Goal: Task Accomplishment & Management: Manage account settings

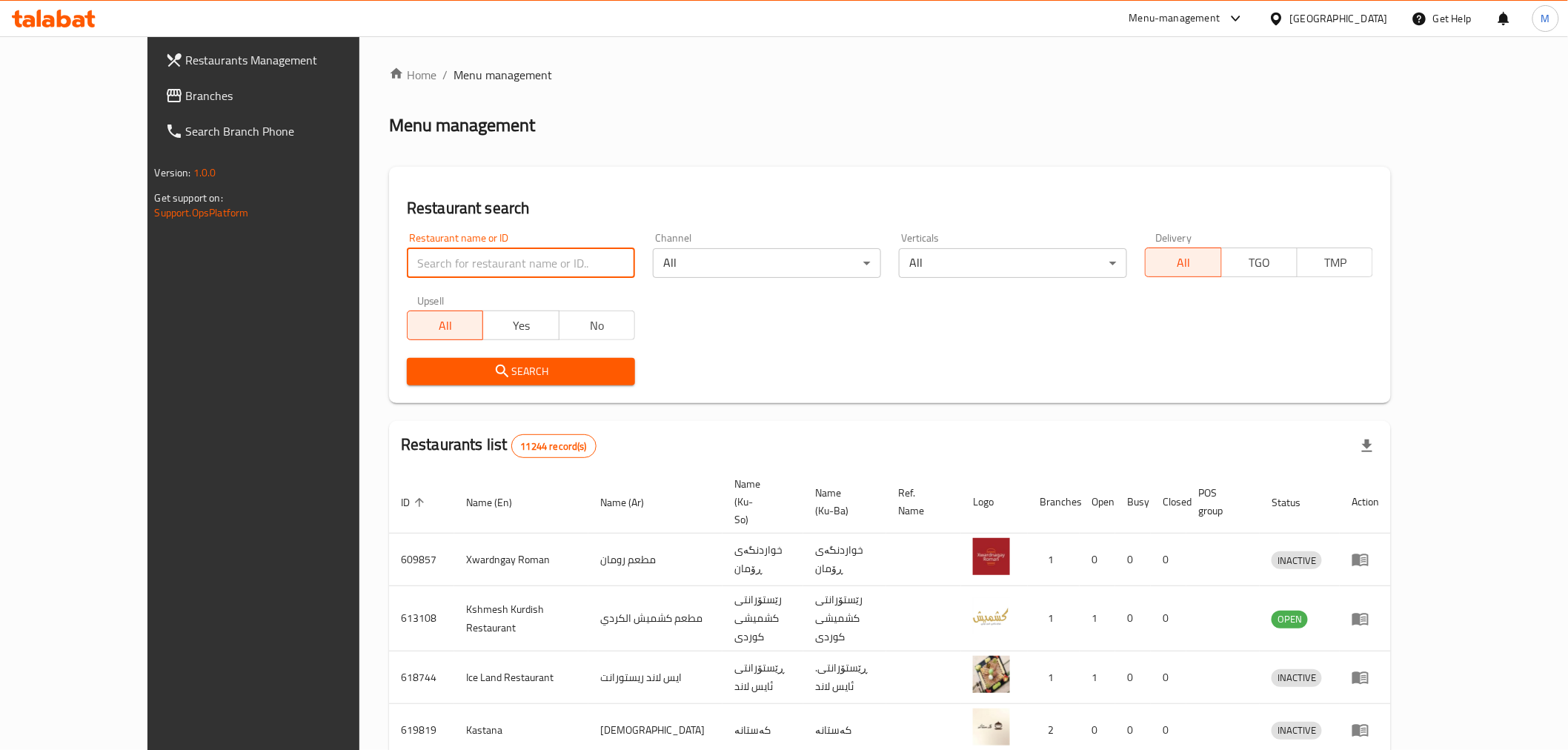
click at [530, 268] on input "search" at bounding box center [521, 263] width 228 height 30
type input "royal king"
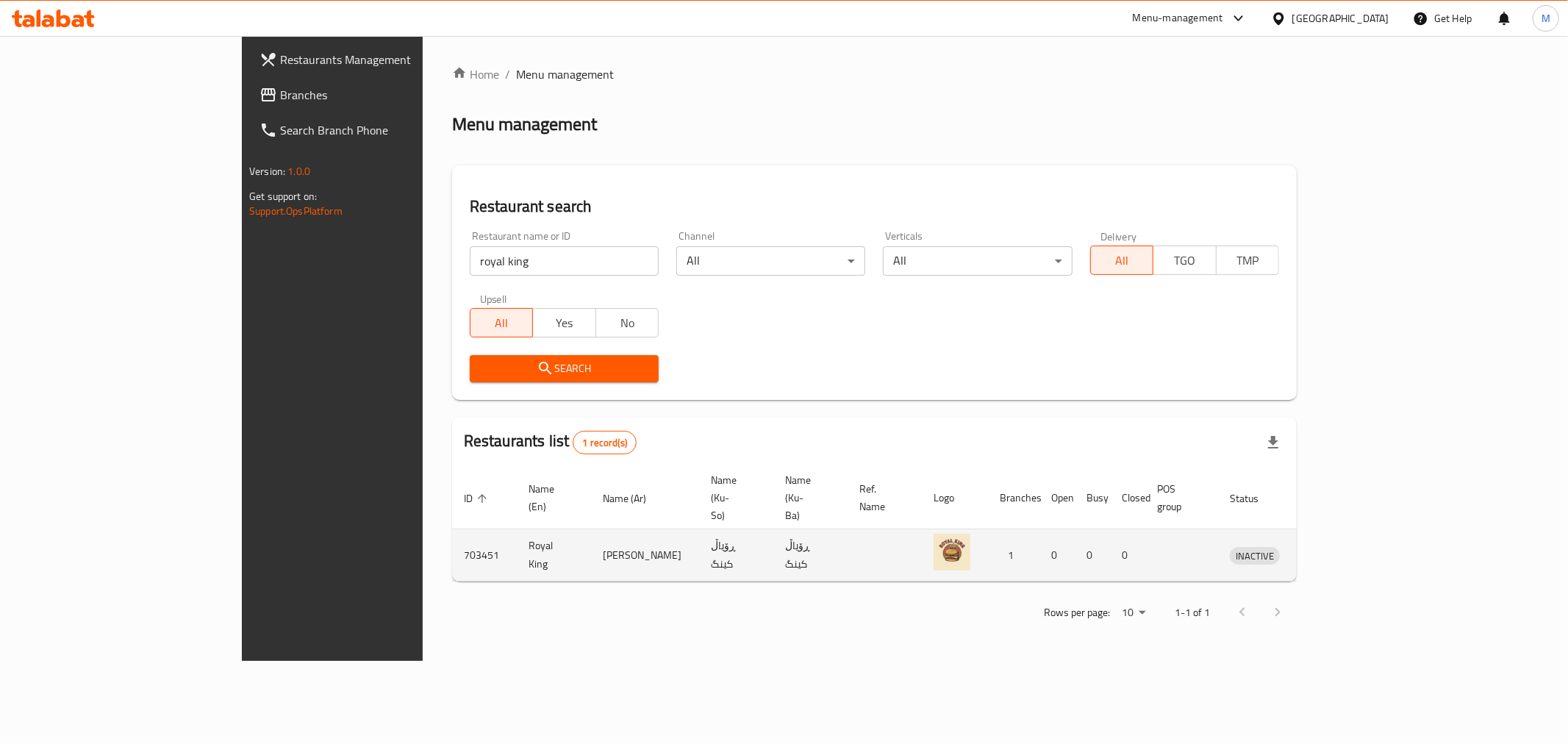
click at [1348, 530] on td "enhanced table" at bounding box center [1323, 556] width 50 height 52
click at [1326, 546] on icon "enhanced table" at bounding box center [1318, 555] width 18 height 18
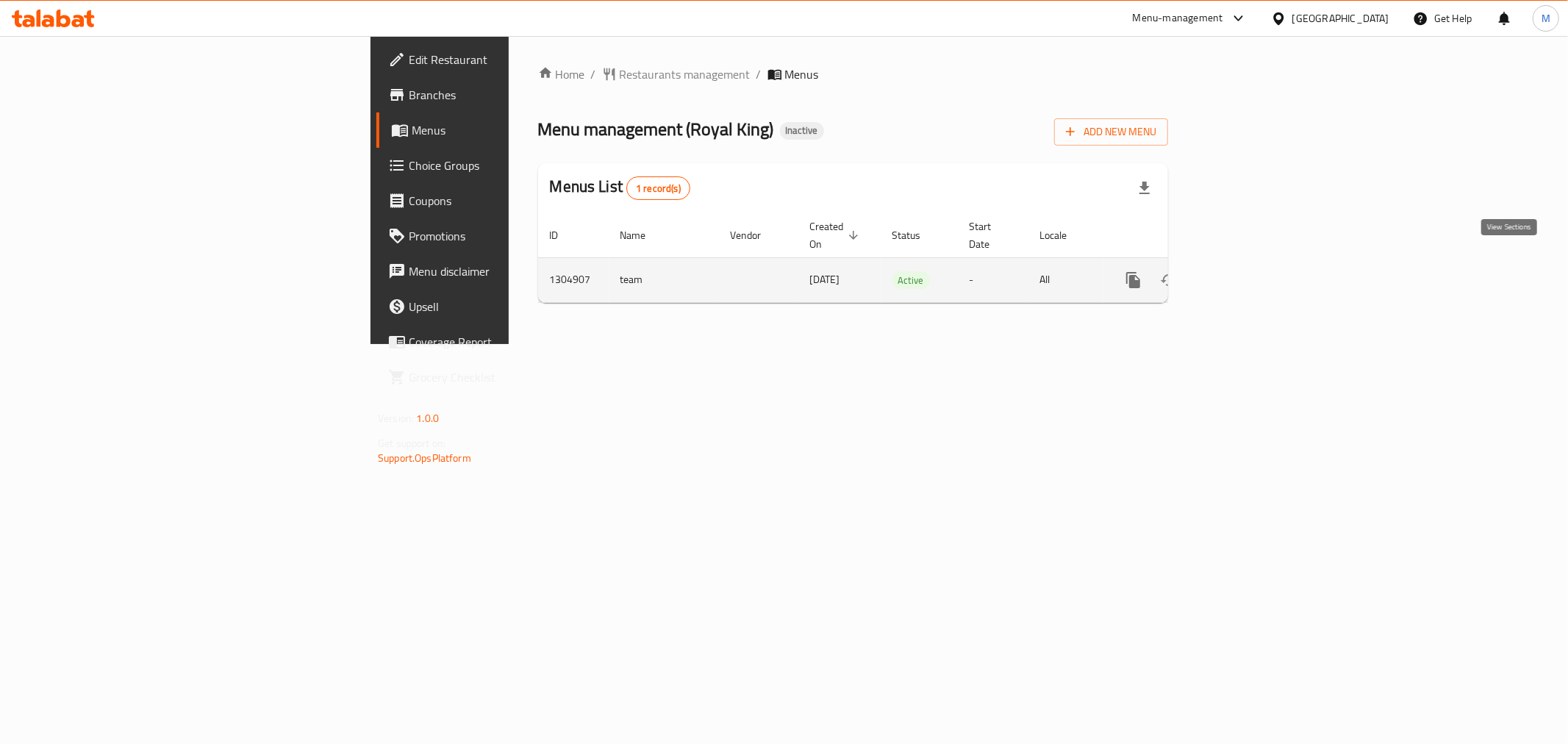
click at [1248, 272] on icon "enhanced table" at bounding box center [1239, 281] width 18 height 18
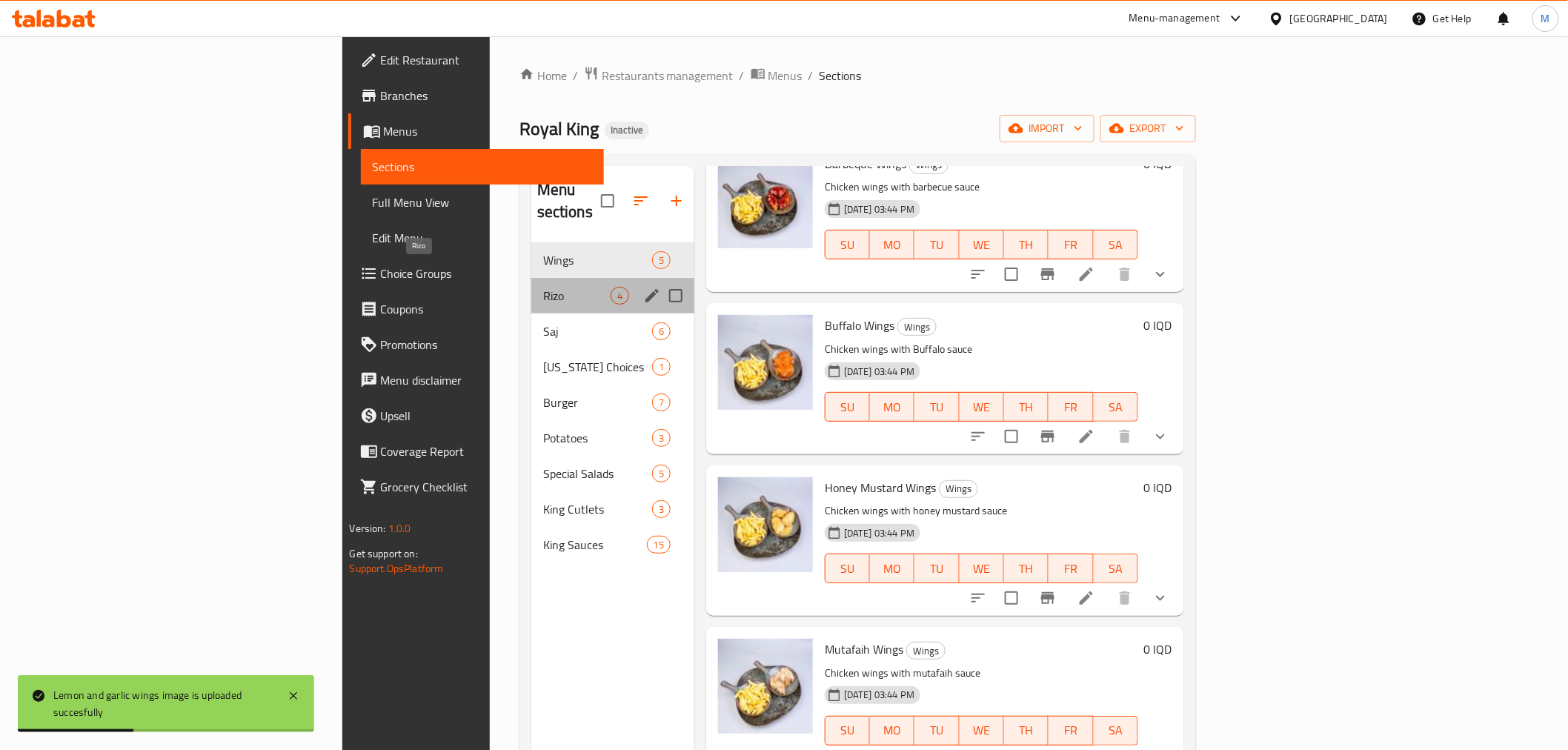
click at [543, 287] on span "Rizo" at bounding box center [576, 296] width 67 height 18
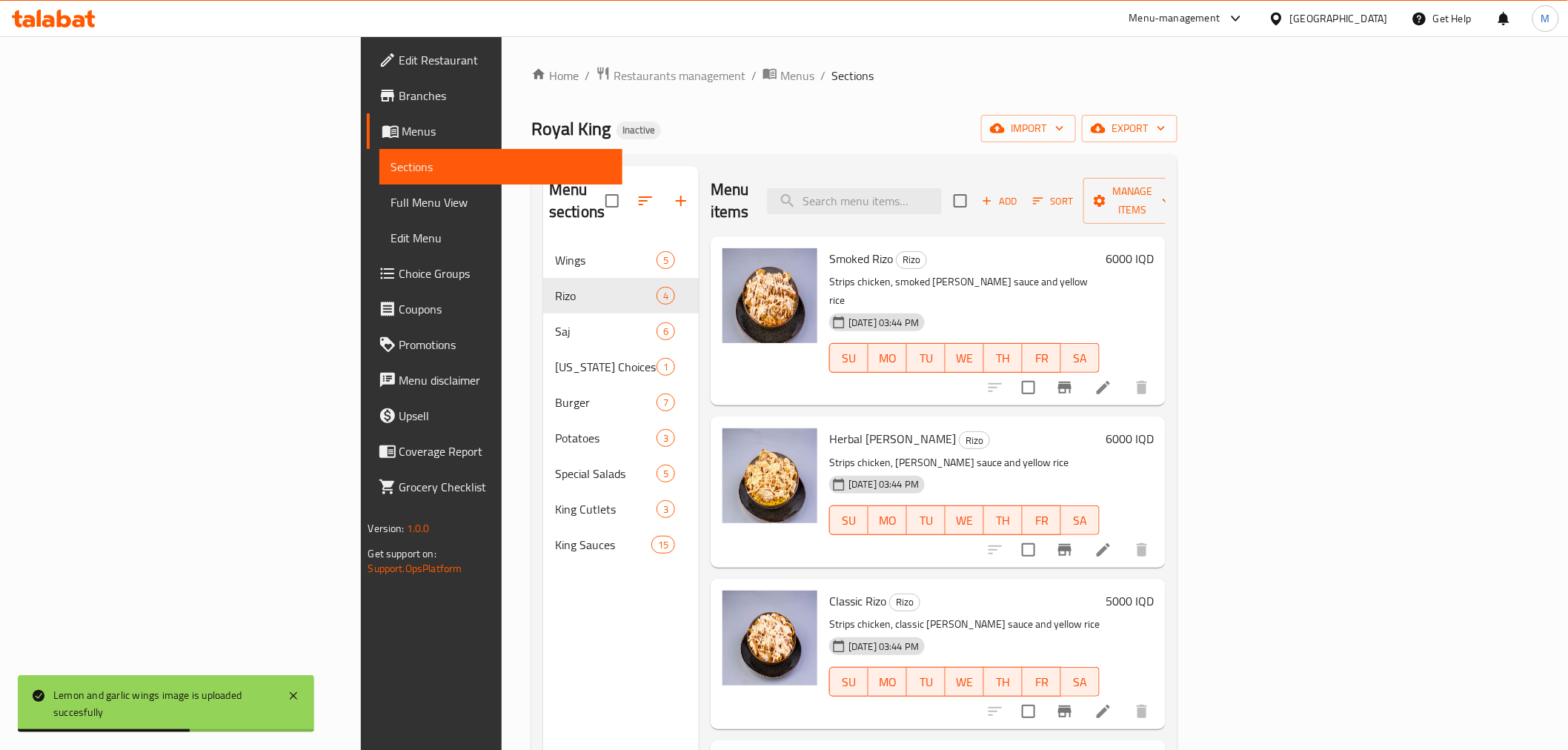
scroll to position [208, 0]
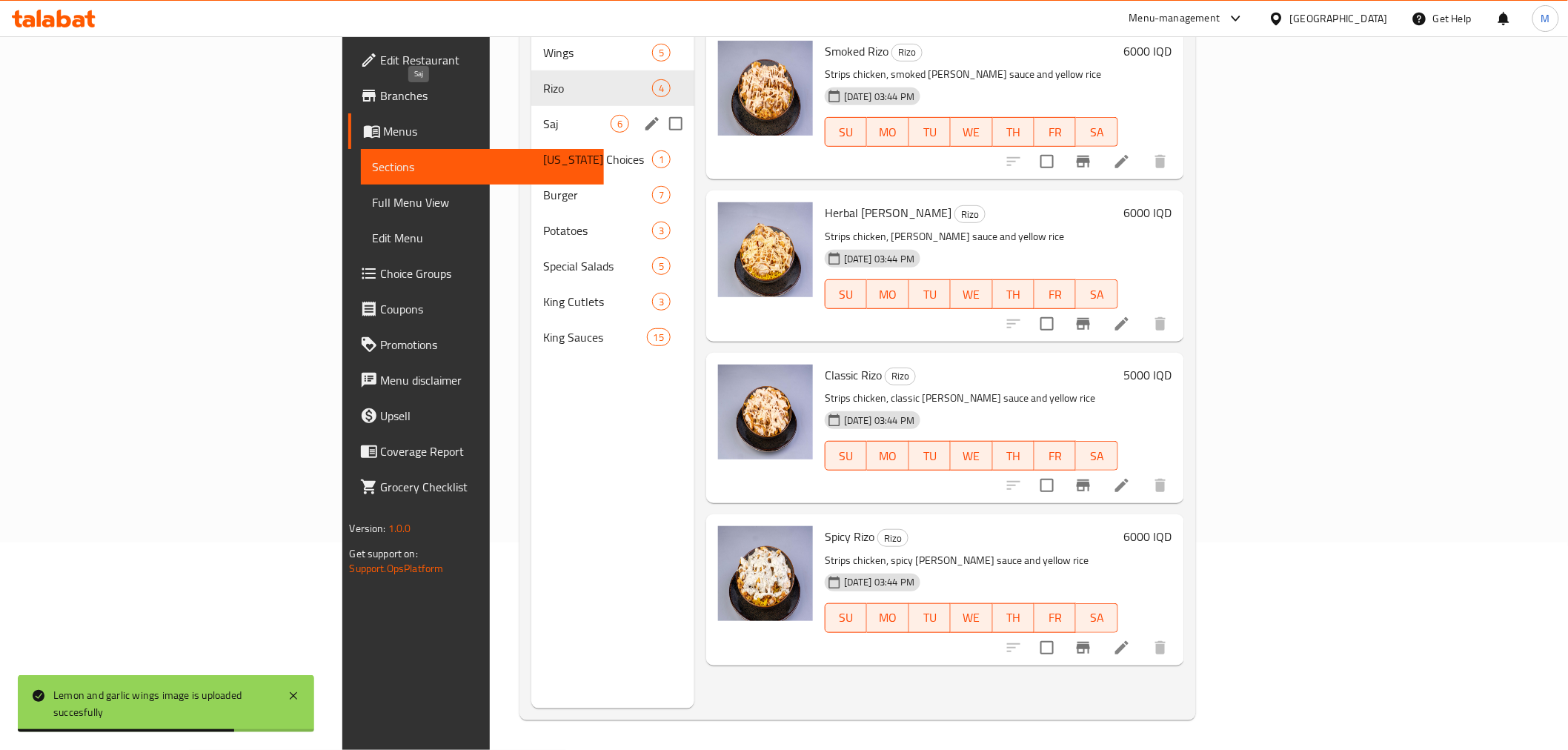
click at [543, 115] on span "Saj" at bounding box center [576, 124] width 67 height 18
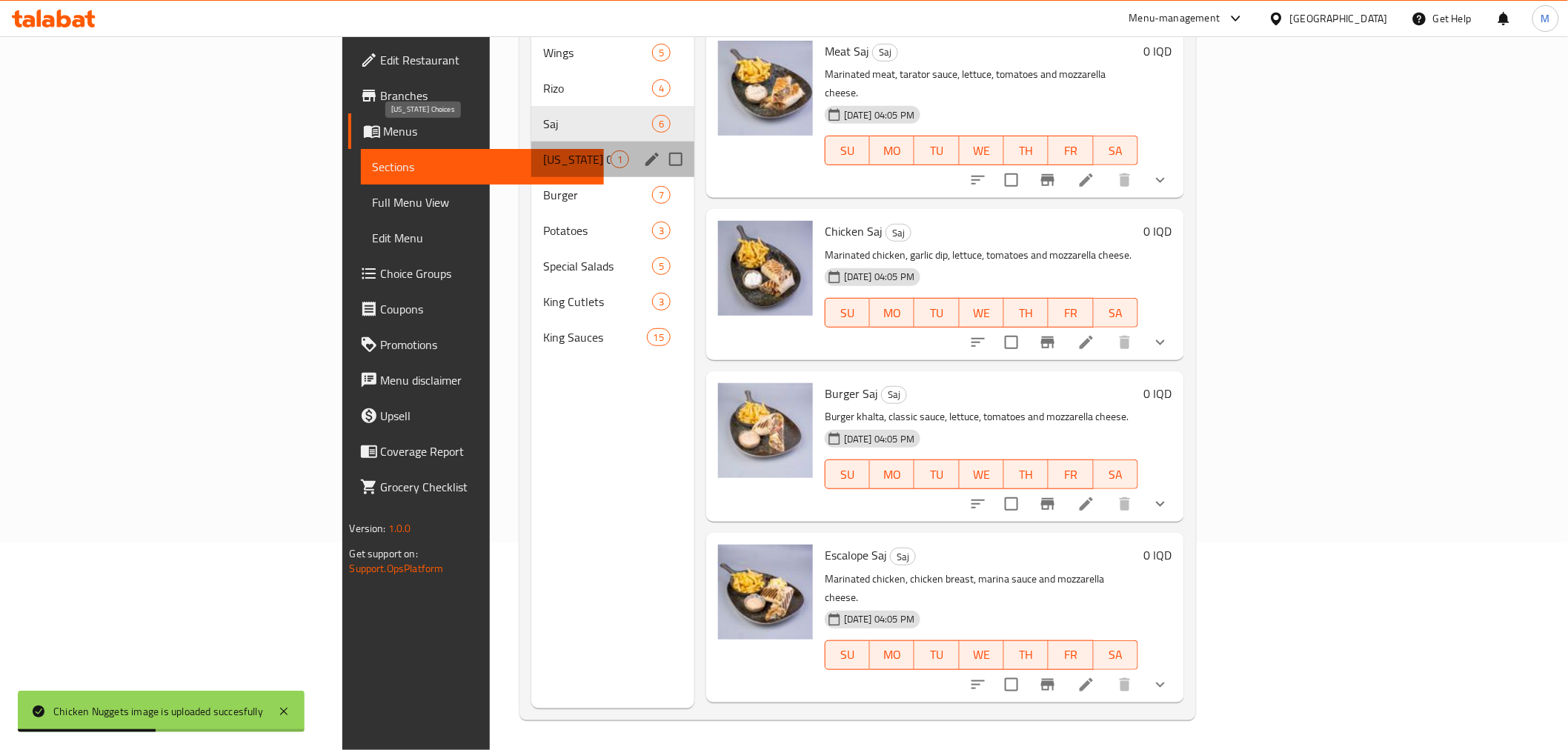
click at [543, 151] on span "[US_STATE] Choices" at bounding box center [576, 160] width 67 height 18
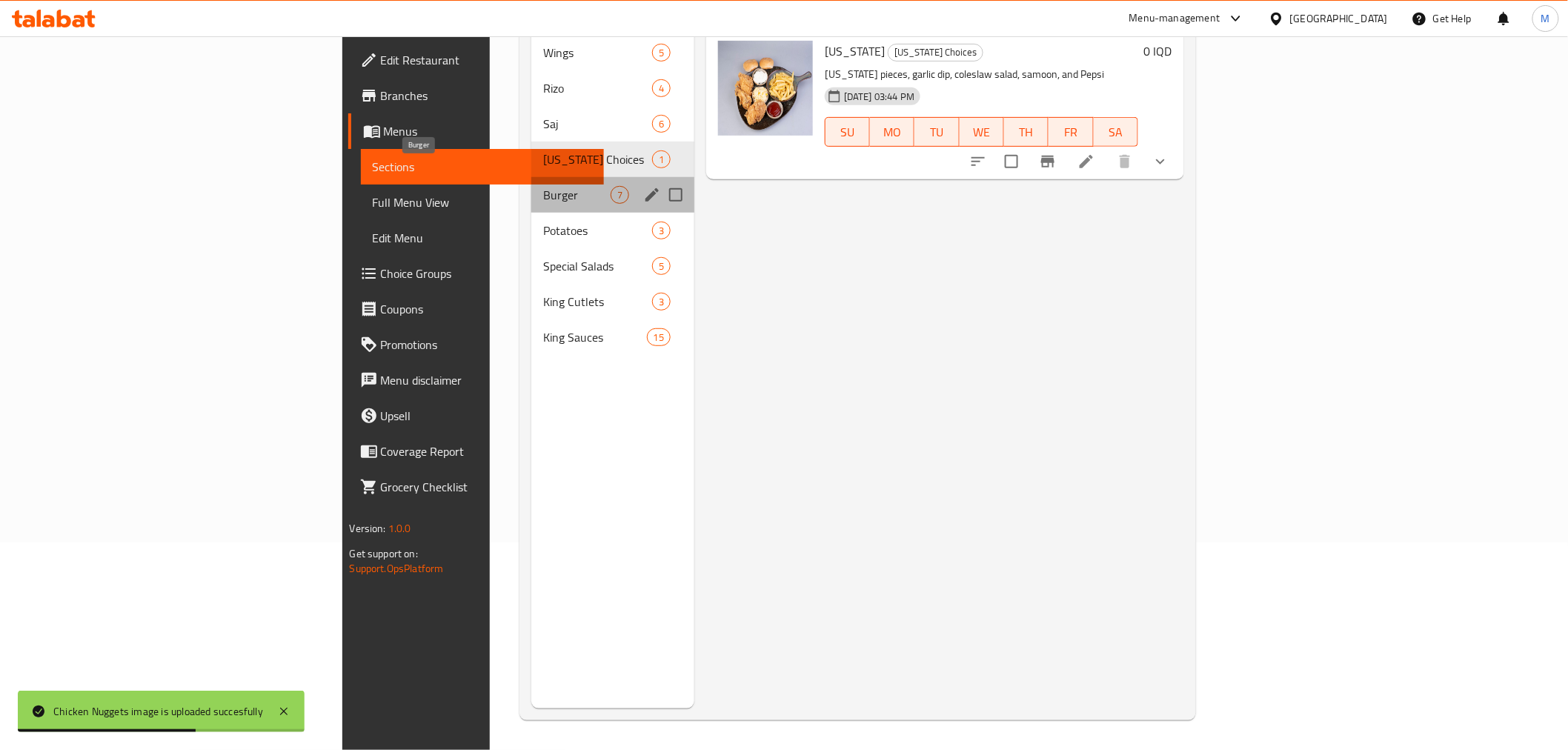
click at [543, 186] on span "Burger" at bounding box center [576, 195] width 67 height 18
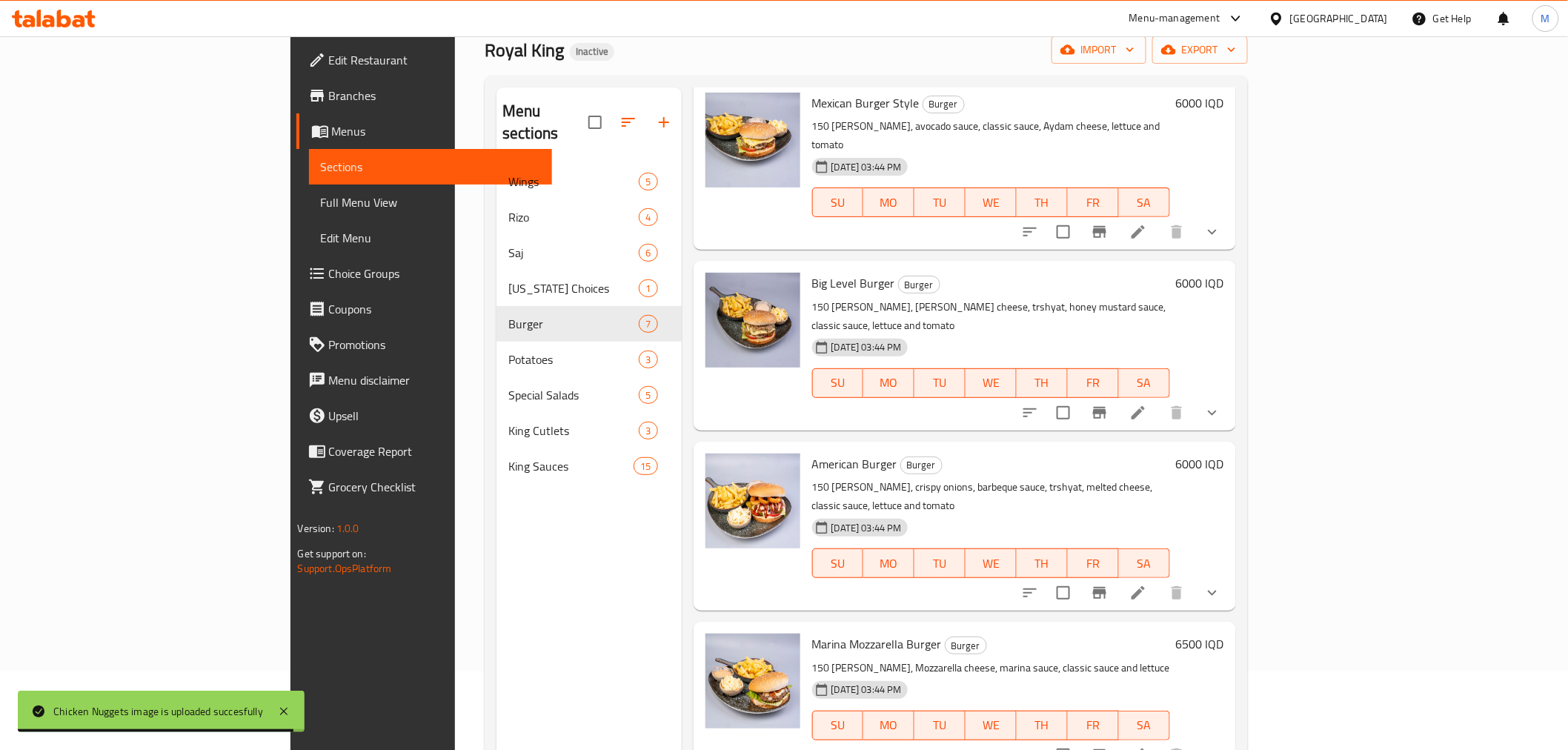
scroll to position [83, 0]
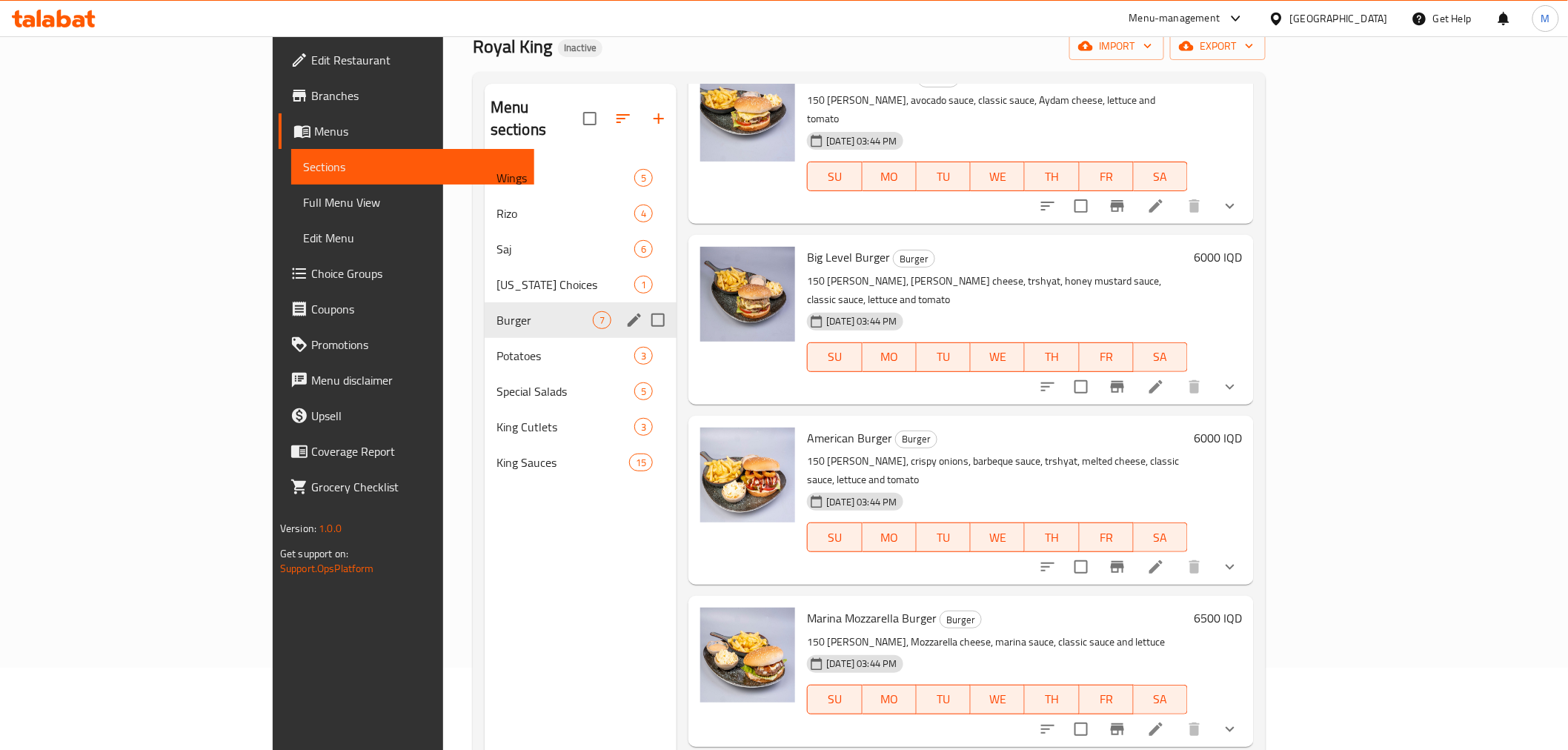
click at [485, 307] on div "Burger 7" at bounding box center [581, 320] width 193 height 35
click at [497, 347] on span "Potatoes" at bounding box center [545, 356] width 96 height 18
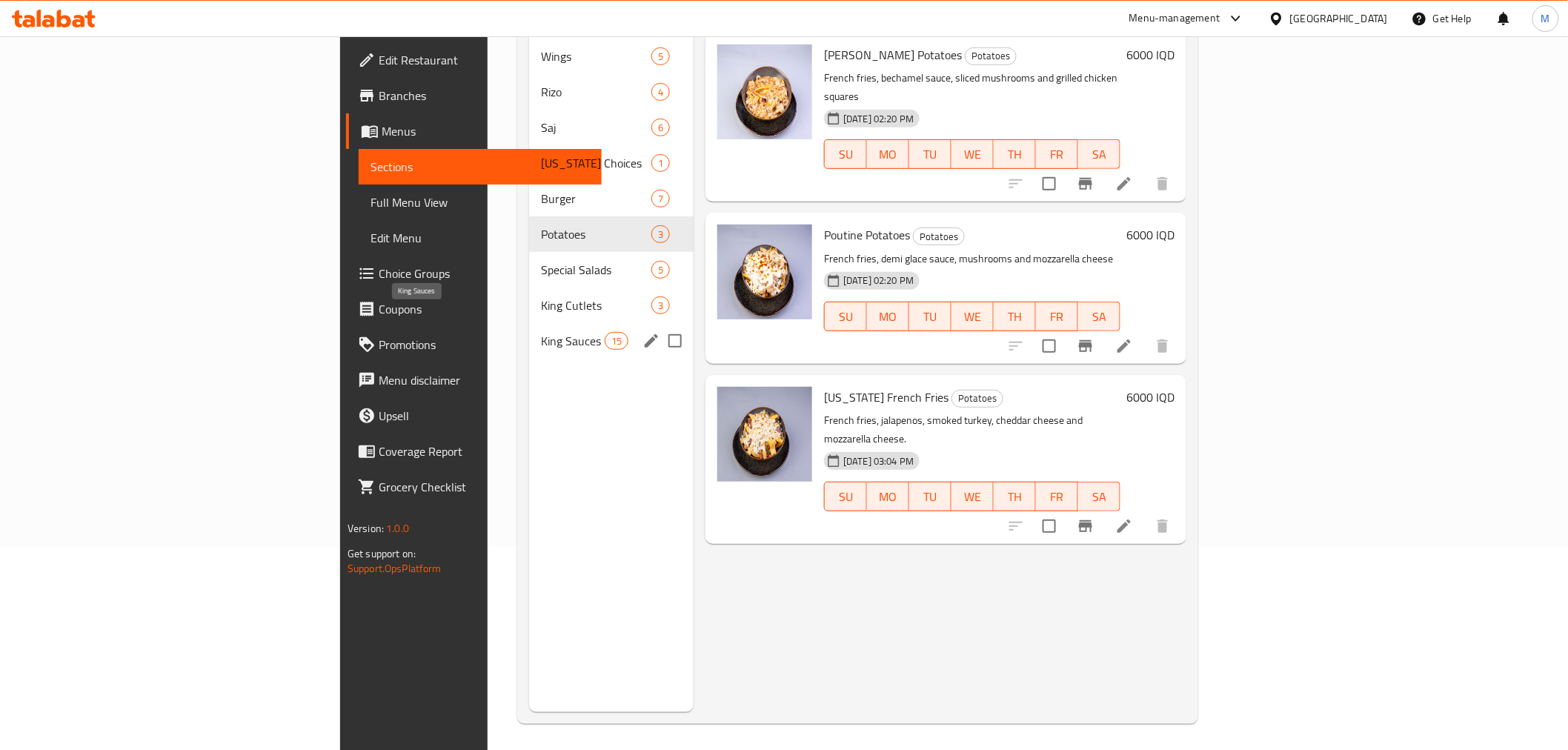
scroll to position [208, 0]
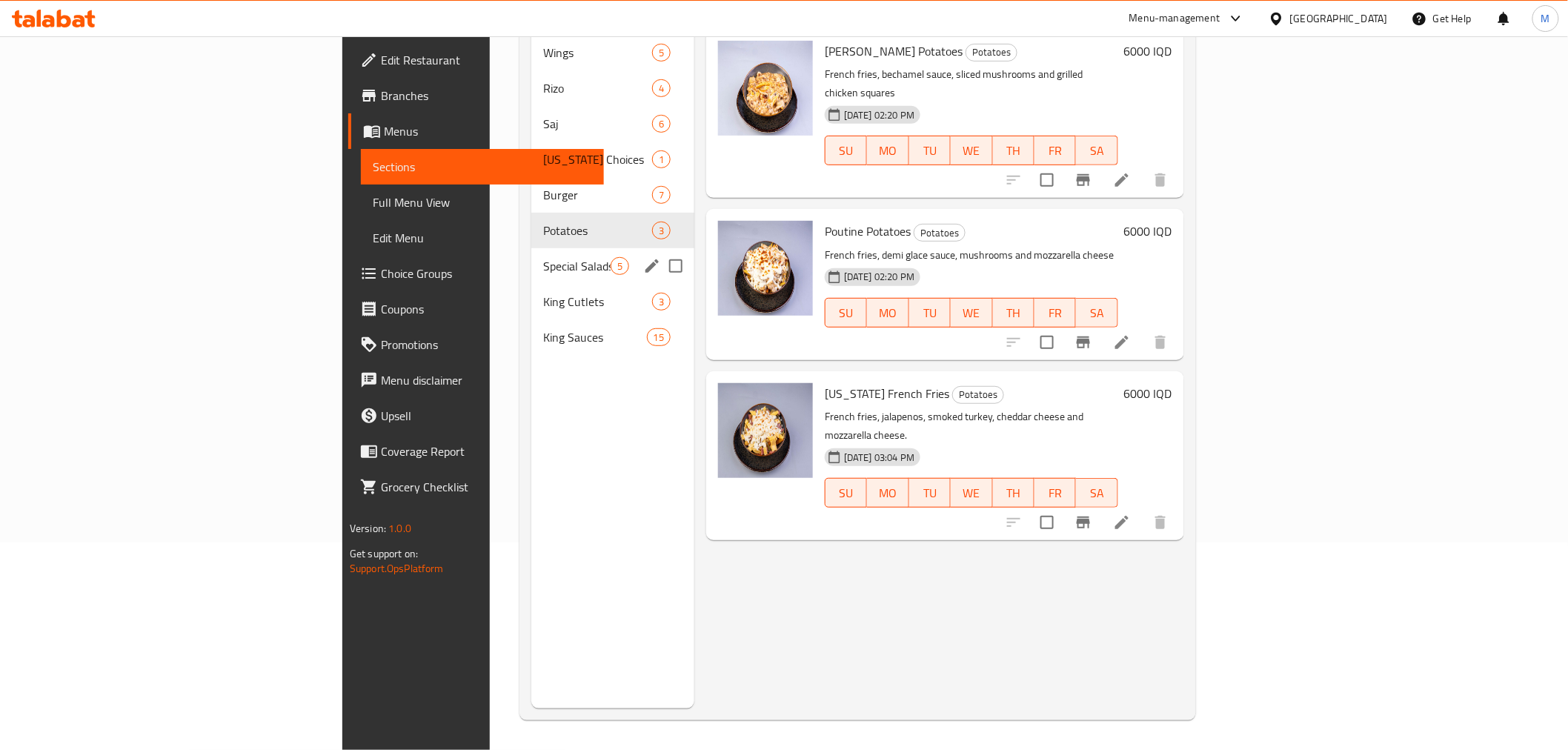
click at [531, 256] on div "Special Salads 5" at bounding box center [613, 266] width 163 height 35
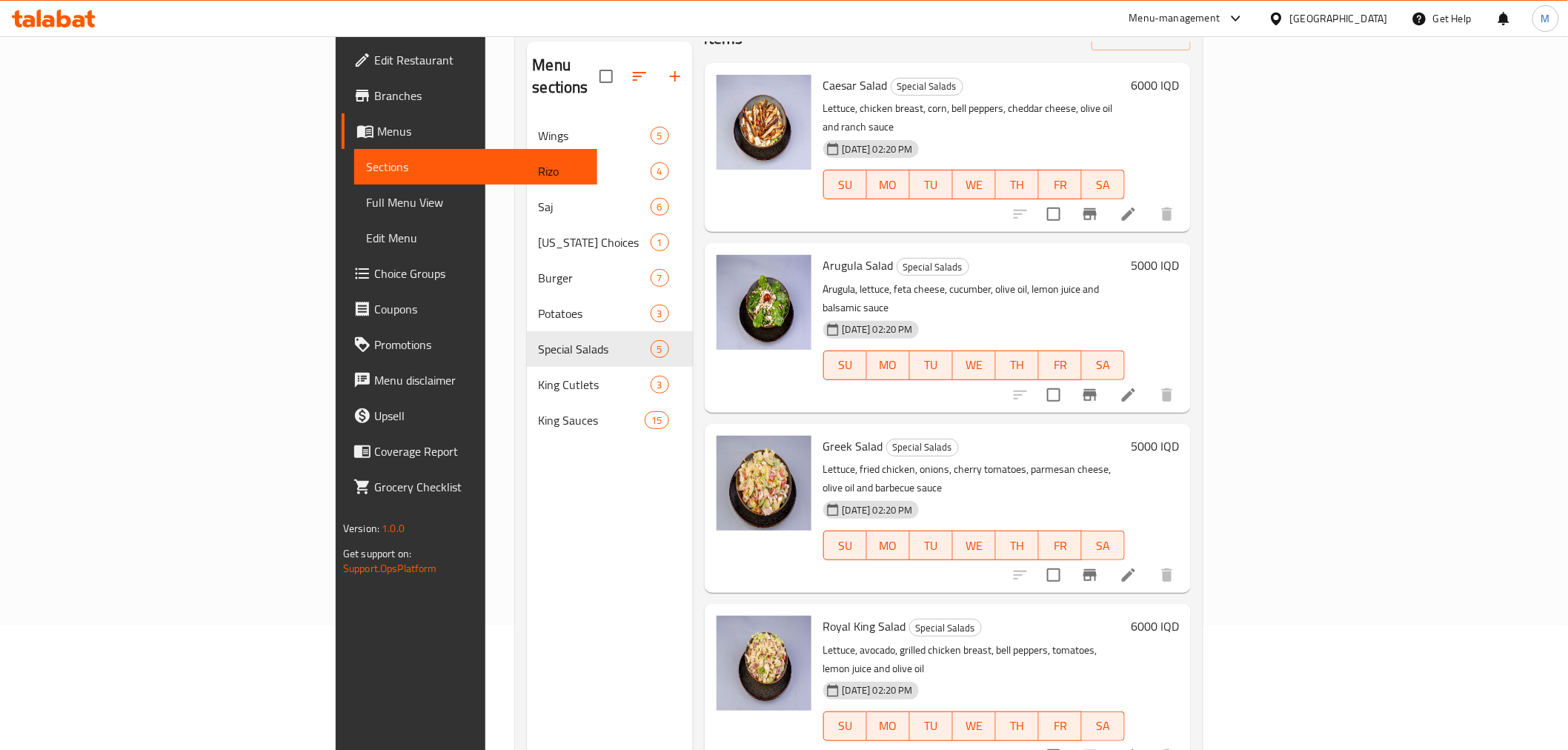
scroll to position [95, 0]
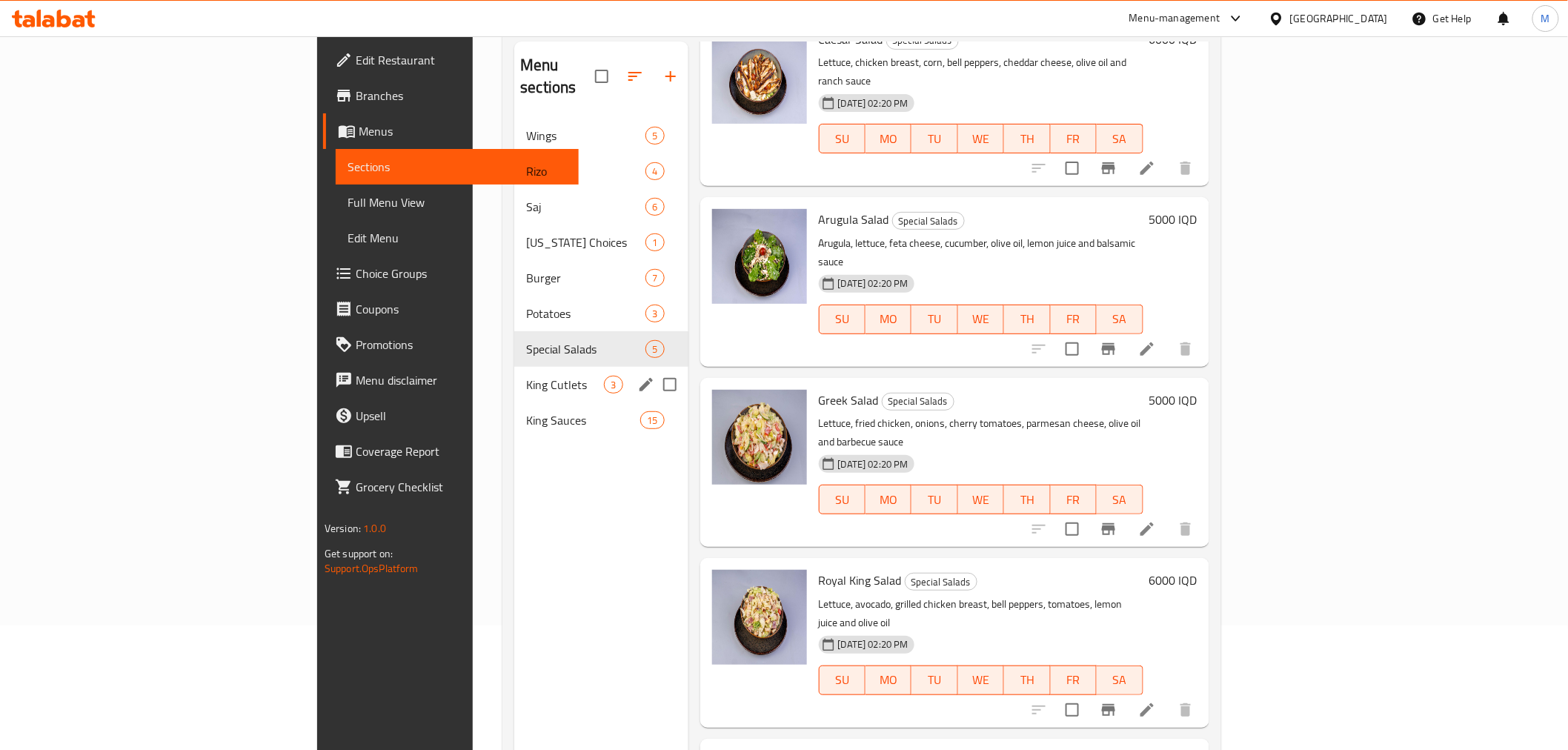
click at [514, 375] on div "King Cutlets 3" at bounding box center [600, 385] width 173 height 35
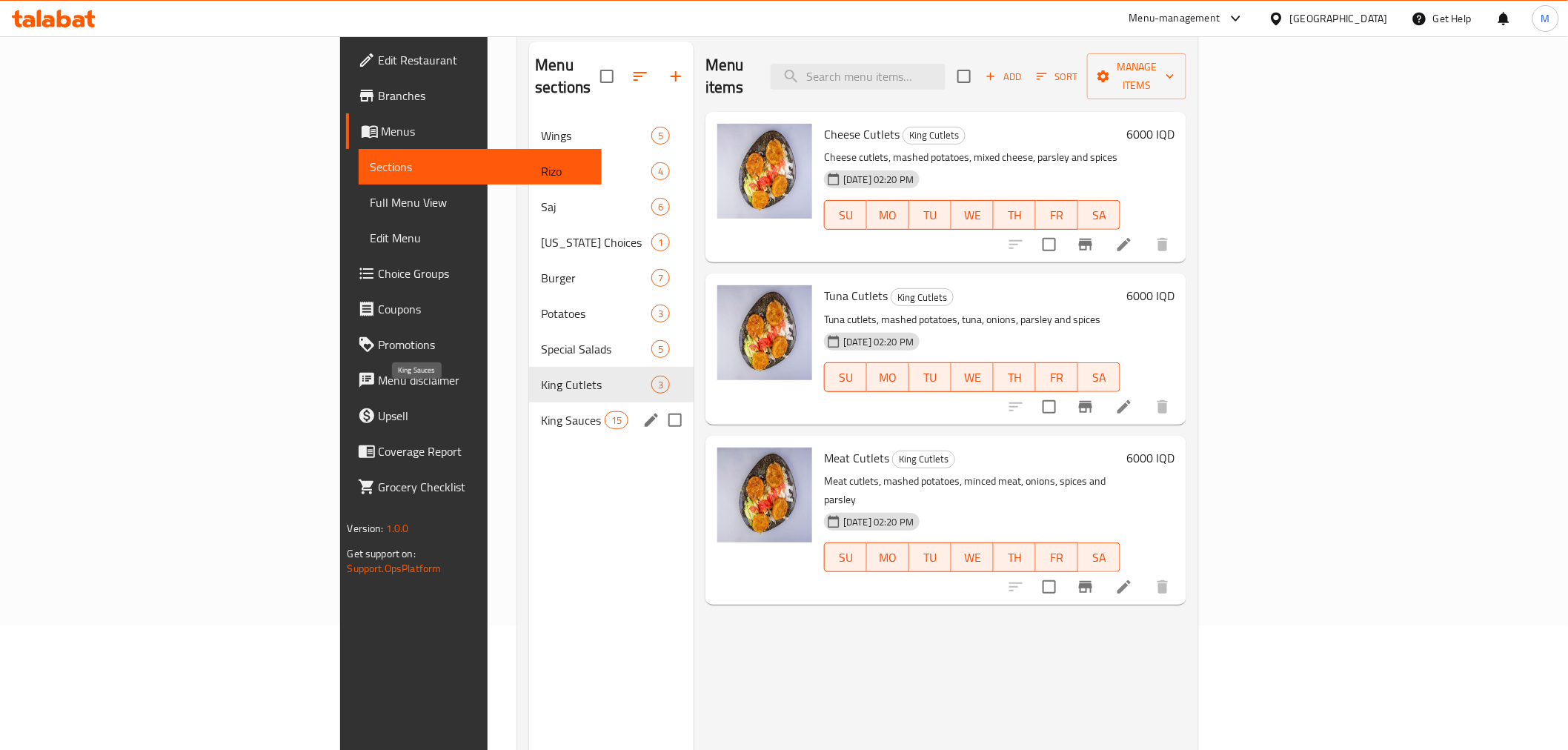
click at [541, 412] on span "King Sauces" at bounding box center [572, 421] width 63 height 18
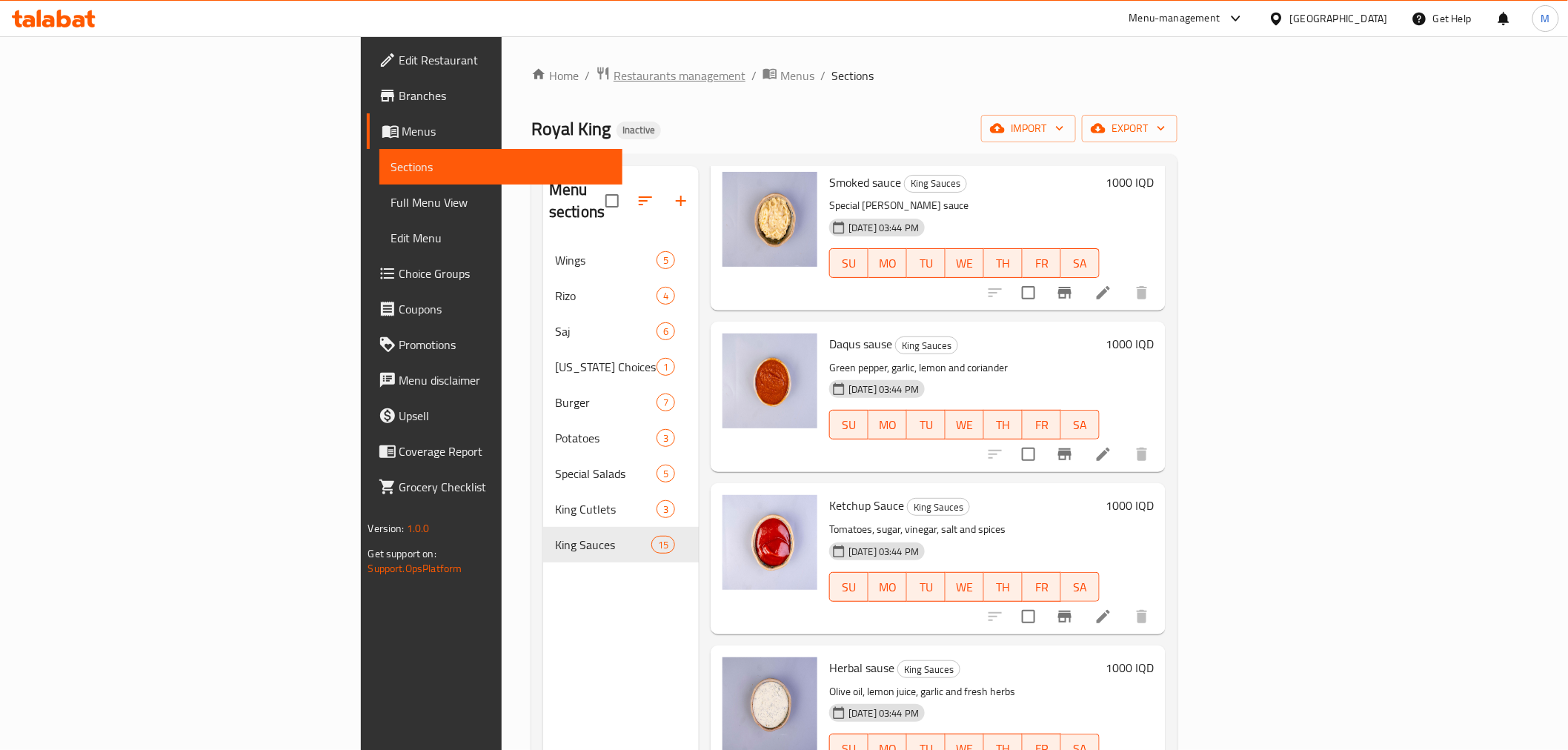
click at [614, 76] on span "Restaurants management" at bounding box center [679, 76] width 131 height 18
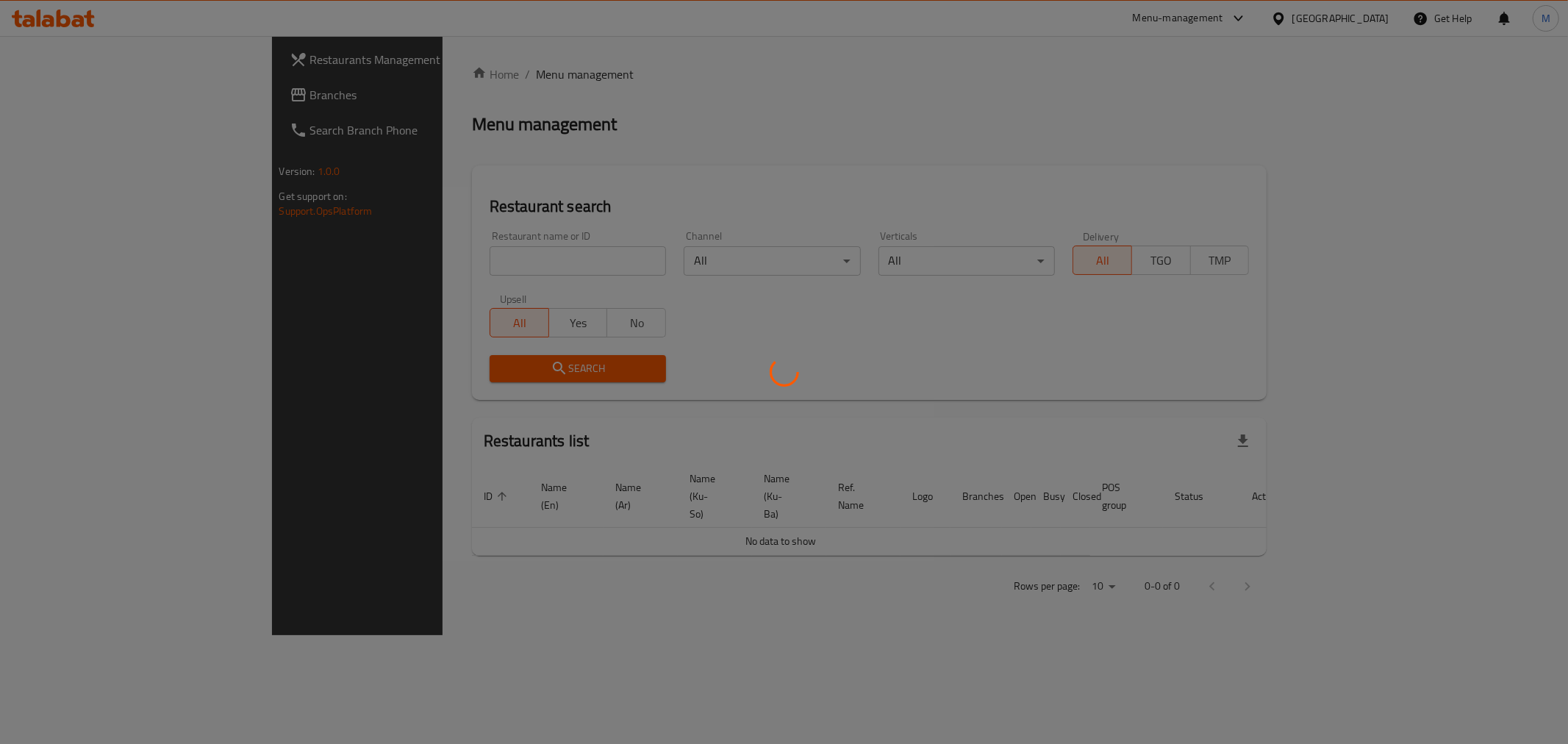
click at [432, 260] on div at bounding box center [784, 372] width 1568 height 744
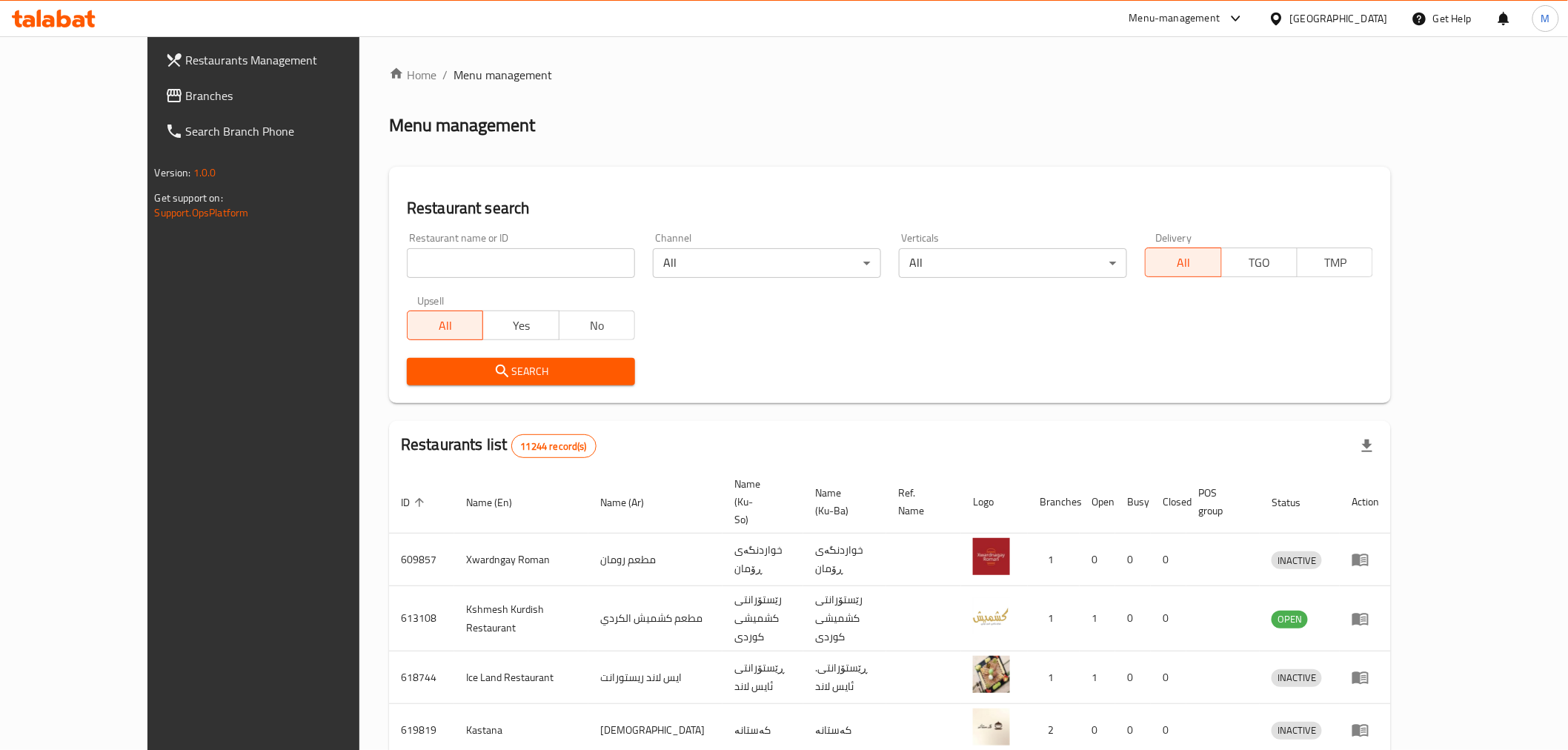
click at [436, 262] on input "search" at bounding box center [521, 263] width 228 height 30
type input "بس برياني"
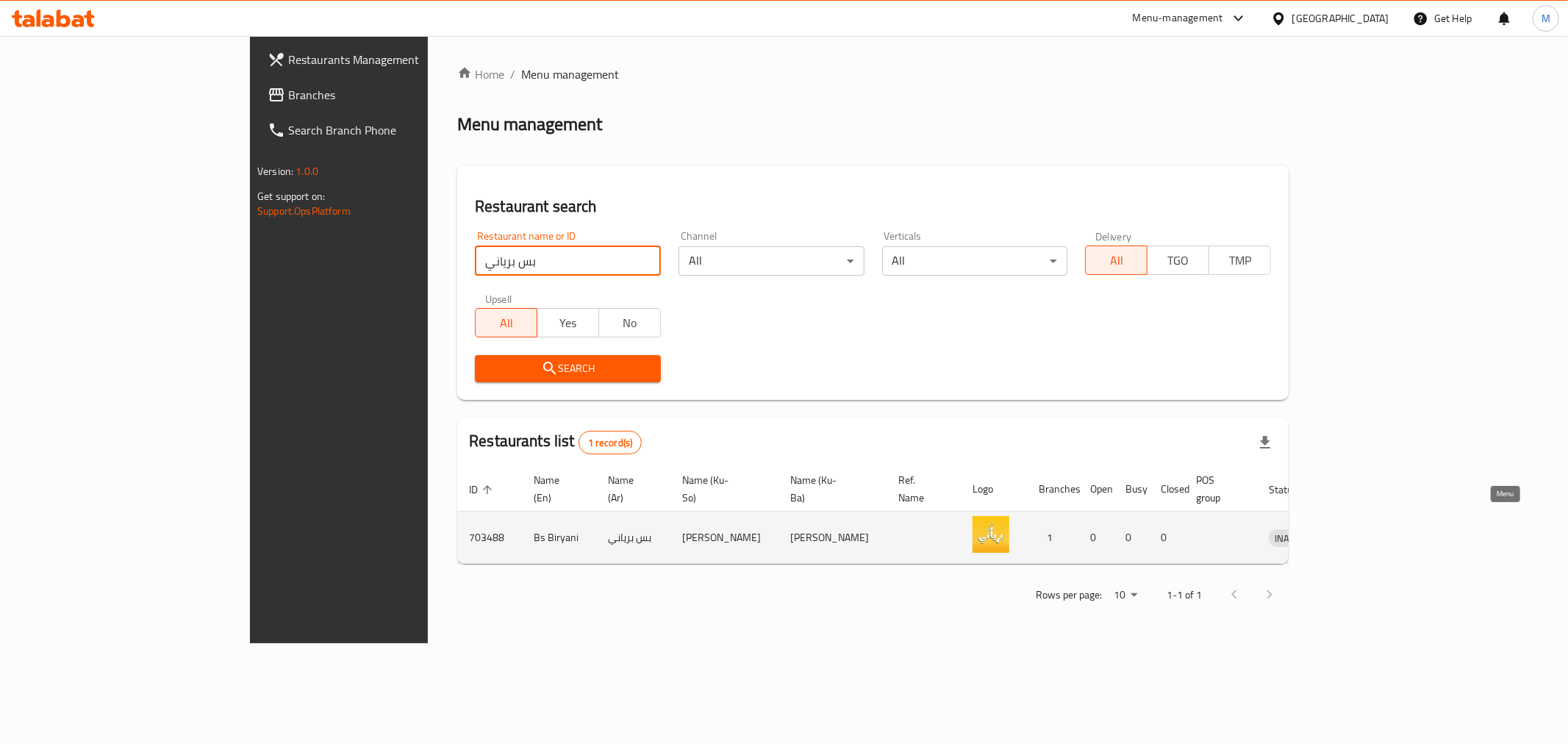
click at [1362, 535] on icon "enhanced table" at bounding box center [1360, 538] width 5 height 6
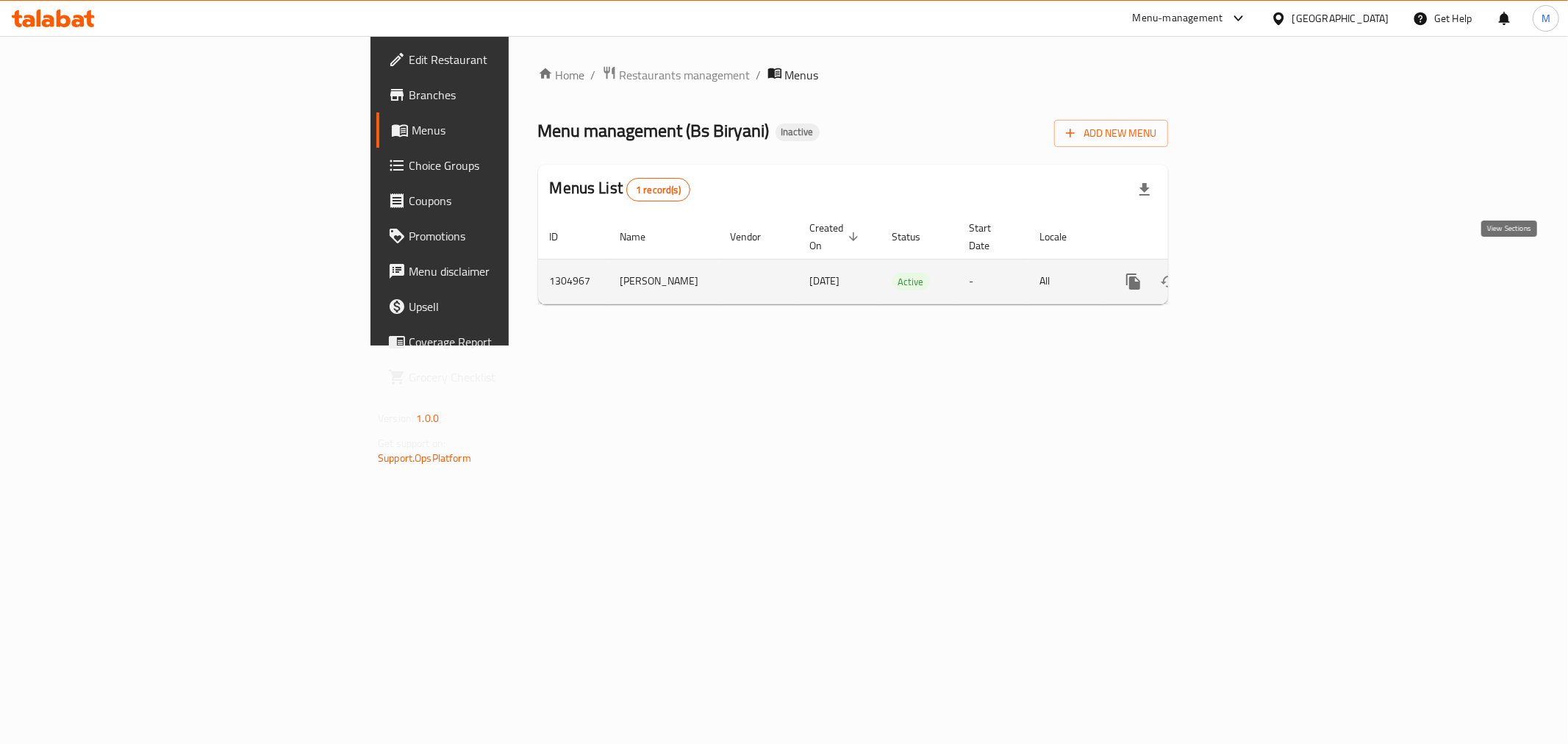
click at [1246, 275] on icon "enhanced table" at bounding box center [1239, 282] width 13 height 13
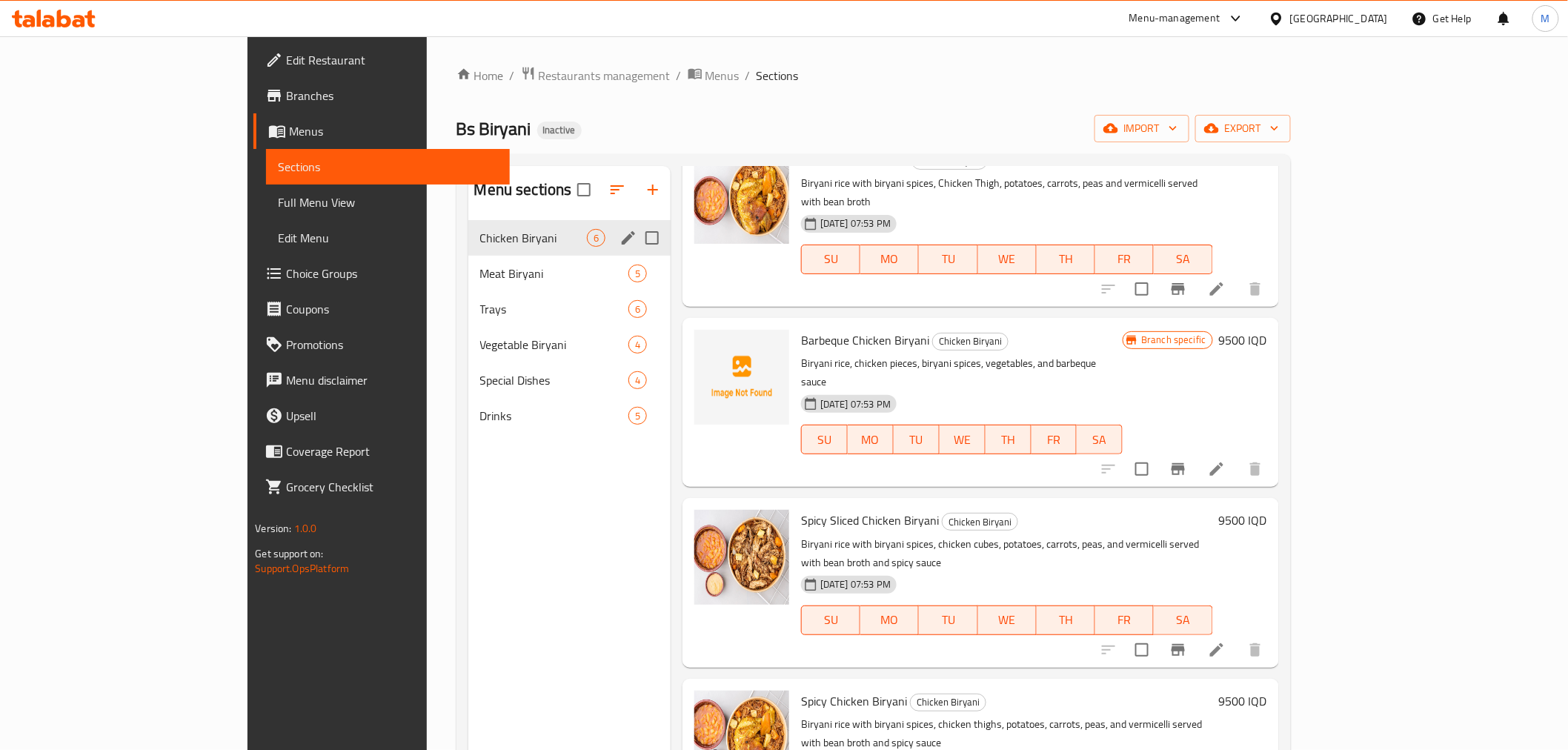
click at [469, 254] on div "Chicken Biryani 6" at bounding box center [569, 238] width 202 height 35
click at [480, 276] on span "Meat Biryani" at bounding box center [534, 274] width 107 height 18
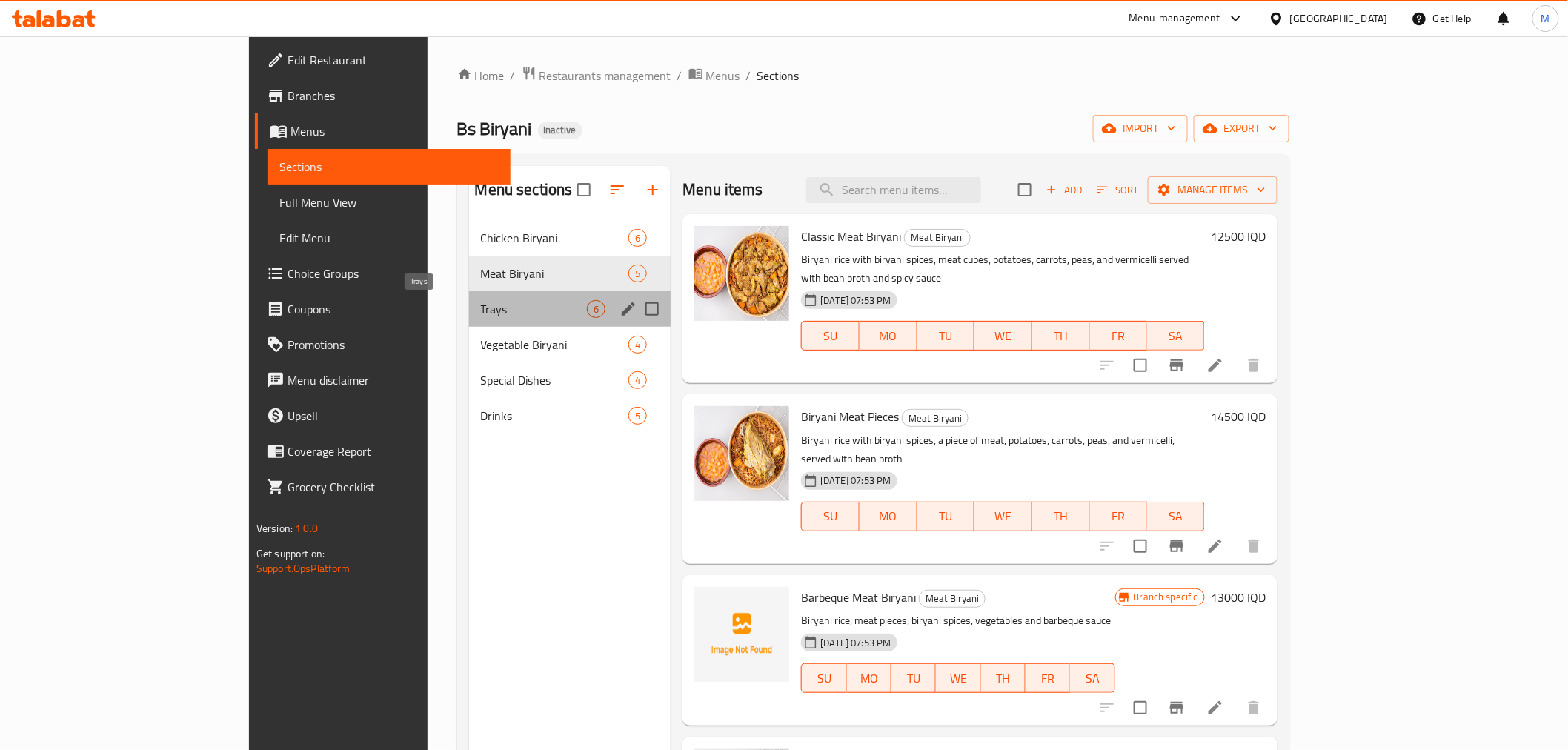
click at [480, 308] on span "Trays" at bounding box center [534, 309] width 107 height 18
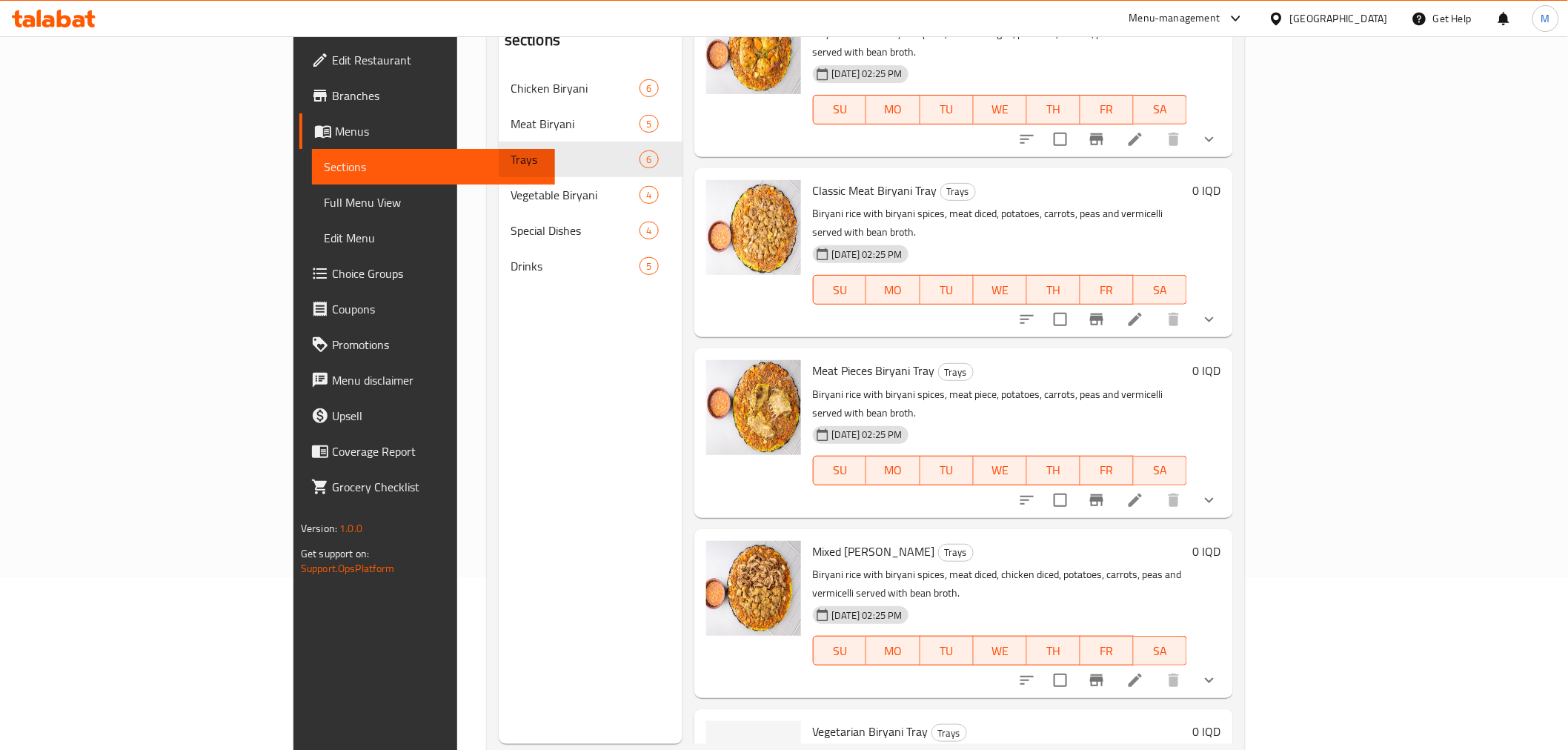
scroll to position [208, 0]
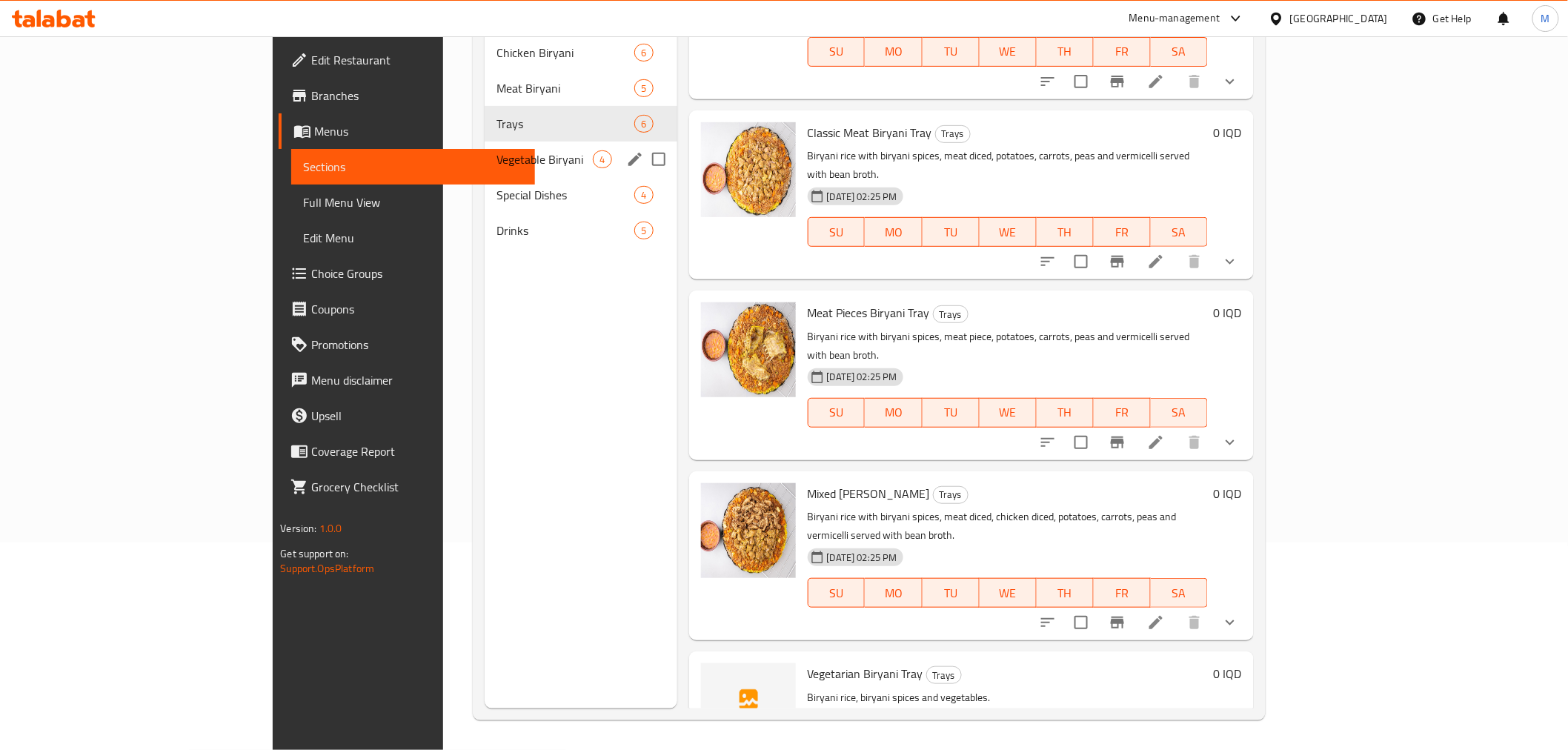
click at [497, 151] on span "Vegetable Biryani" at bounding box center [545, 160] width 96 height 18
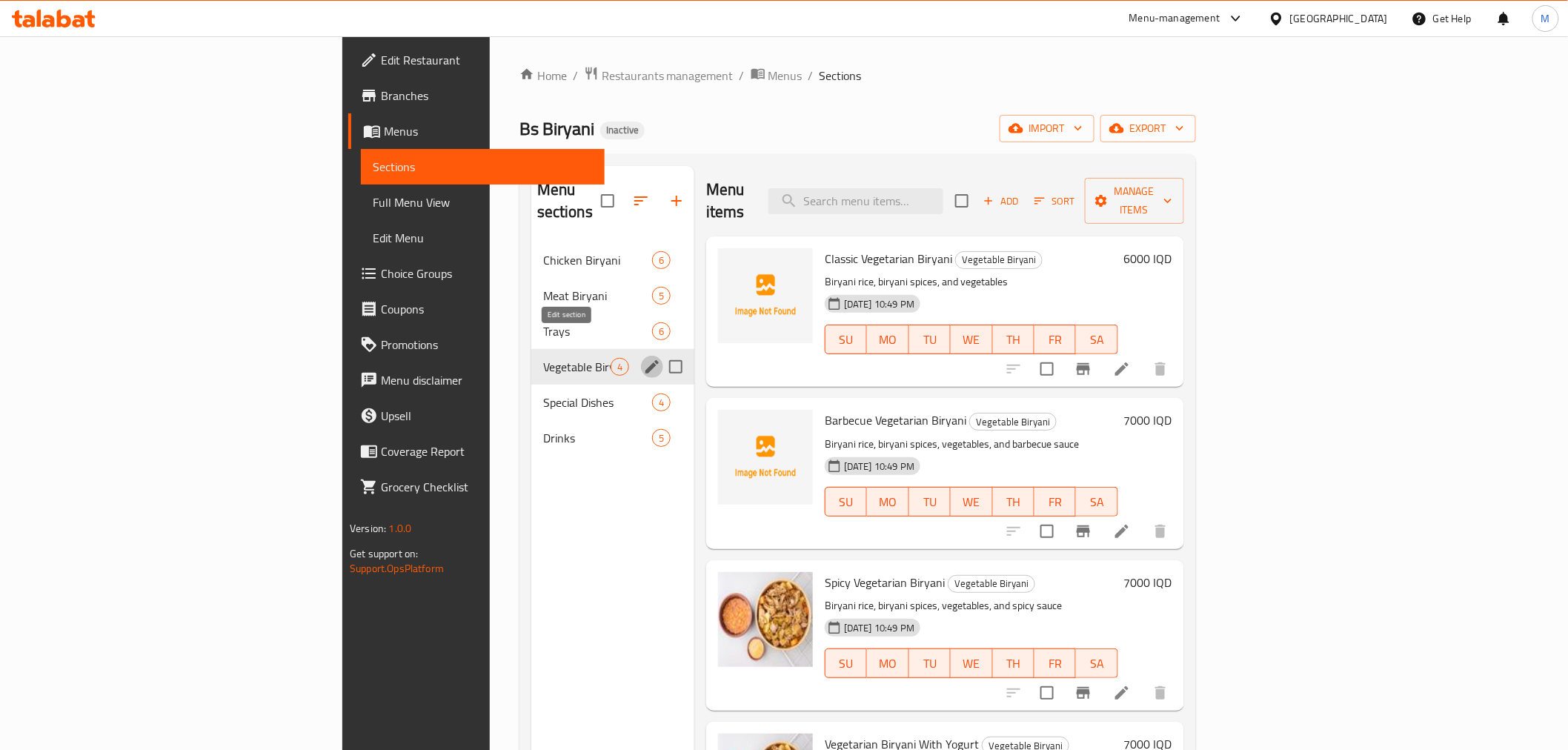
click at [644, 358] on icon "edit" at bounding box center [653, 367] width 18 height 18
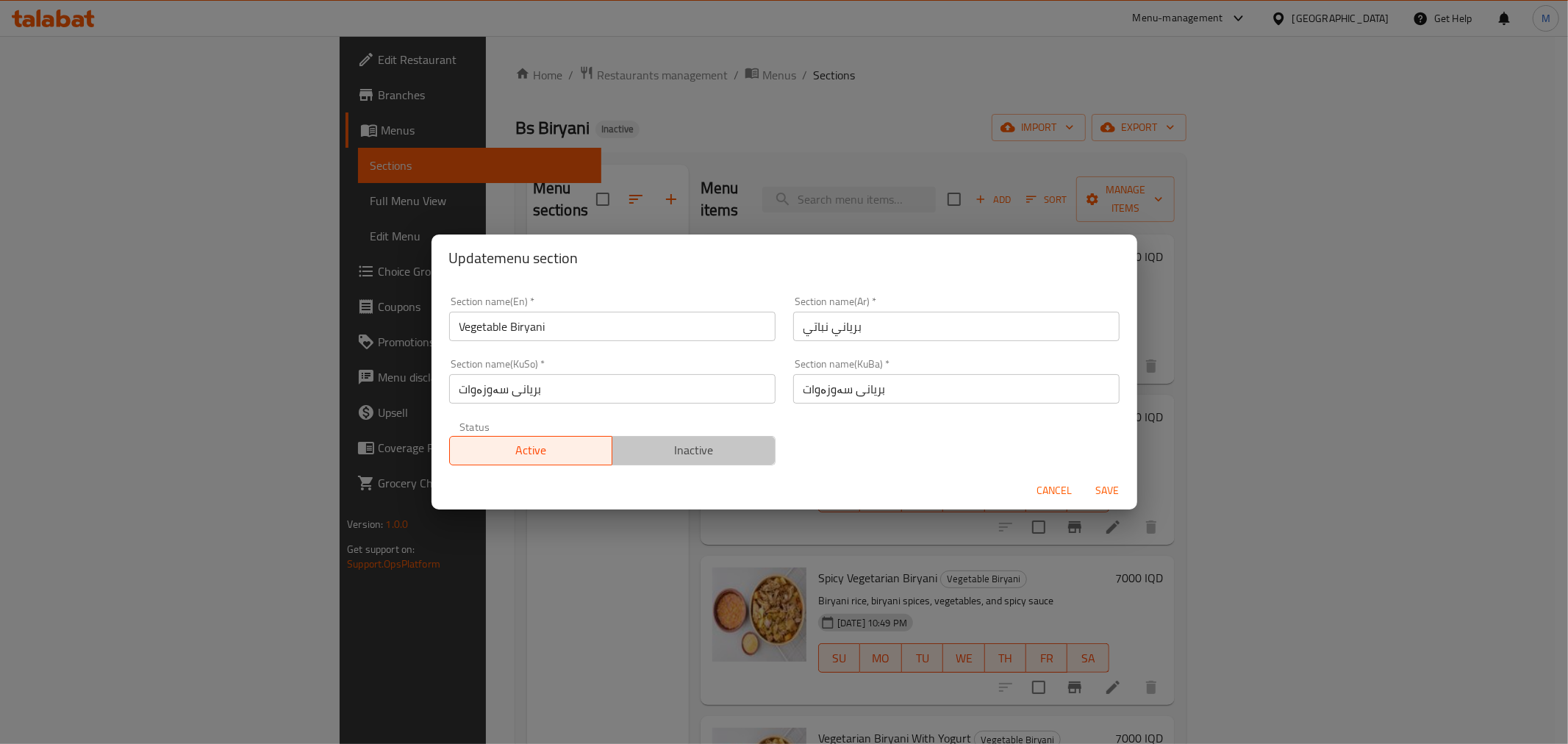
click at [710, 443] on span "Inactive" at bounding box center [693, 451] width 151 height 22
click at [1118, 481] on span "Save" at bounding box center [1107, 490] width 35 height 18
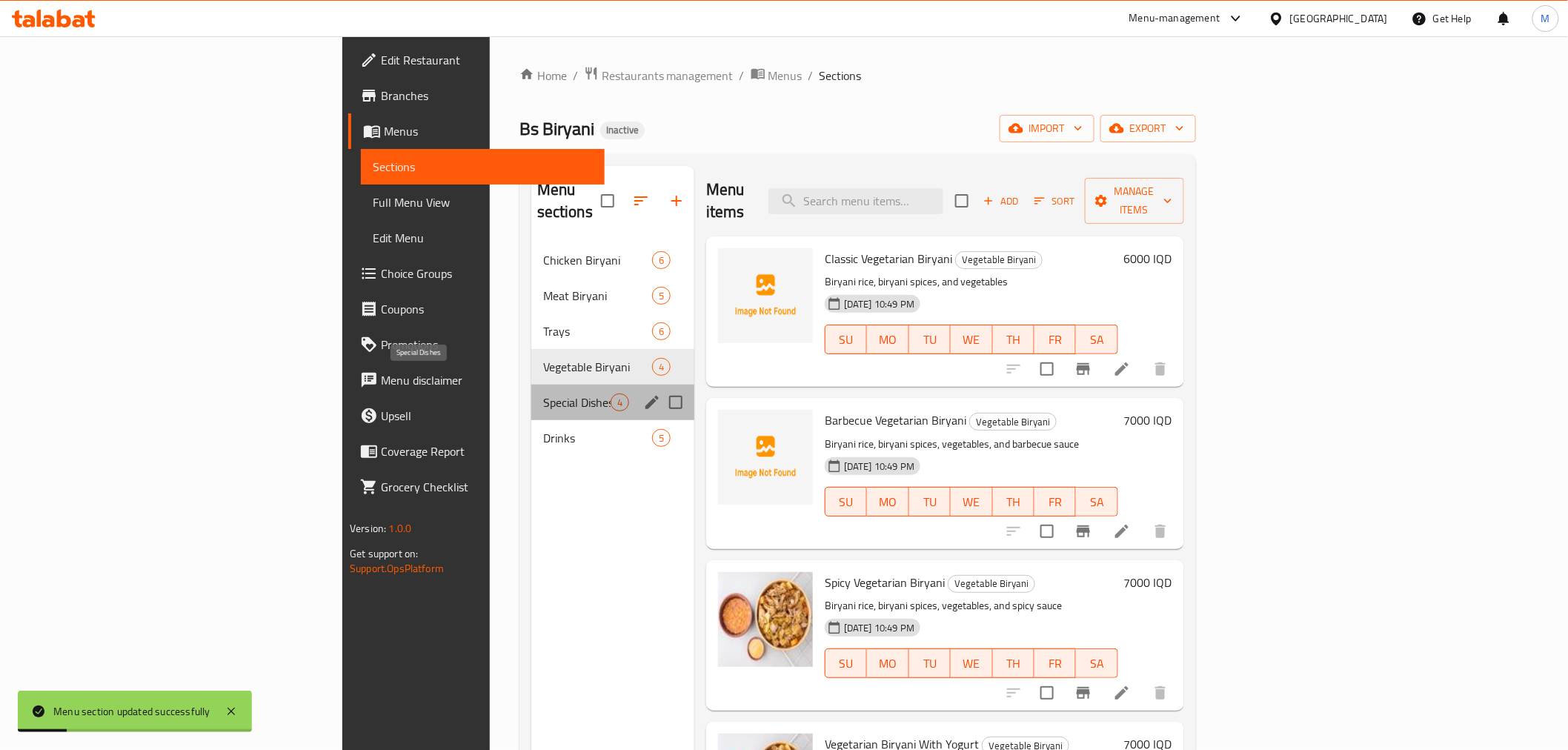
click at [543, 394] on span "Special Dishes" at bounding box center [576, 403] width 67 height 18
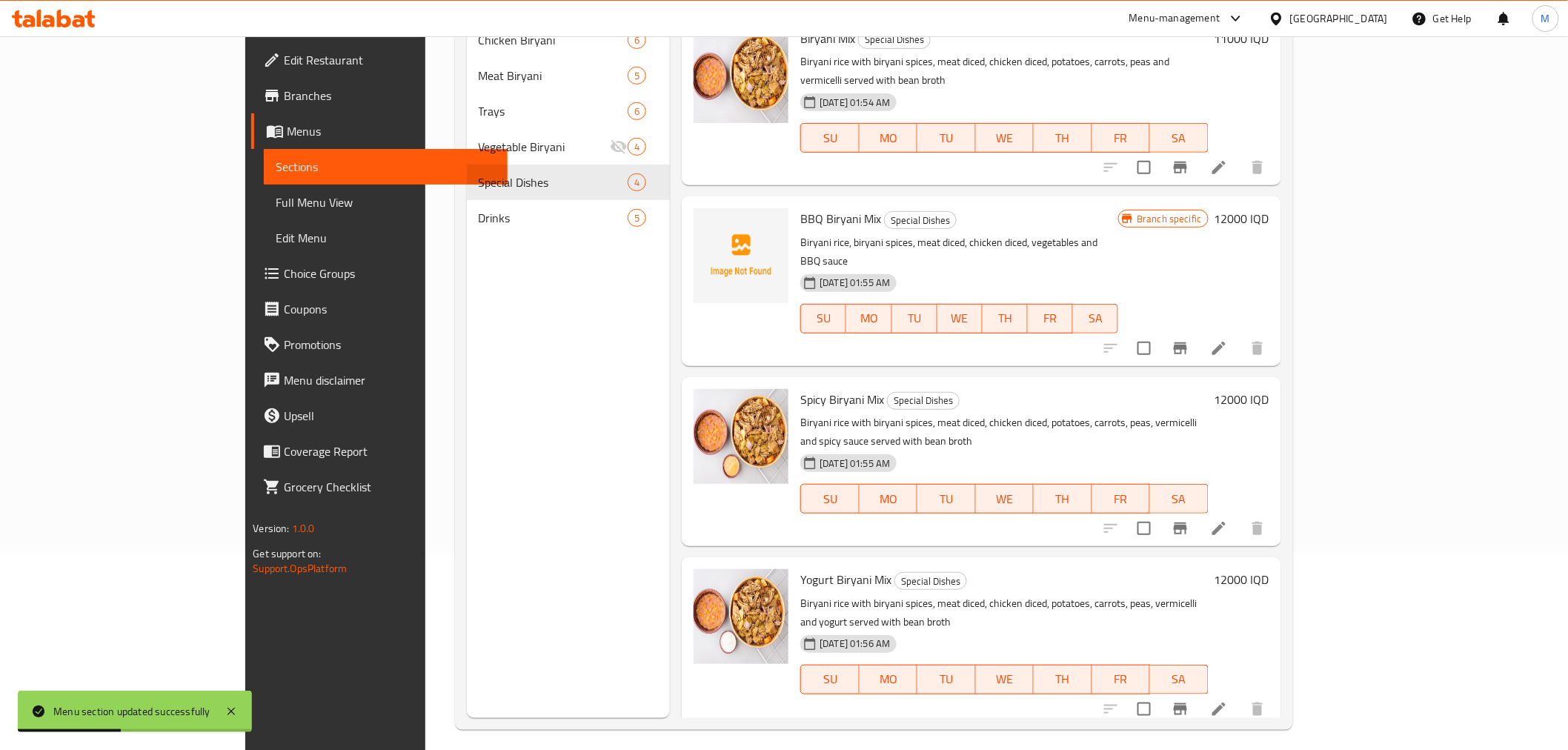
scroll to position [208, 0]
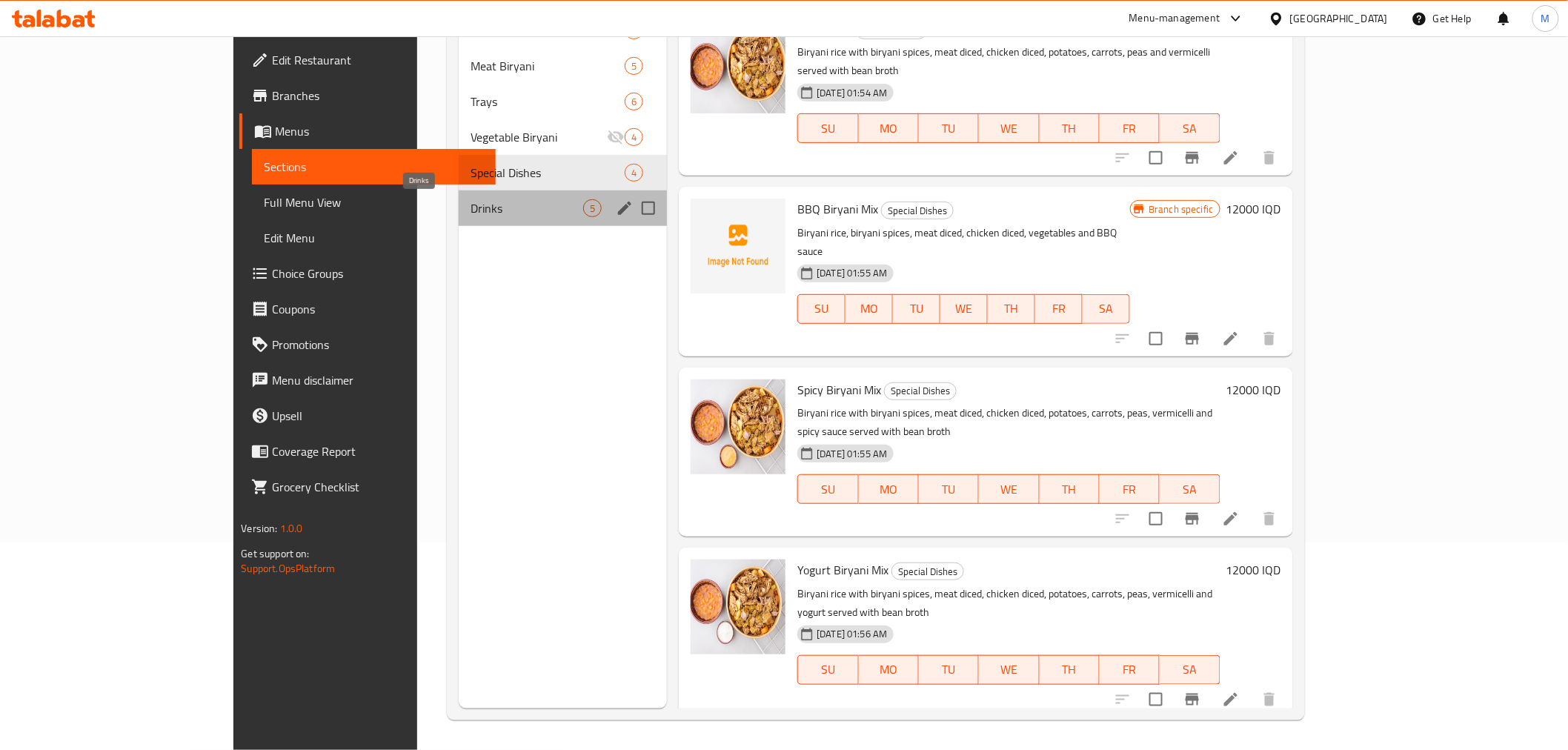
click at [470, 210] on span "Drinks" at bounding box center [527, 209] width 112 height 18
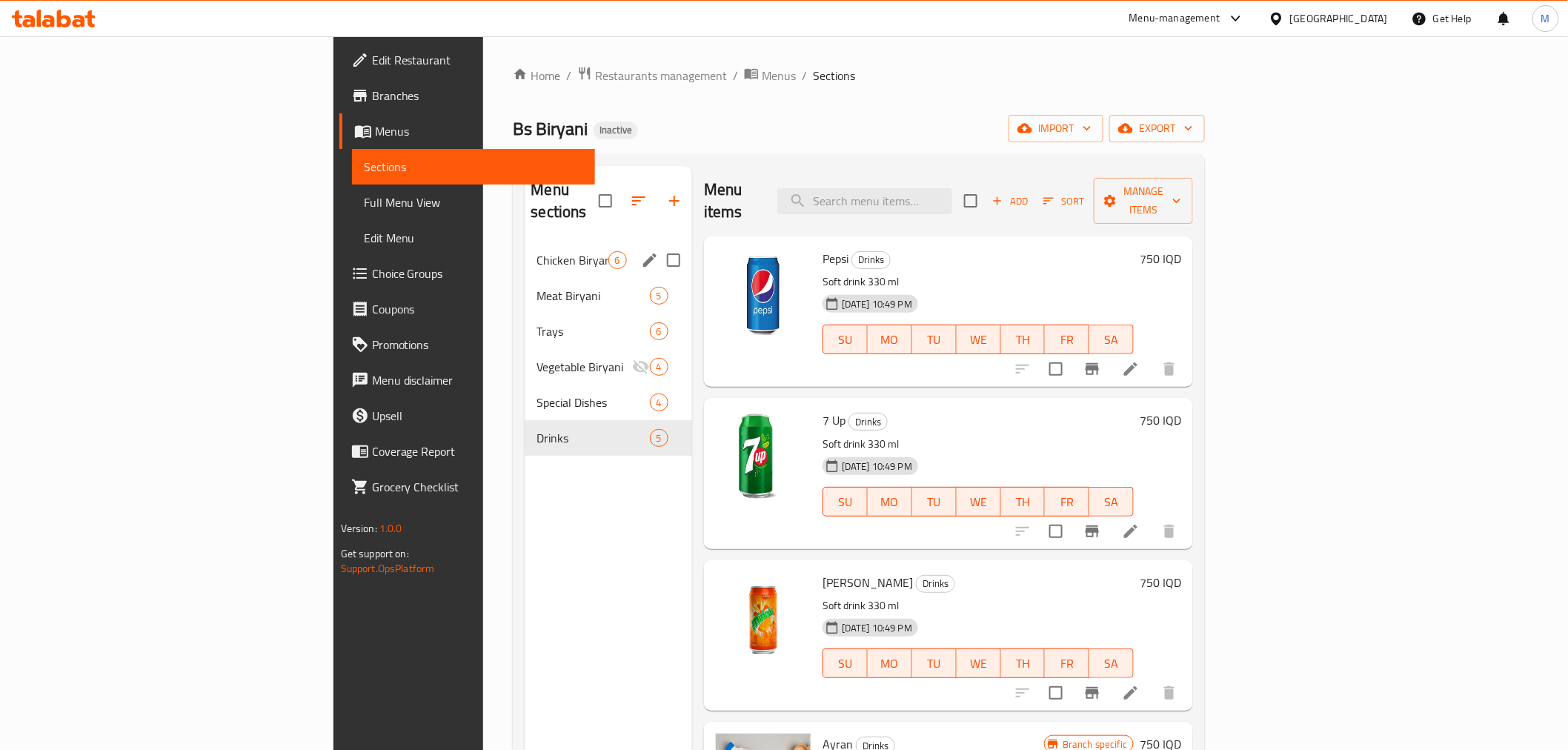
click at [537, 251] on span "Chicken Biryani" at bounding box center [572, 260] width 71 height 18
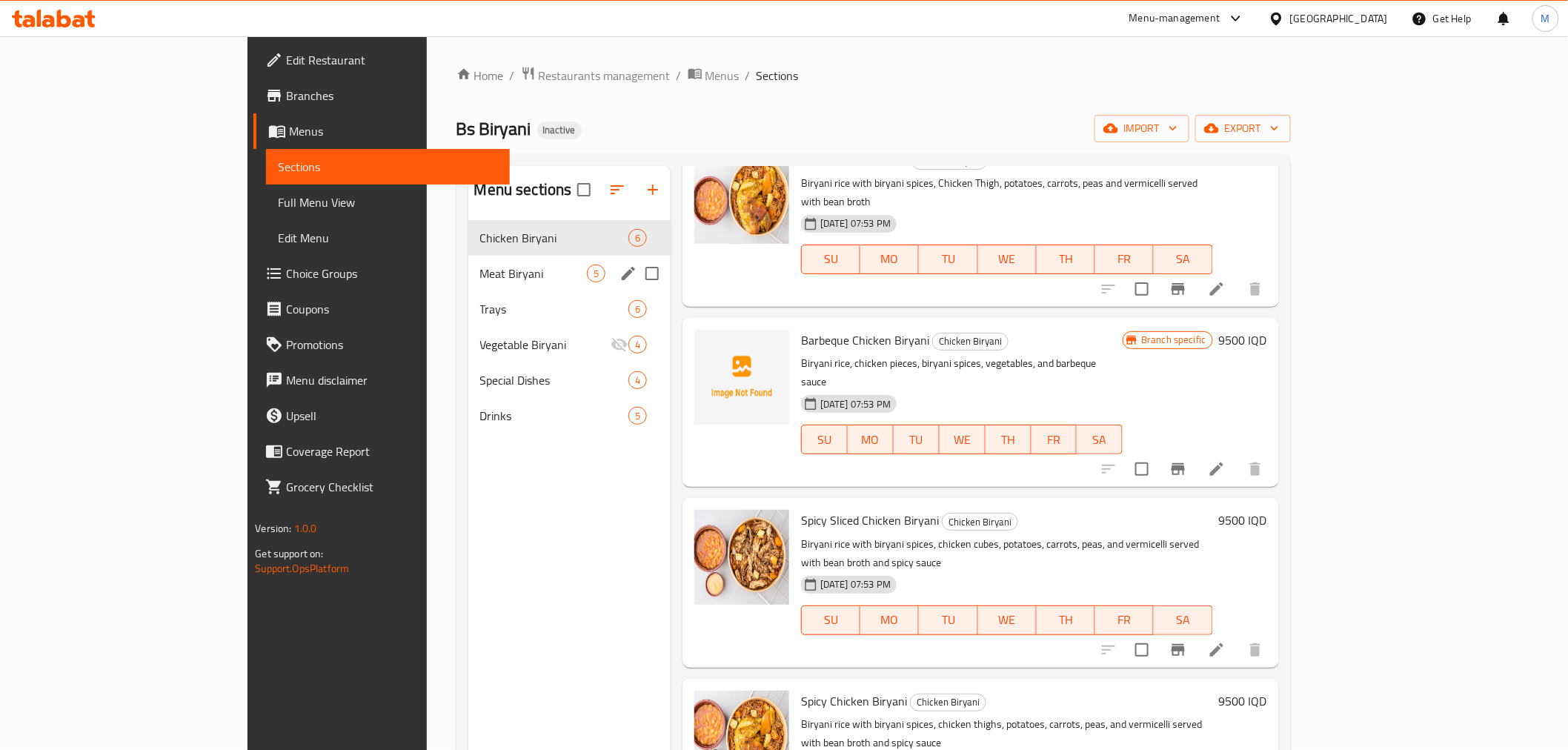
click at [500, 278] on span "Meat Biryani" at bounding box center [534, 274] width 107 height 18
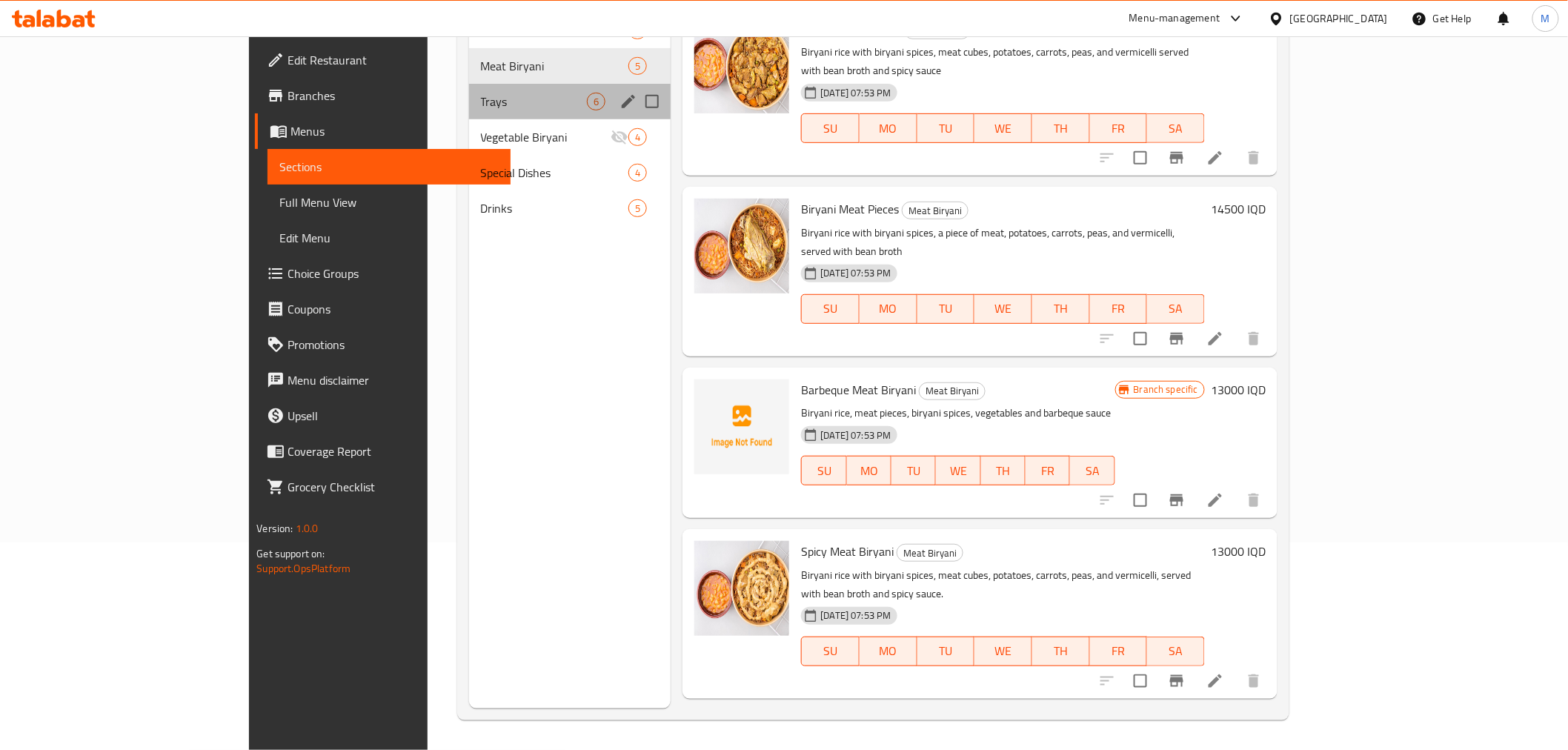
click at [480, 110] on span "Trays" at bounding box center [534, 102] width 107 height 18
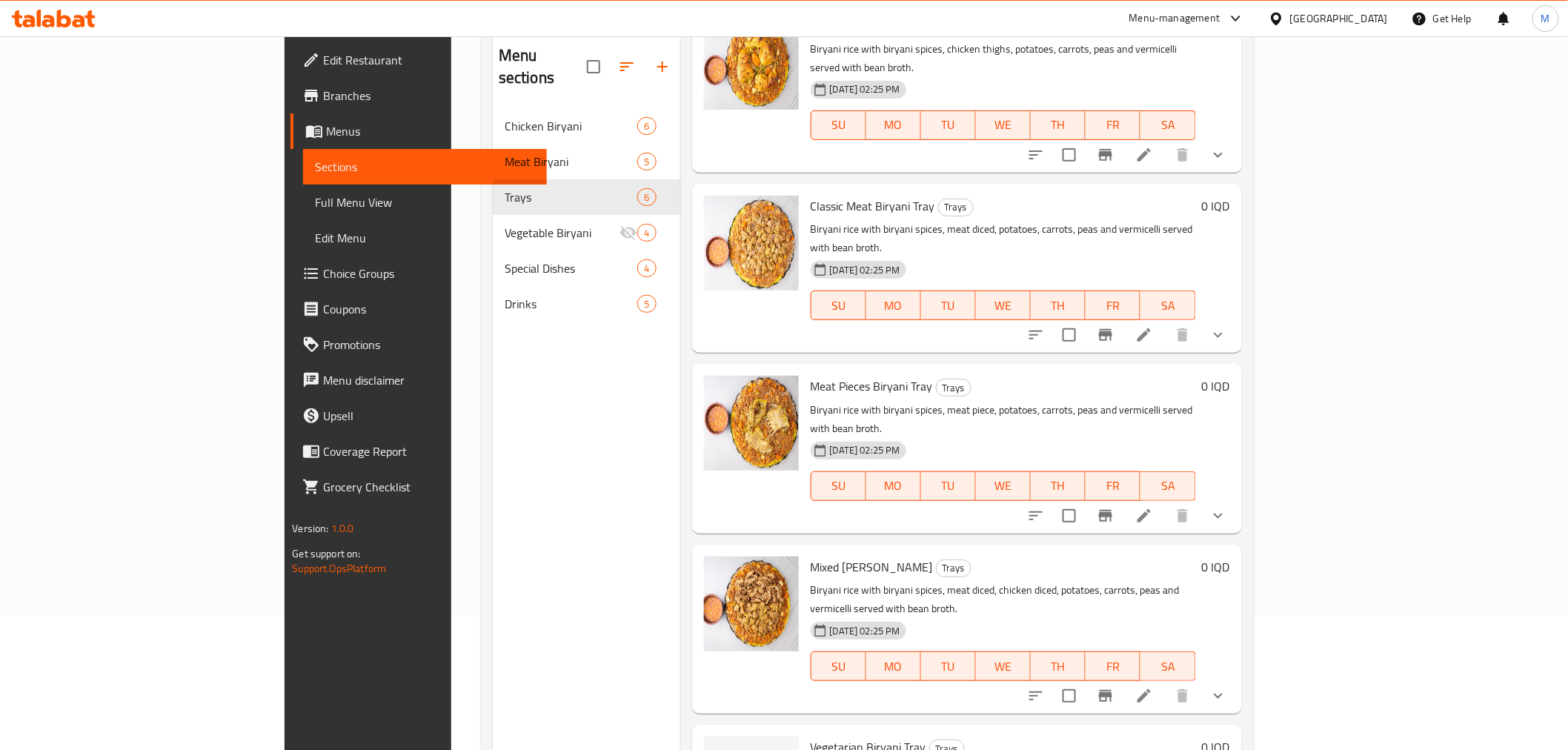
scroll to position [208, 0]
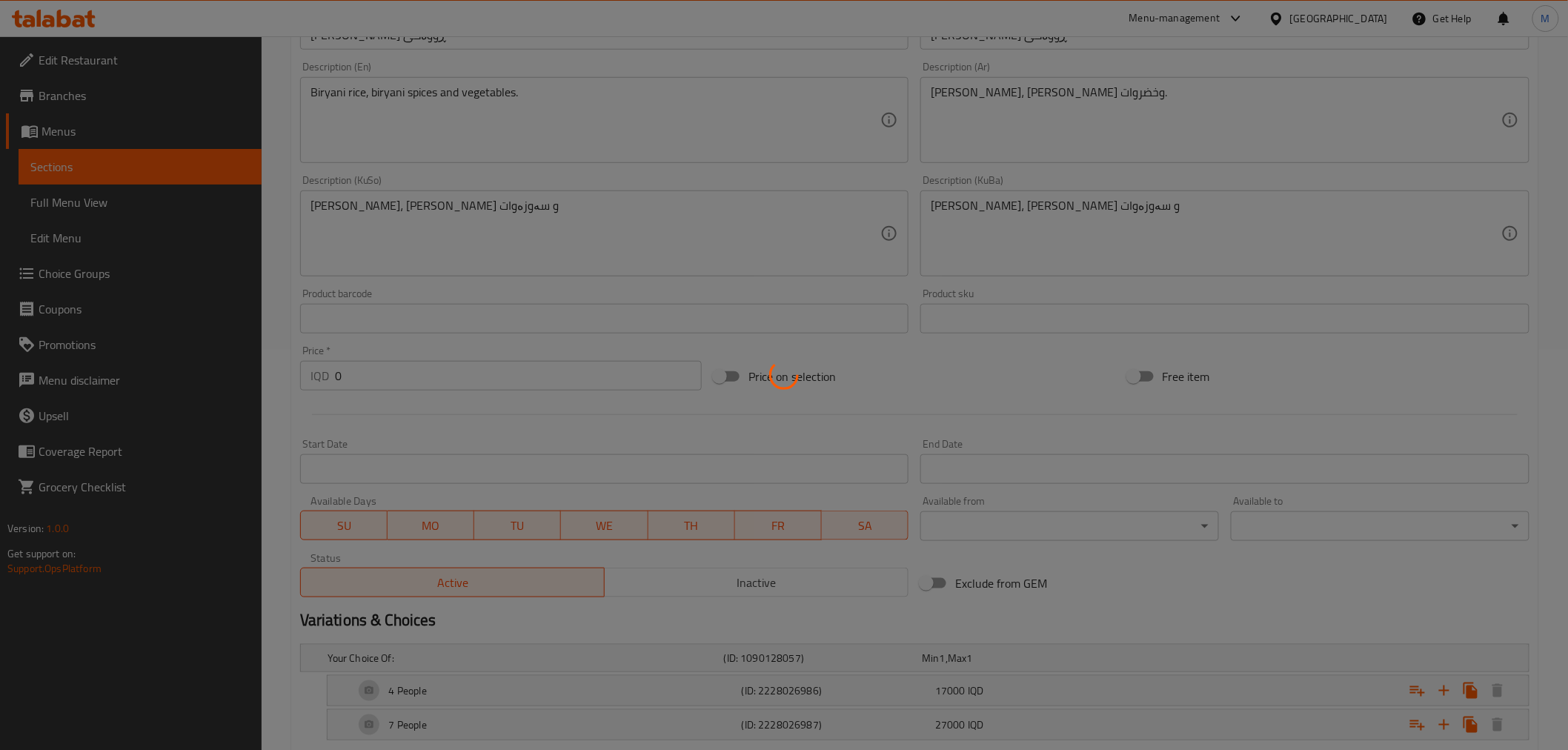
scroll to position [483, 0]
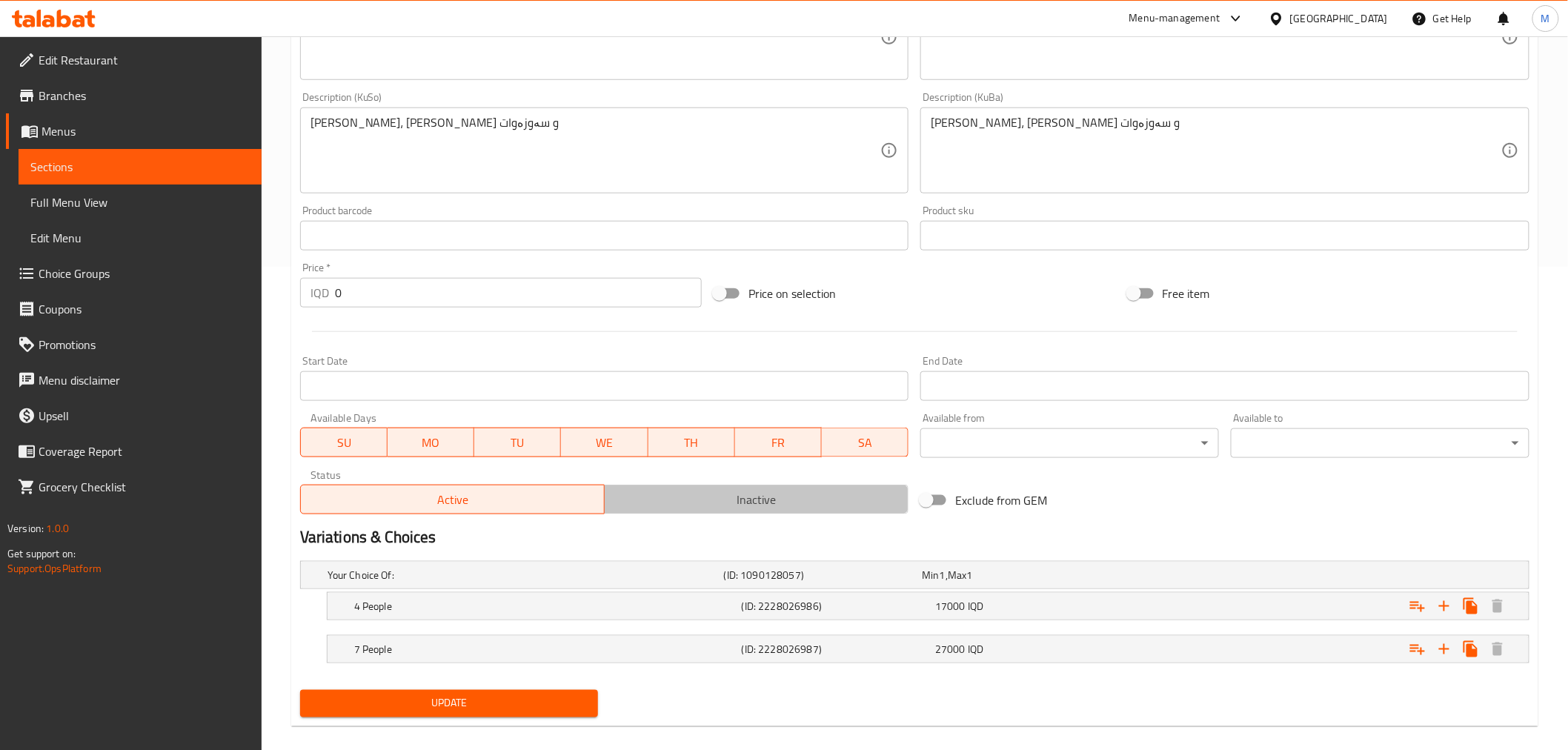
click at [712, 499] on span "Inactive" at bounding box center [757, 500] width 292 height 22
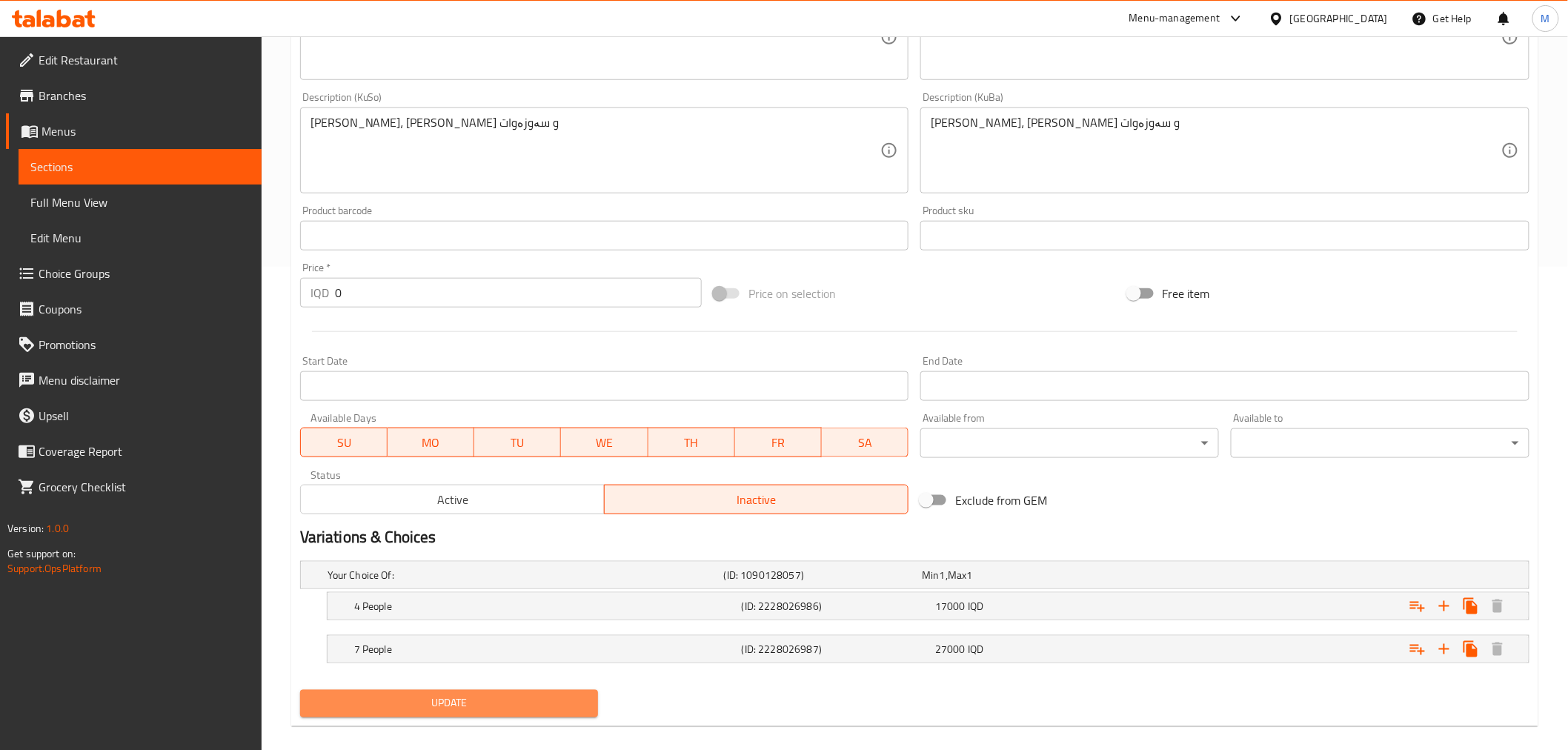
click at [554, 700] on span "Update" at bounding box center [449, 704] width 275 height 18
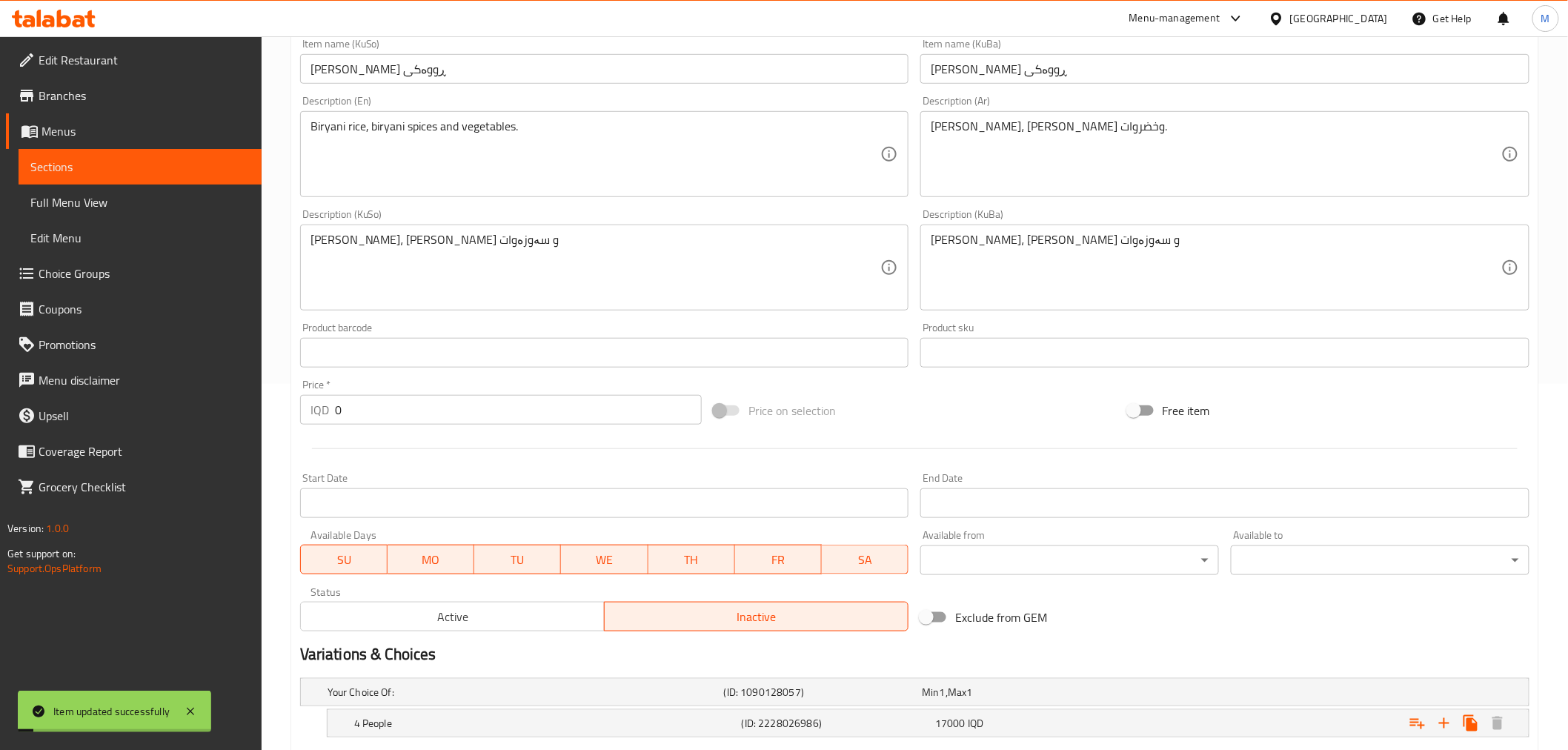
scroll to position [501, 0]
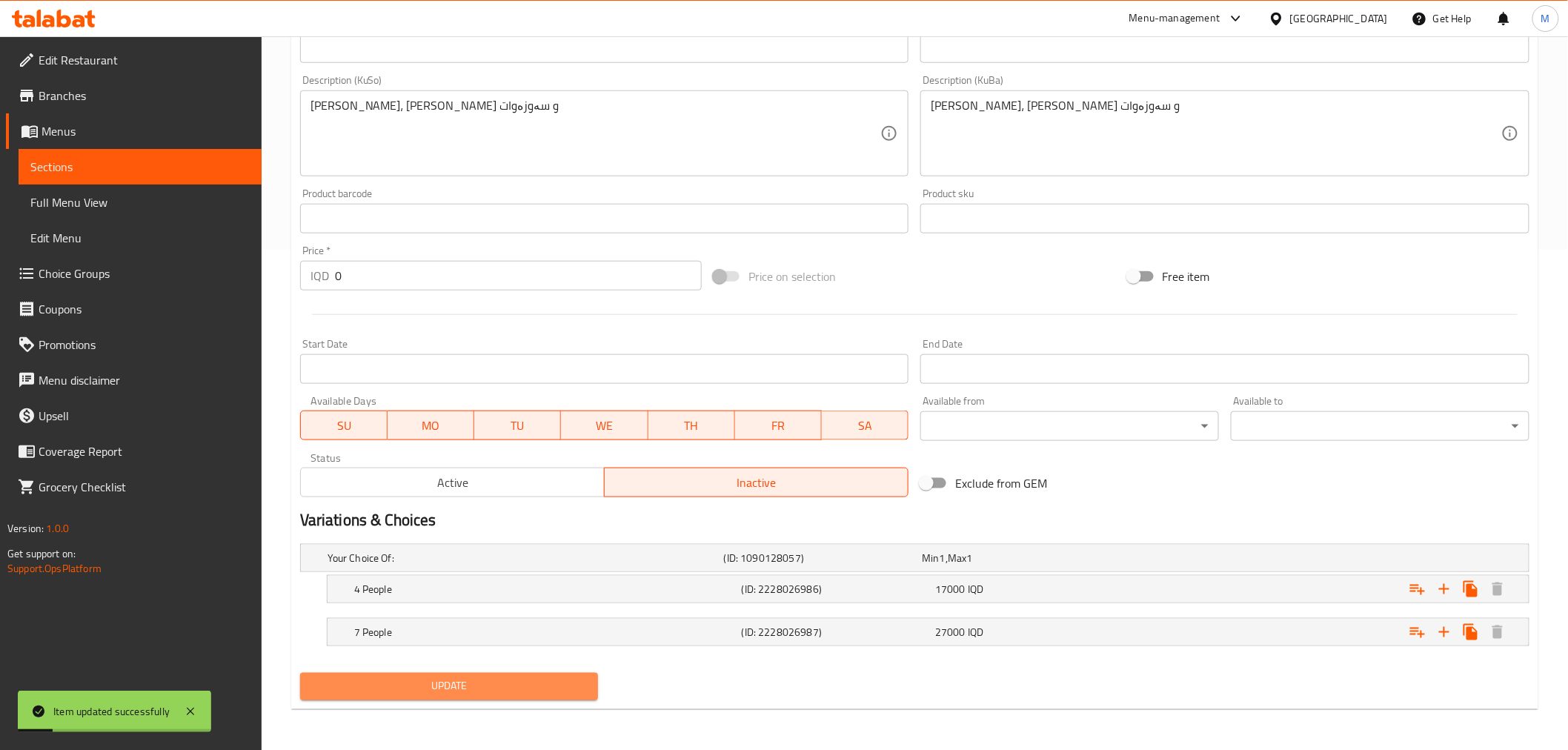
click at [542, 690] on span "Update" at bounding box center [449, 687] width 275 height 18
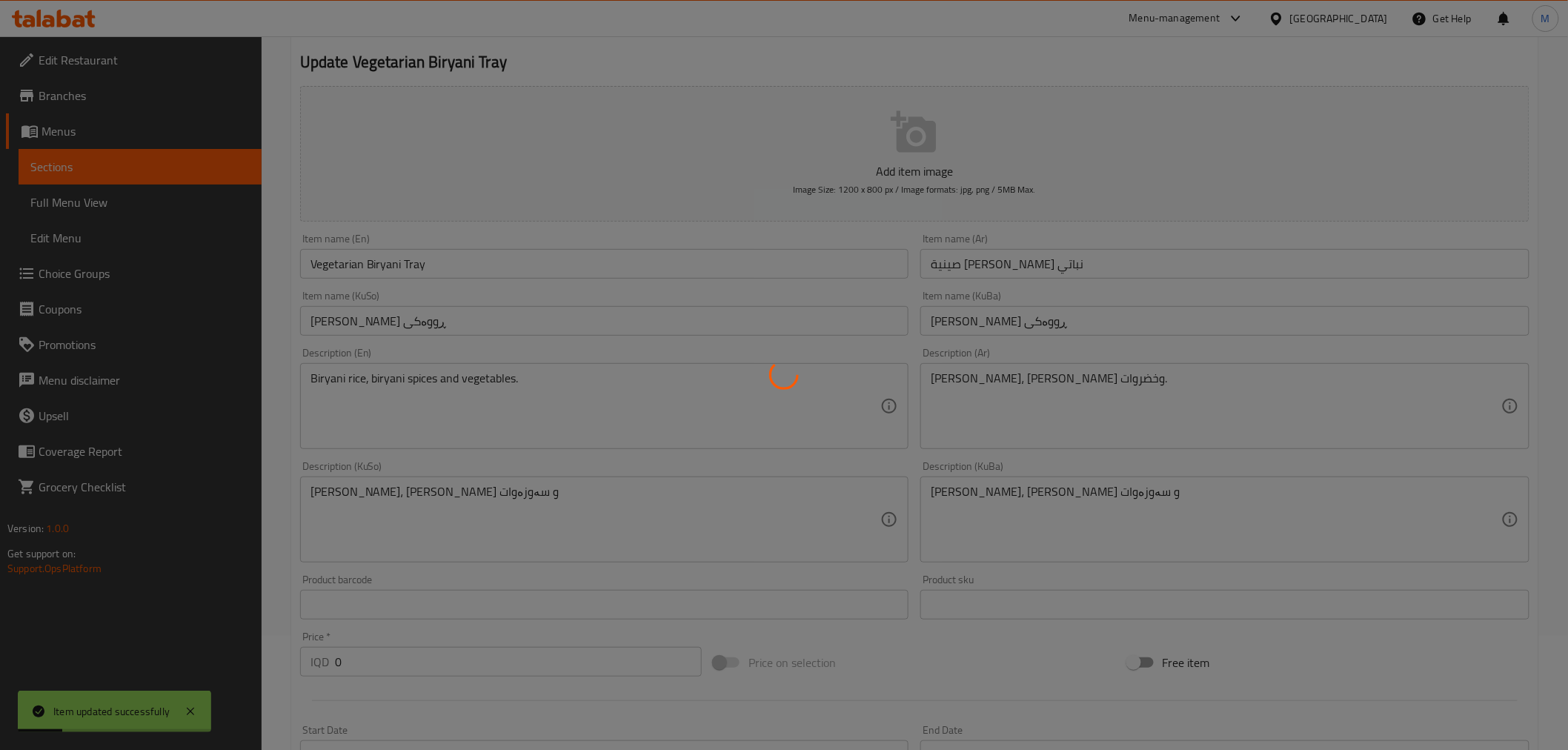
scroll to position [0, 0]
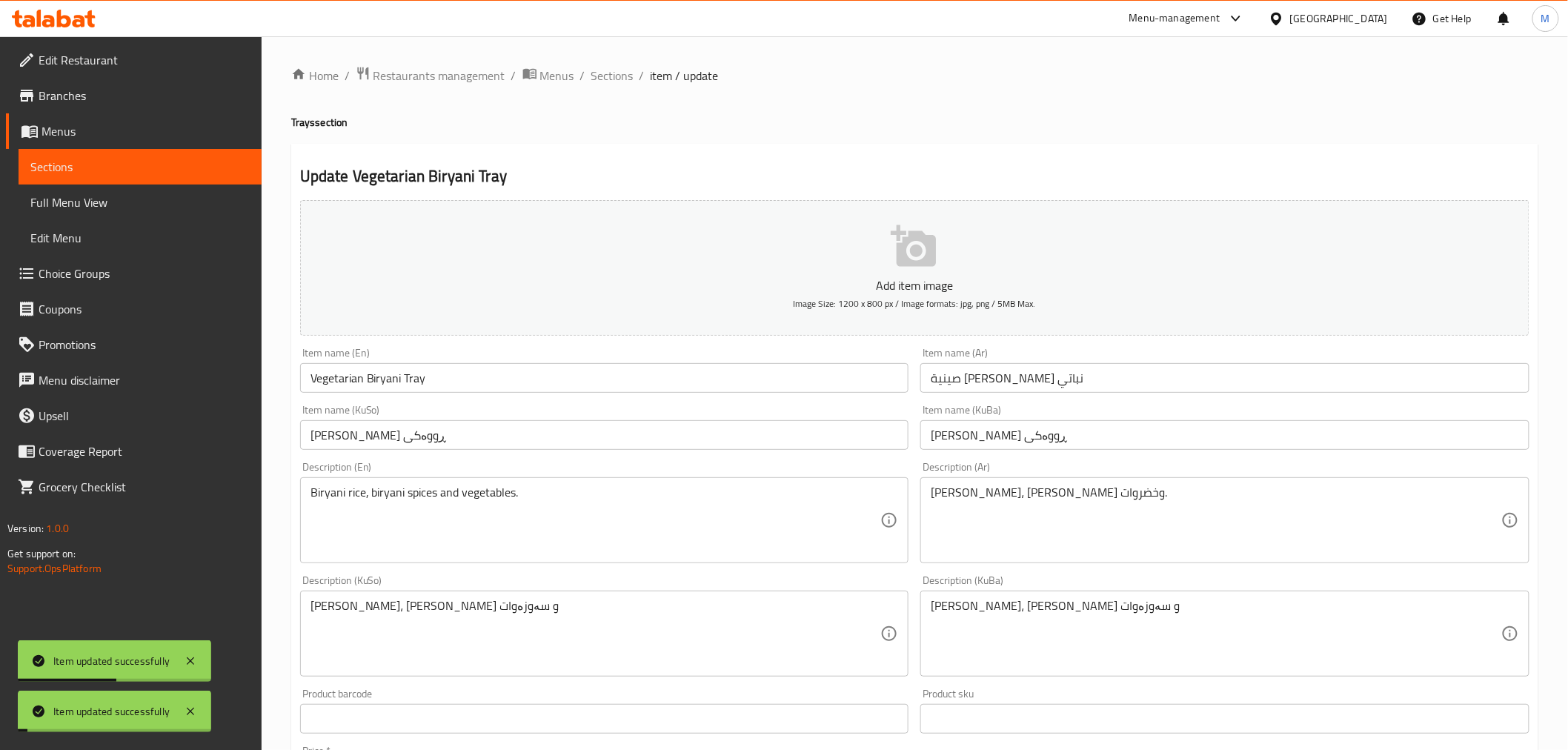
click at [617, 75] on span "Sections" at bounding box center [612, 76] width 43 height 18
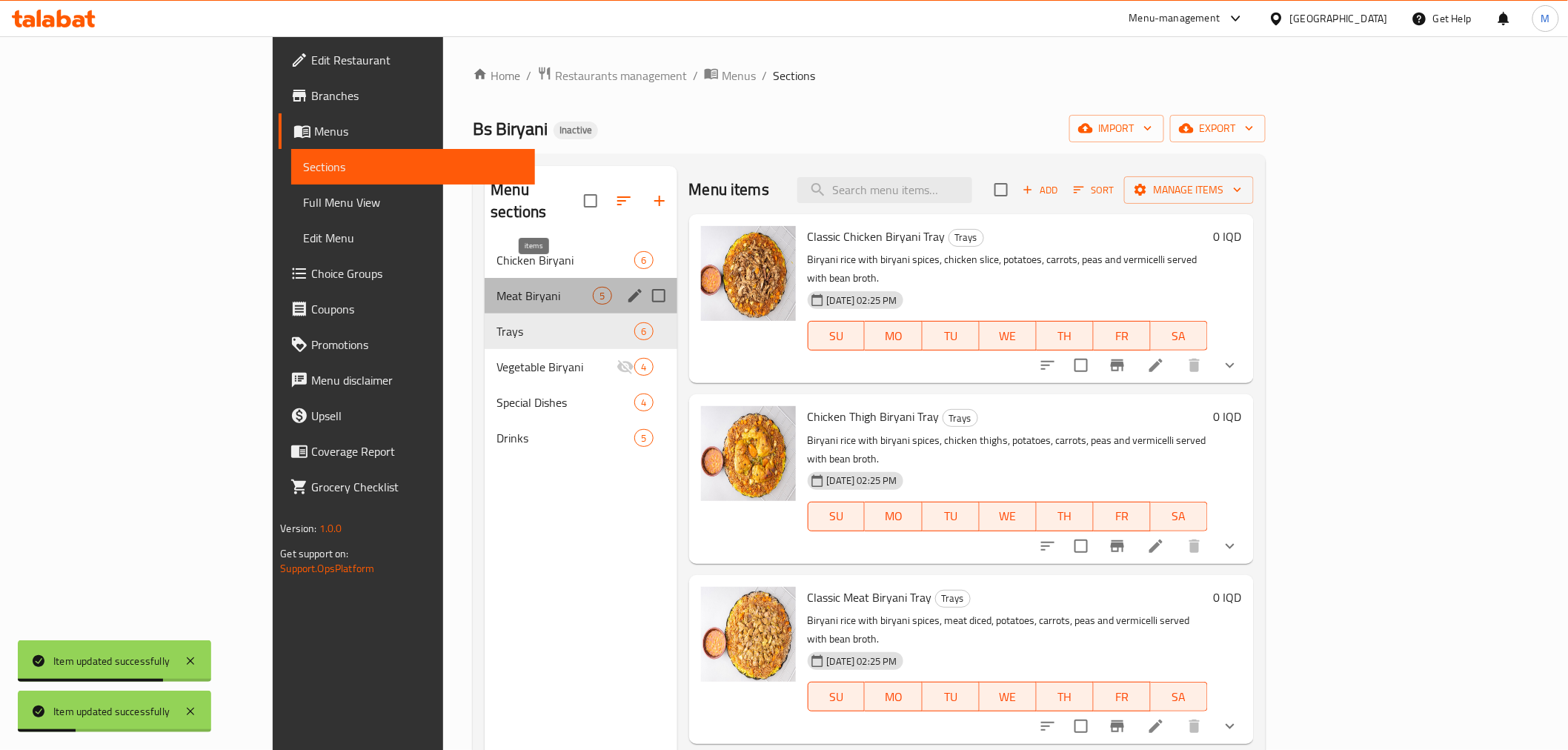
click at [594, 289] on span "5" at bounding box center [602, 297] width 17 height 15
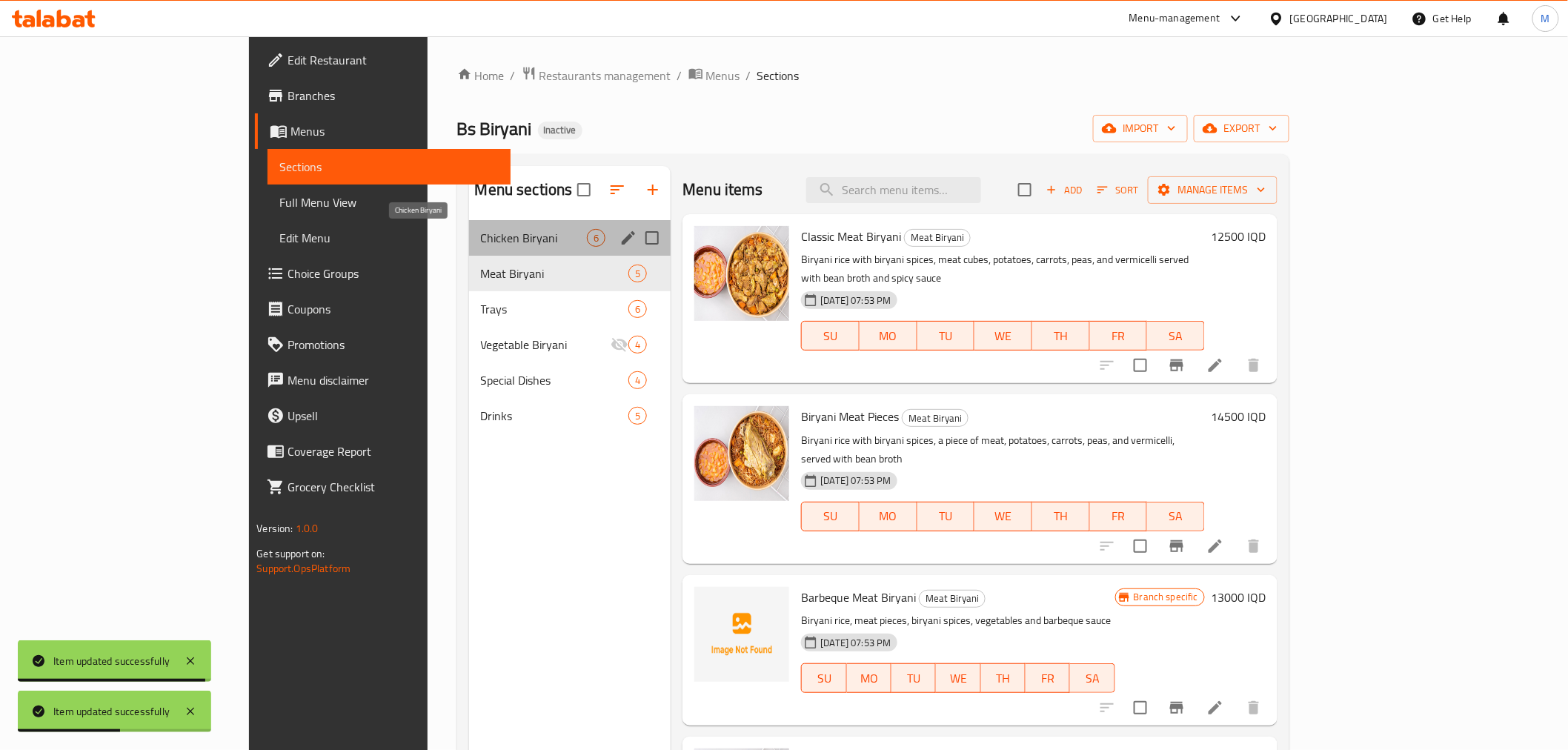
click at [480, 238] on span "Chicken Biryani" at bounding box center [534, 239] width 107 height 18
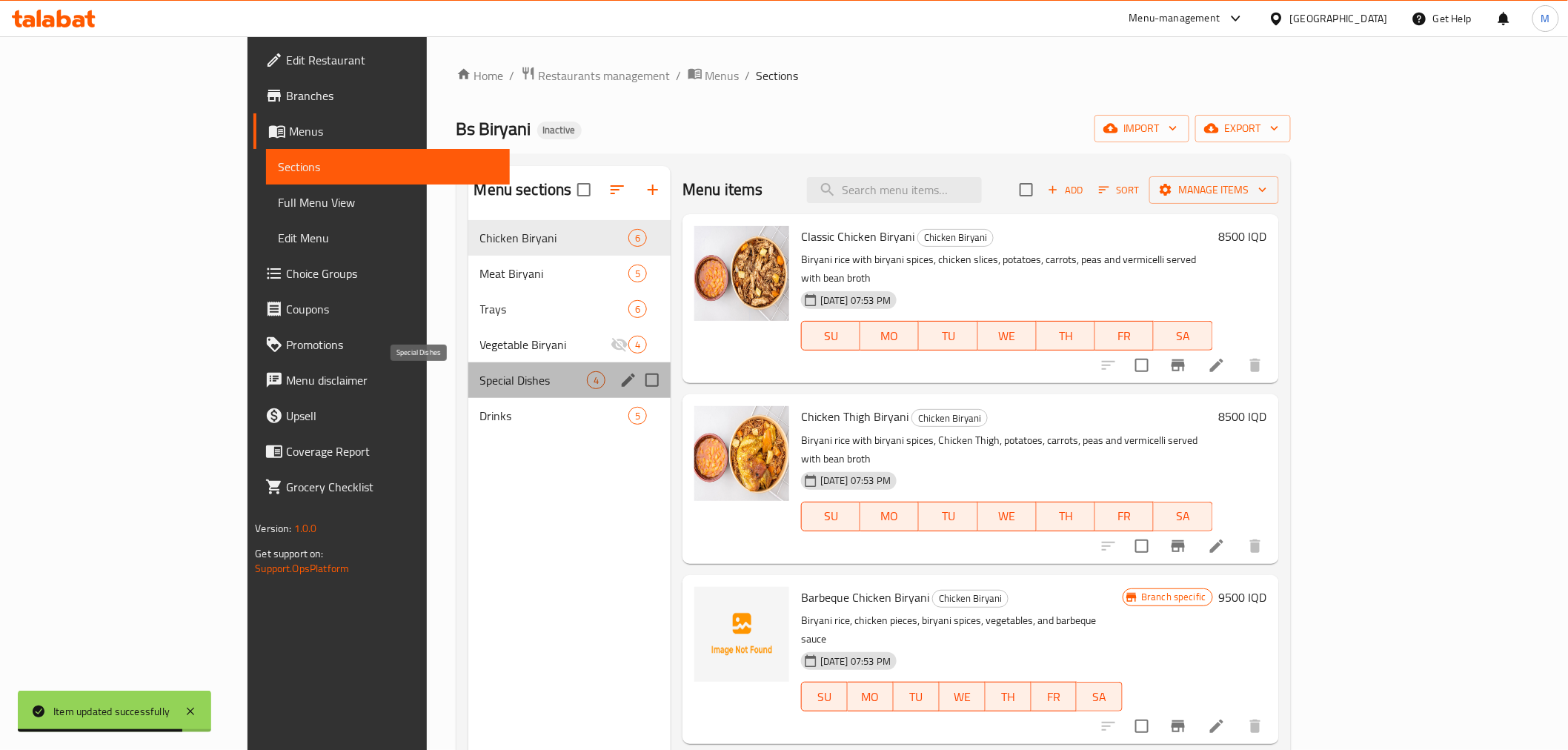
click at [480, 379] on span "Special Dishes" at bounding box center [534, 381] width 107 height 18
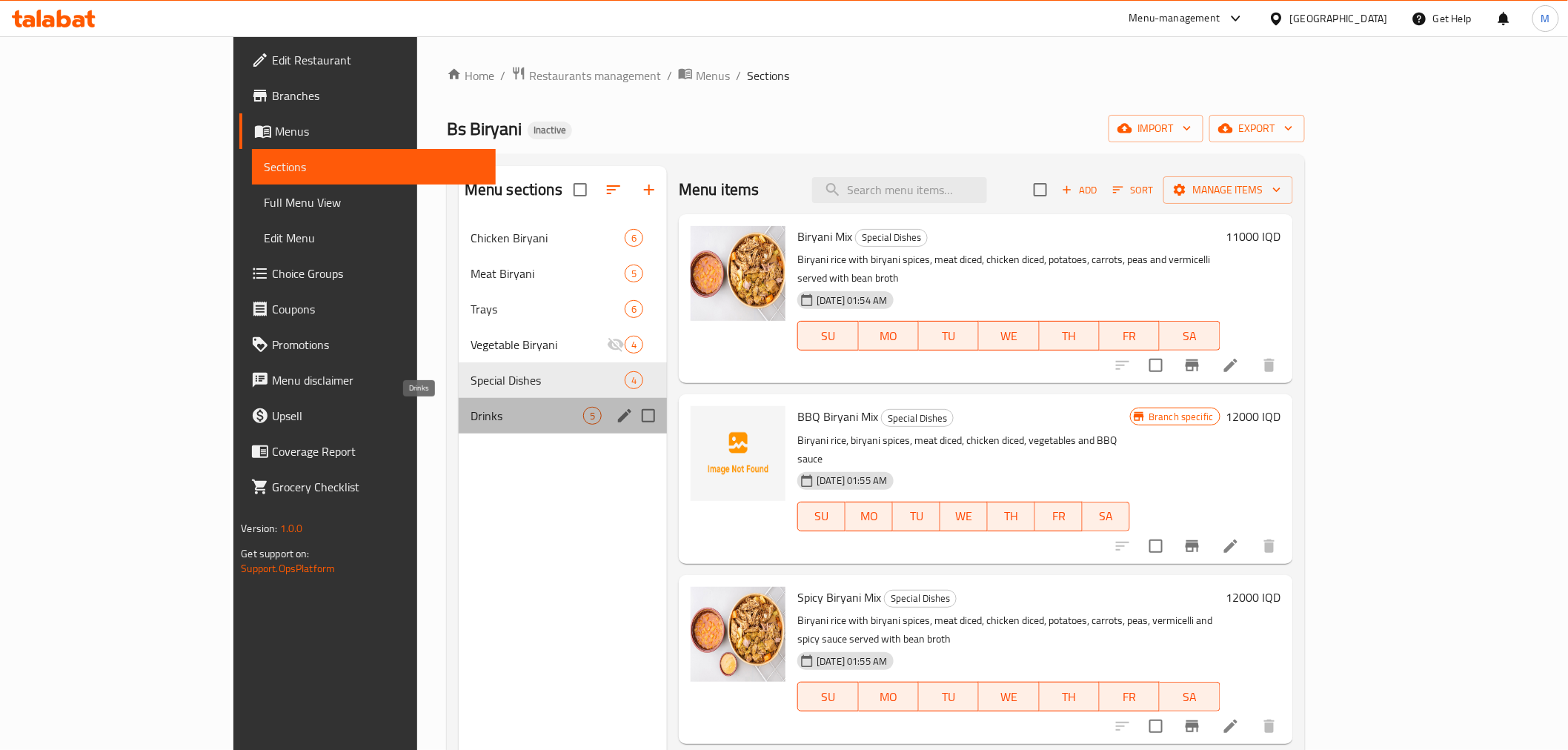
click at [492, 418] on span "Drinks" at bounding box center [527, 416] width 112 height 18
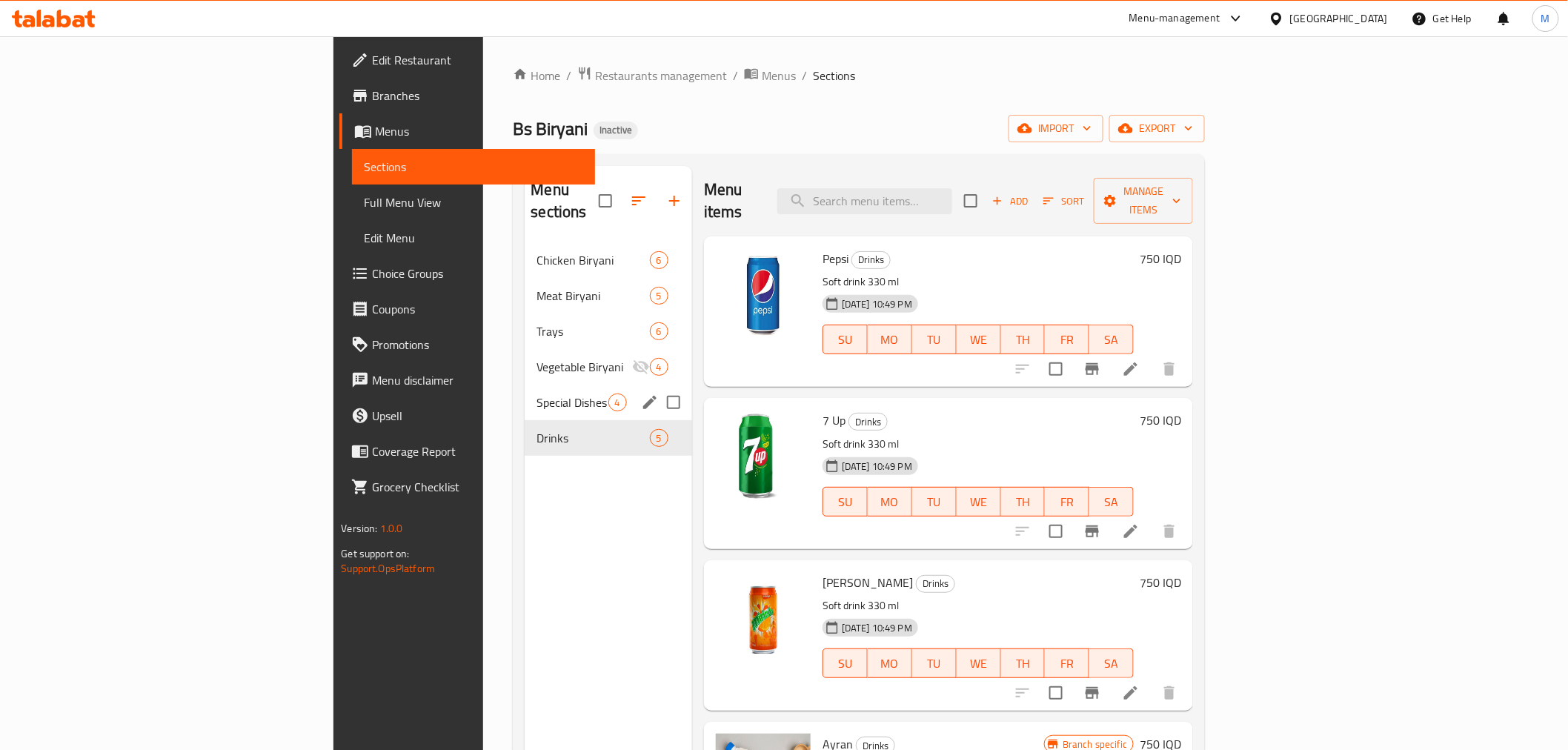
click at [537, 394] on span "Special Dishes" at bounding box center [572, 403] width 71 height 18
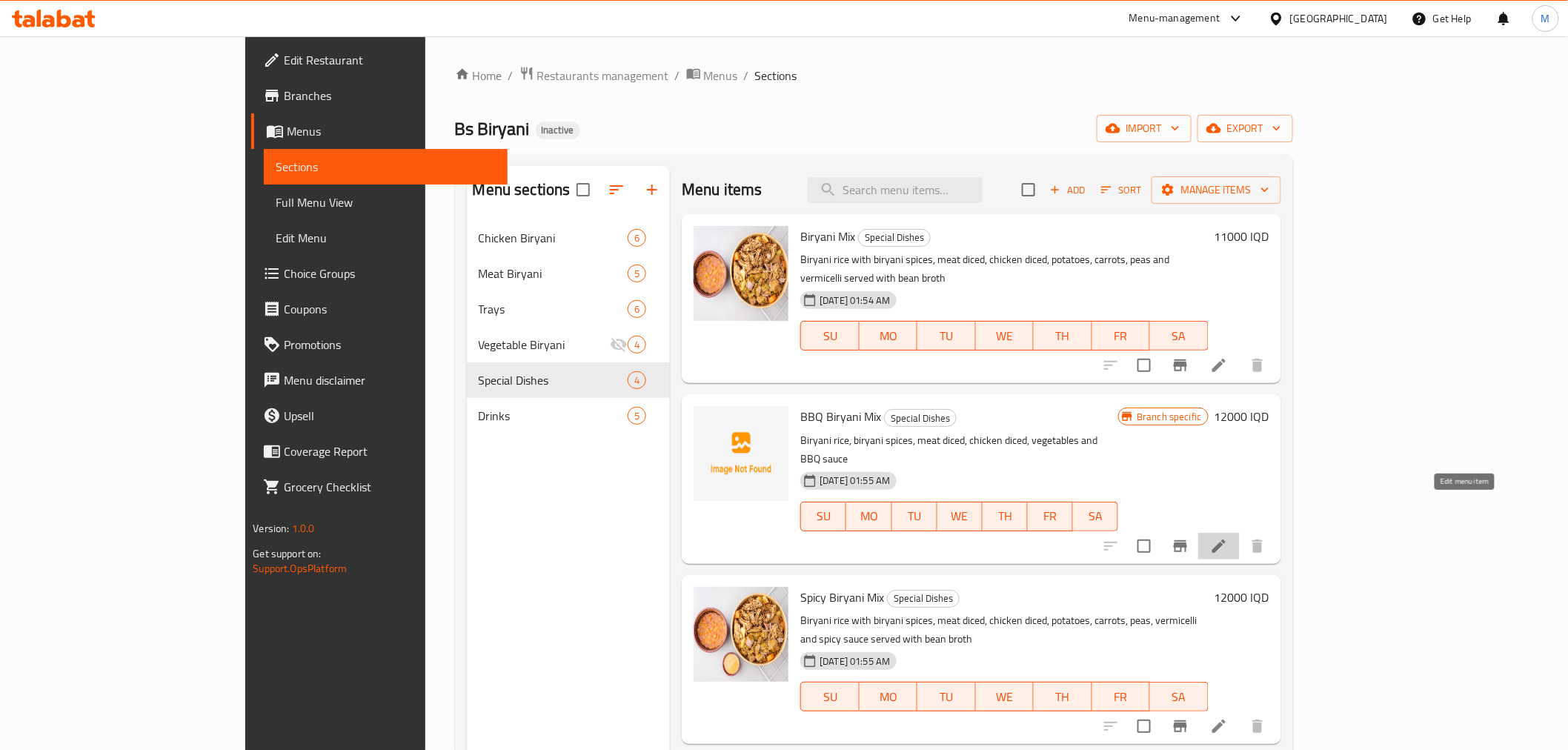
click at [1227, 538] on icon at bounding box center [1219, 547] width 18 height 18
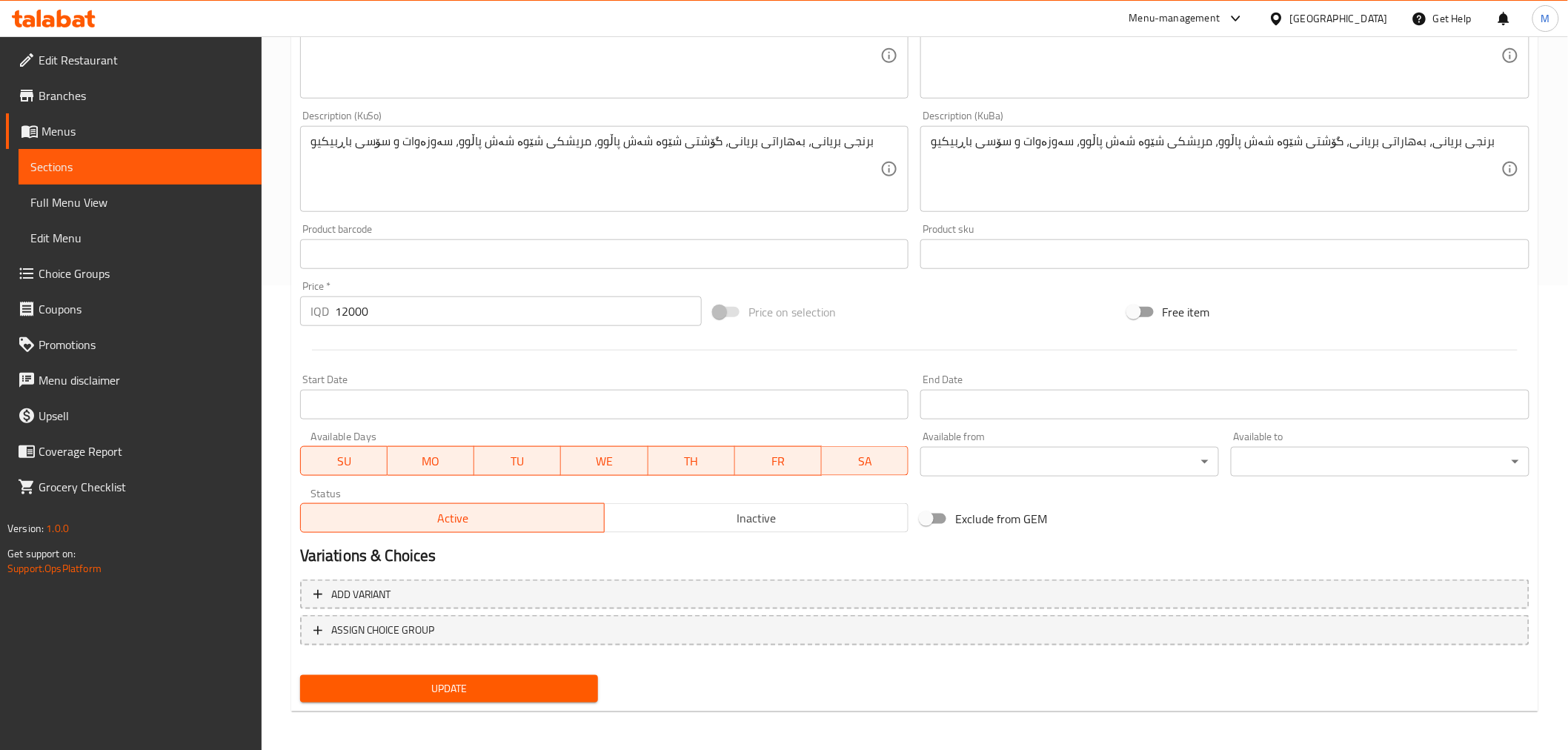
click at [687, 526] on span "Inactive" at bounding box center [757, 519] width 292 height 22
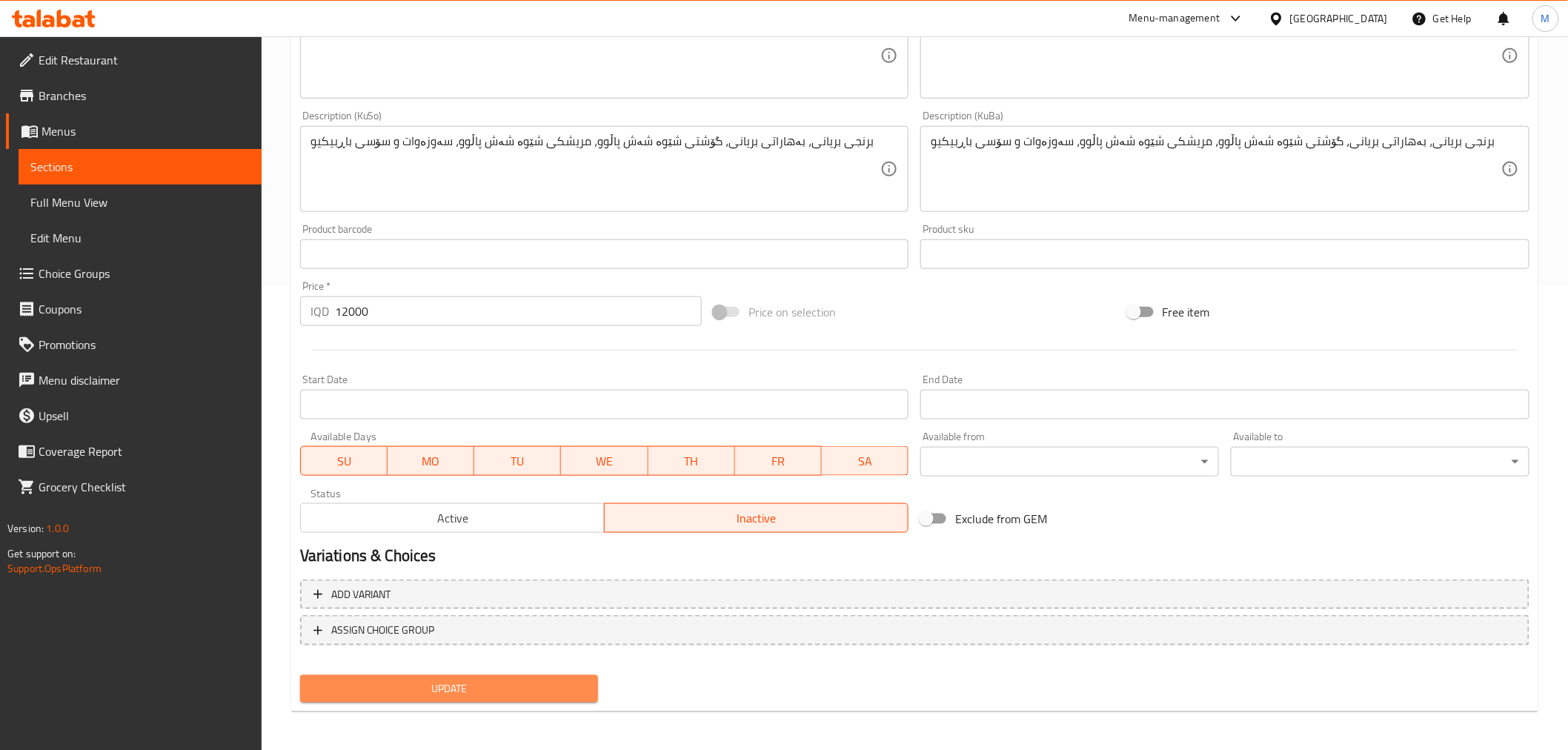
click at [507, 680] on span "Update" at bounding box center [449, 689] width 275 height 18
click at [534, 680] on span "Update" at bounding box center [449, 689] width 275 height 18
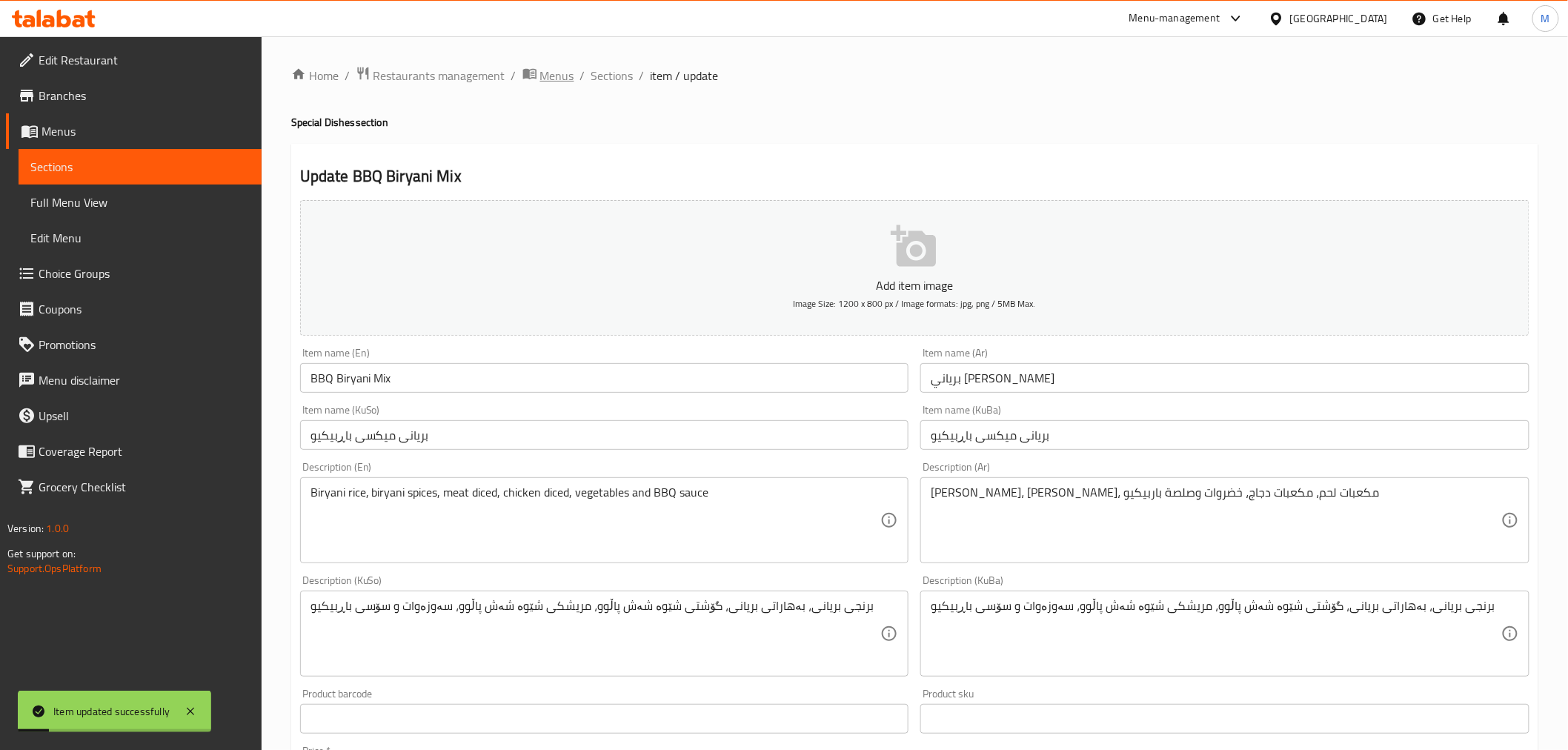
click at [562, 83] on span "Menus" at bounding box center [557, 76] width 34 height 18
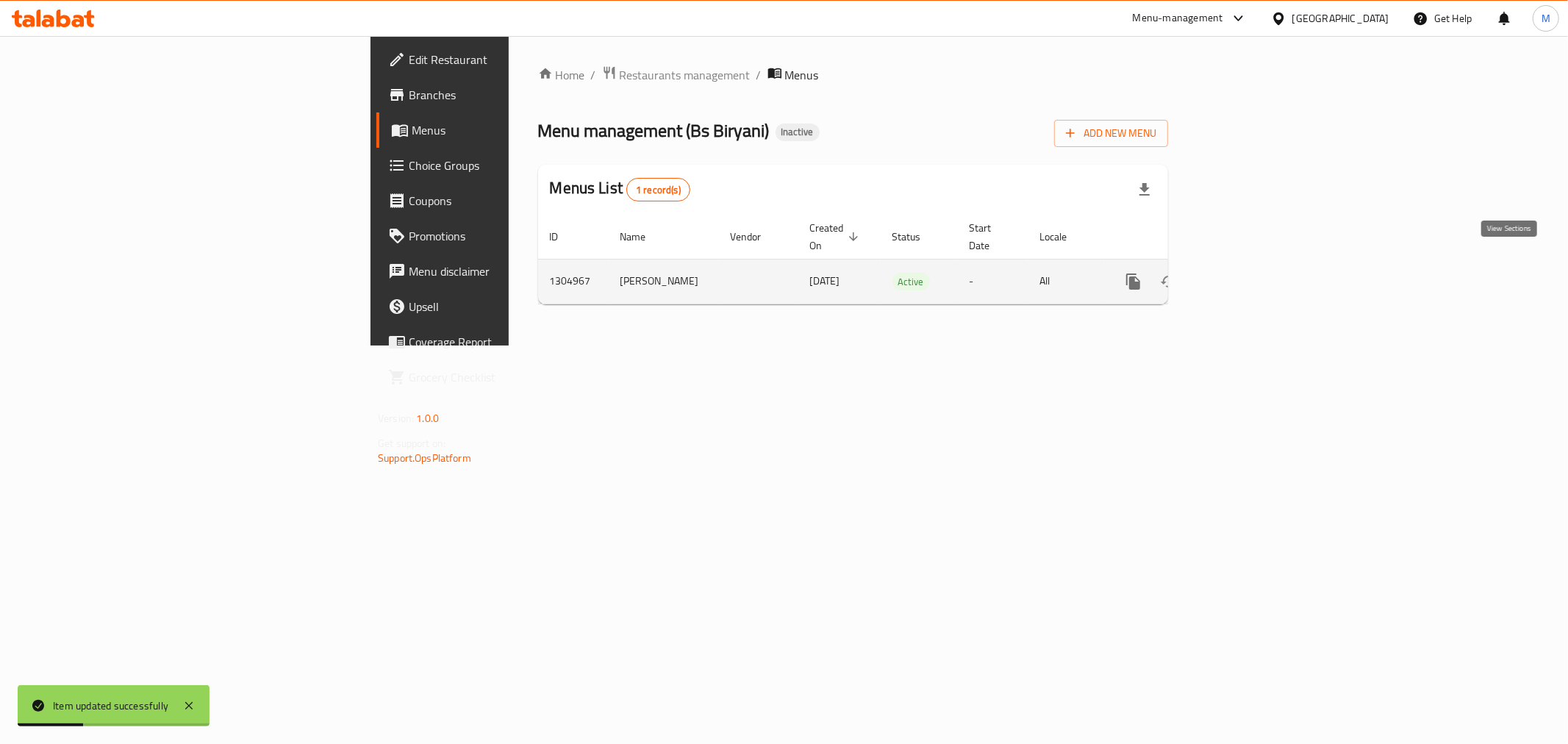
click at [1248, 273] on icon "enhanced table" at bounding box center [1239, 282] width 18 height 18
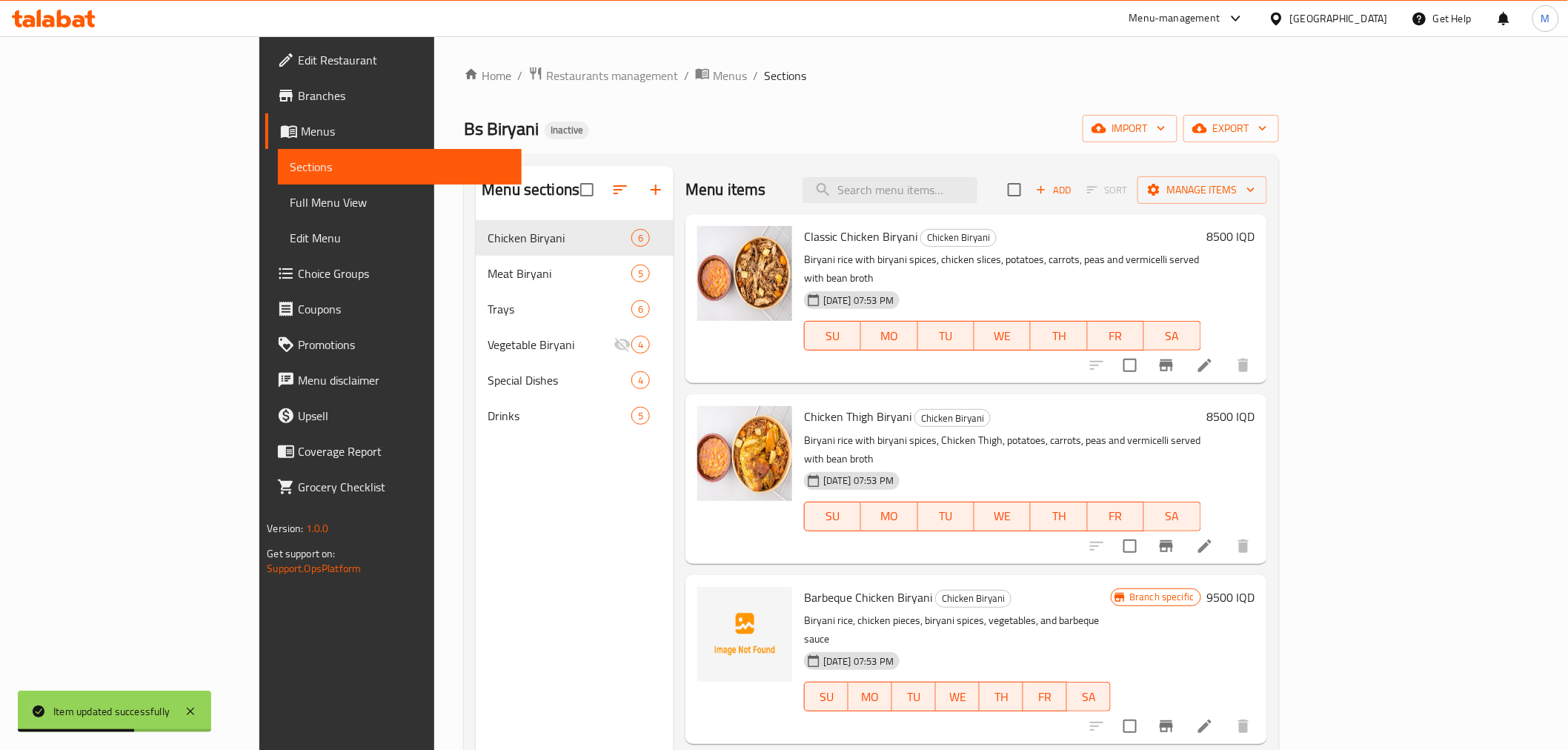
click at [1261, 708] on div at bounding box center [1169, 726] width 182 height 35
click at [1214, 717] on icon at bounding box center [1205, 726] width 18 height 18
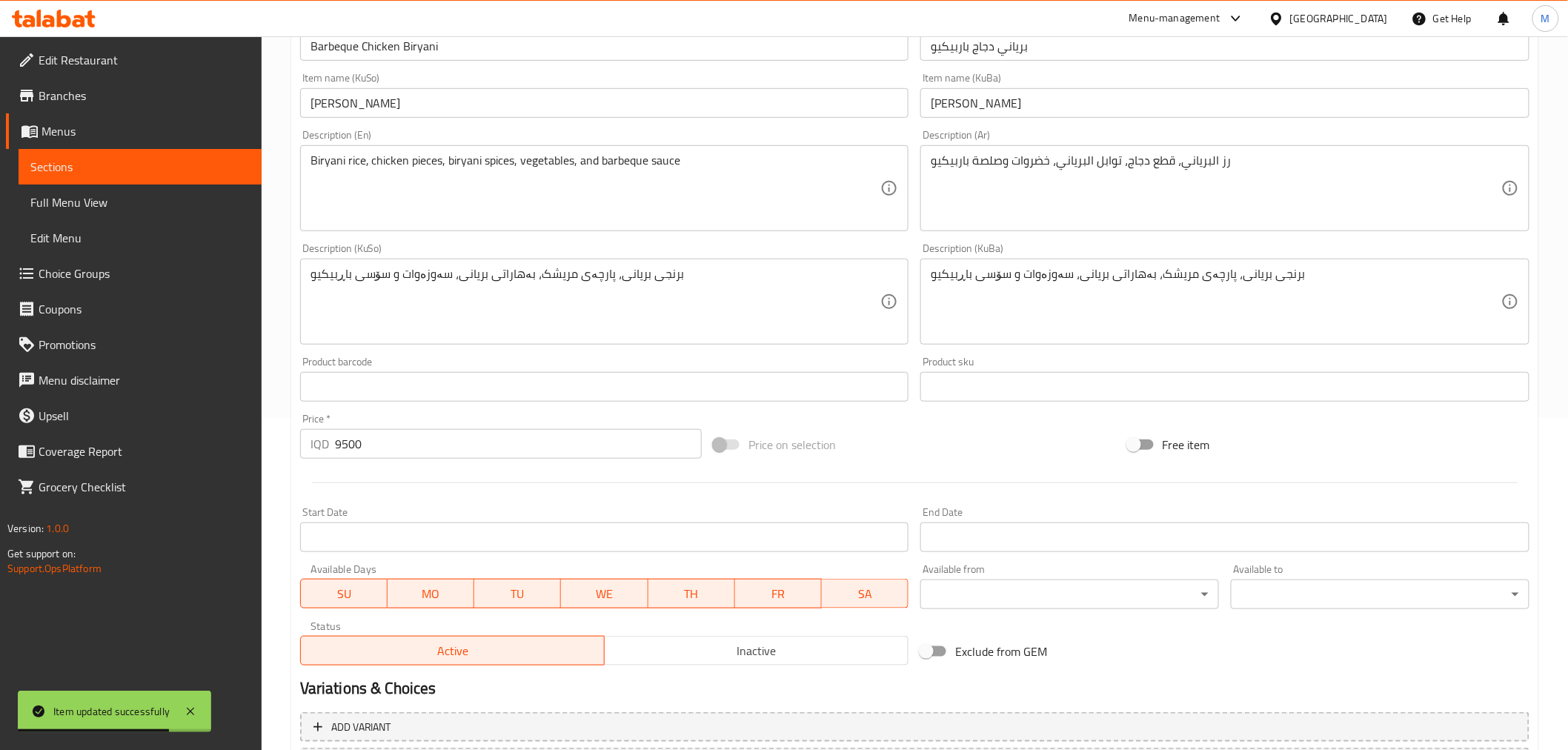
scroll to position [465, 0]
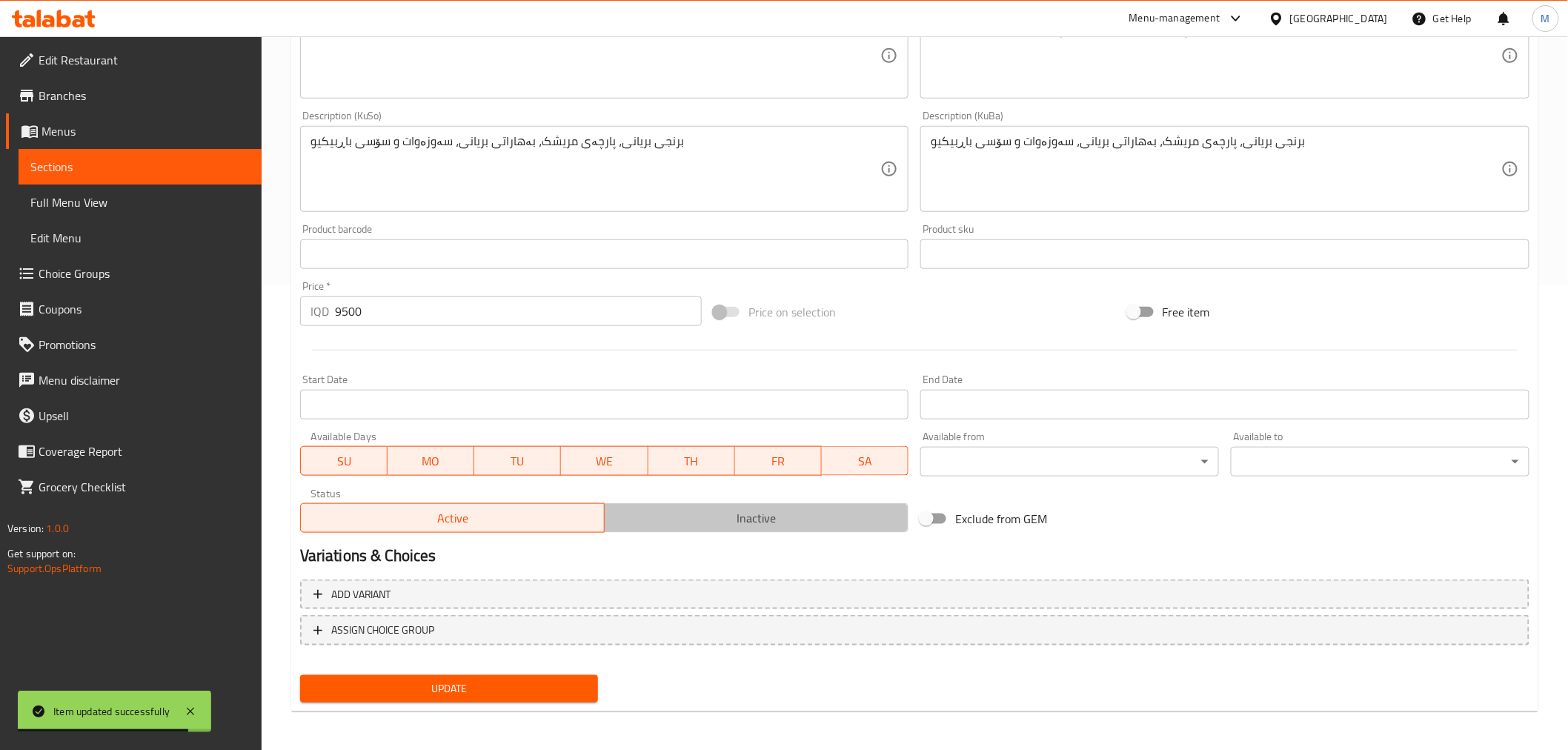
click at [704, 513] on span "Inactive" at bounding box center [757, 519] width 292 height 22
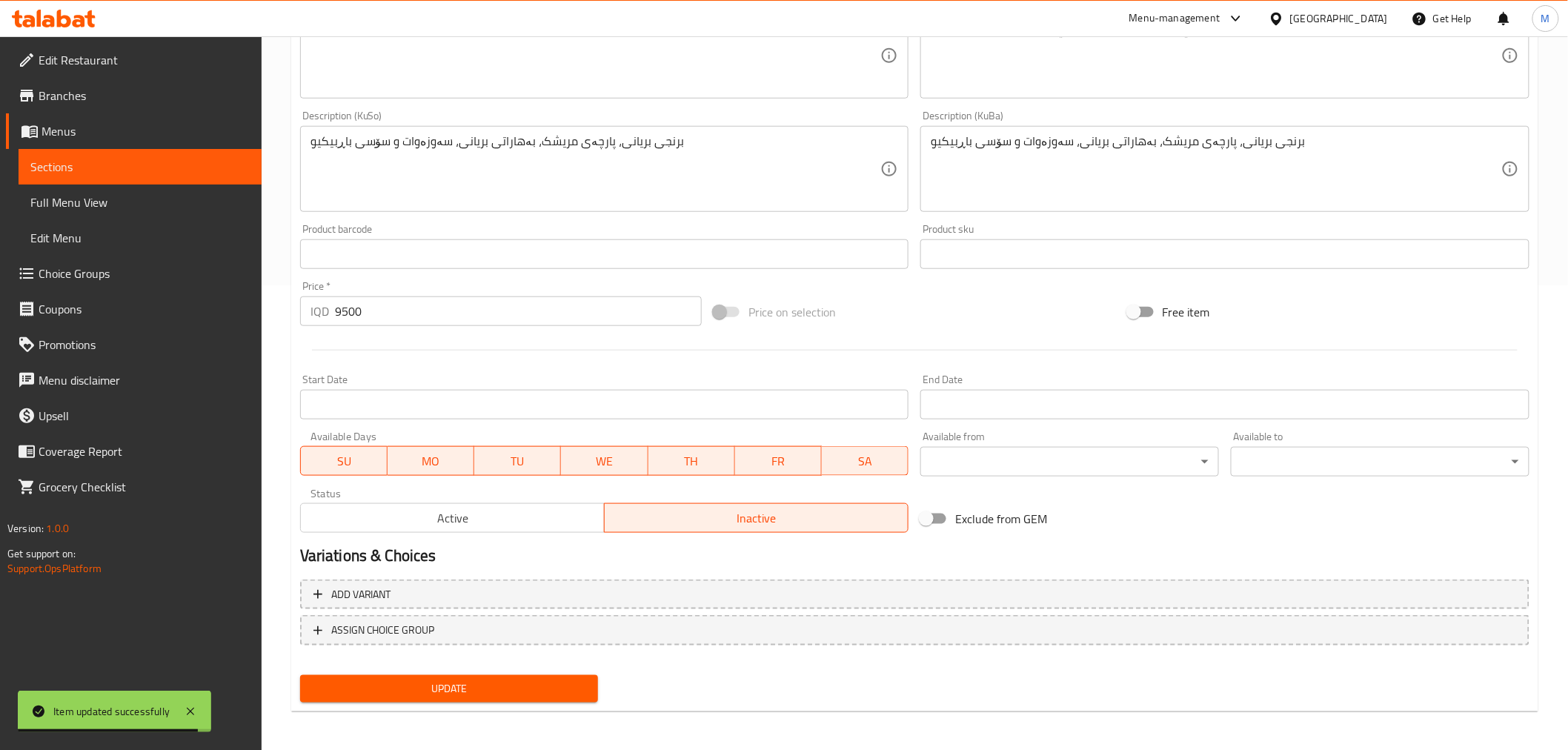
click at [578, 682] on span "Update" at bounding box center [449, 689] width 275 height 18
click at [562, 680] on span "Update" at bounding box center [449, 689] width 275 height 18
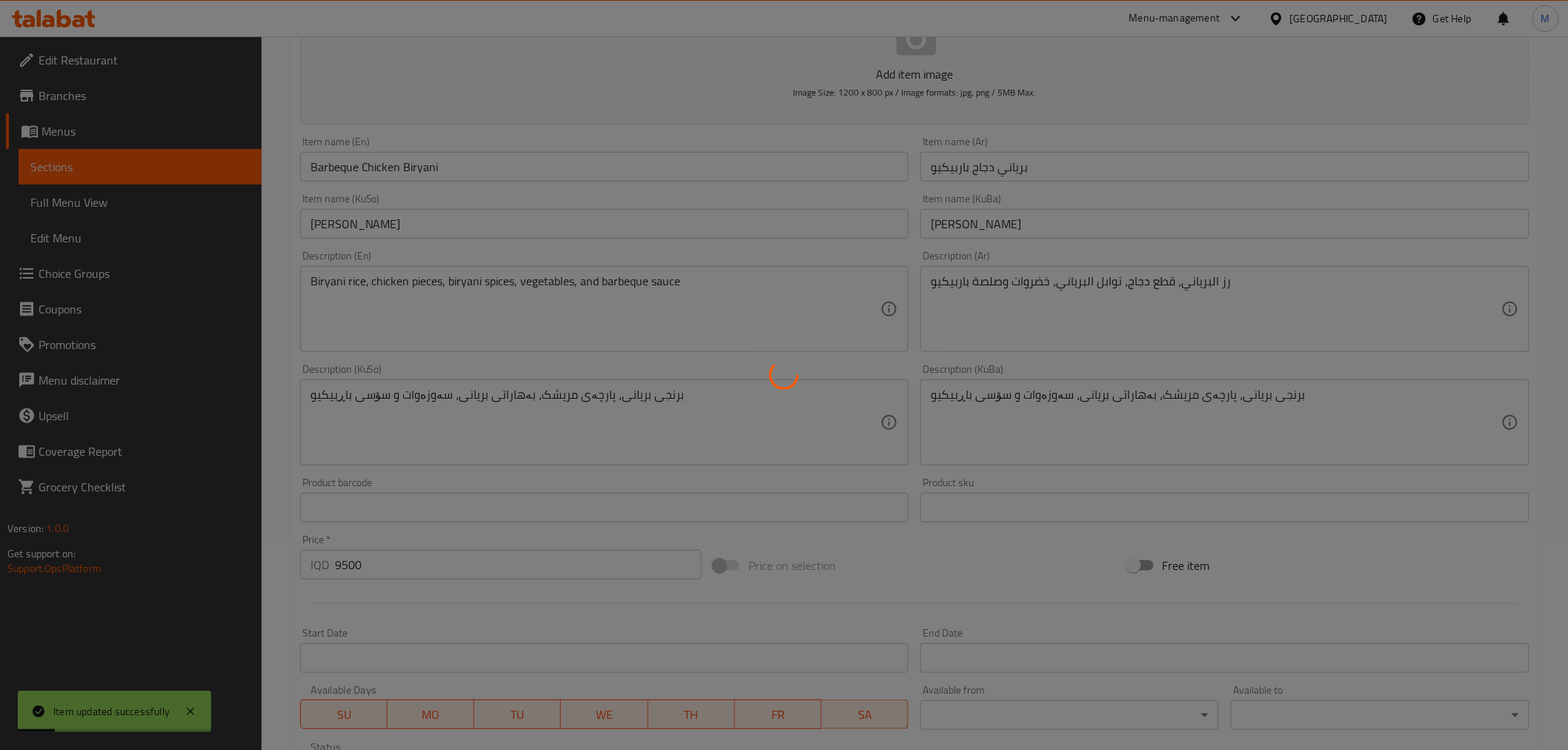
scroll to position [0, 0]
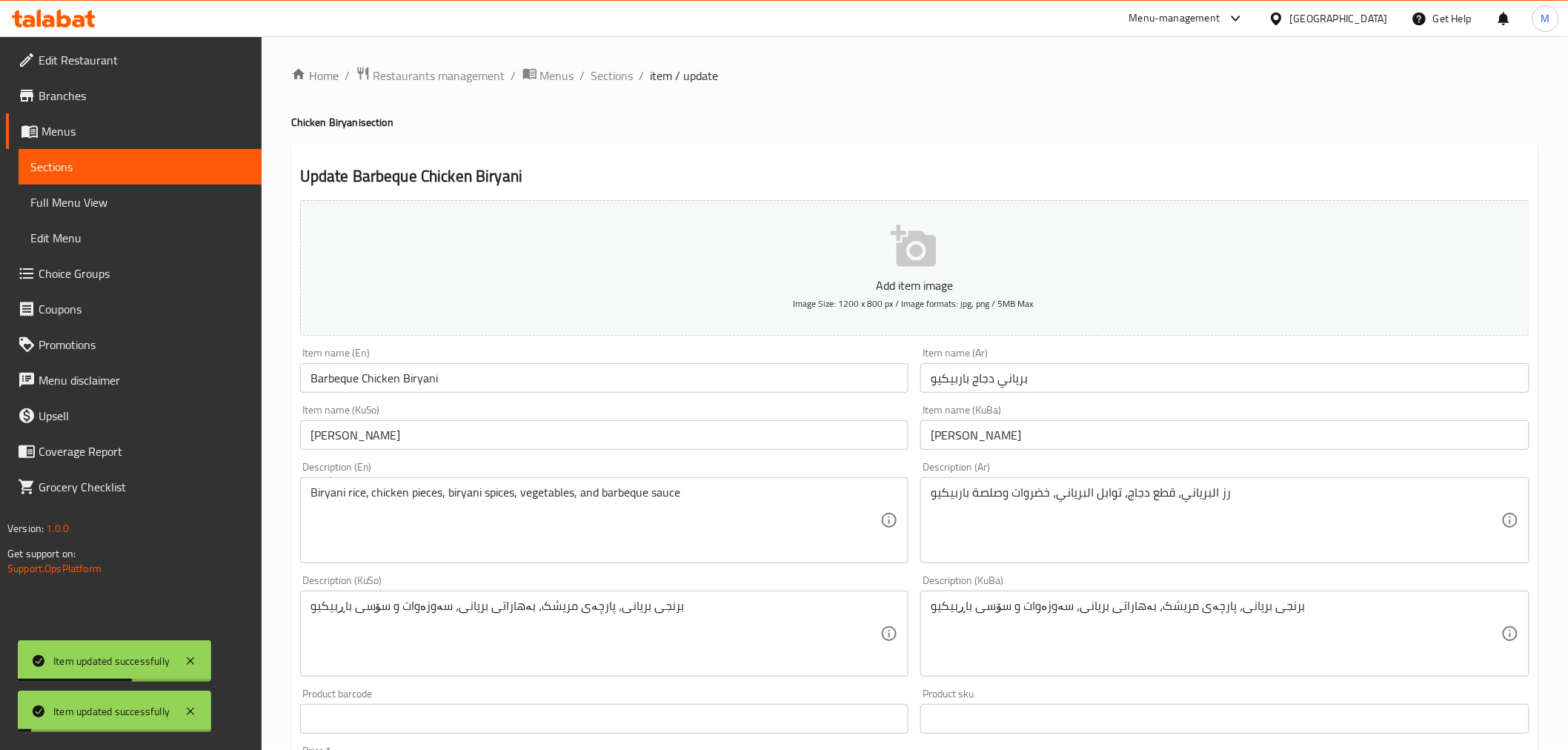
click at [598, 82] on span "Sections" at bounding box center [612, 76] width 43 height 18
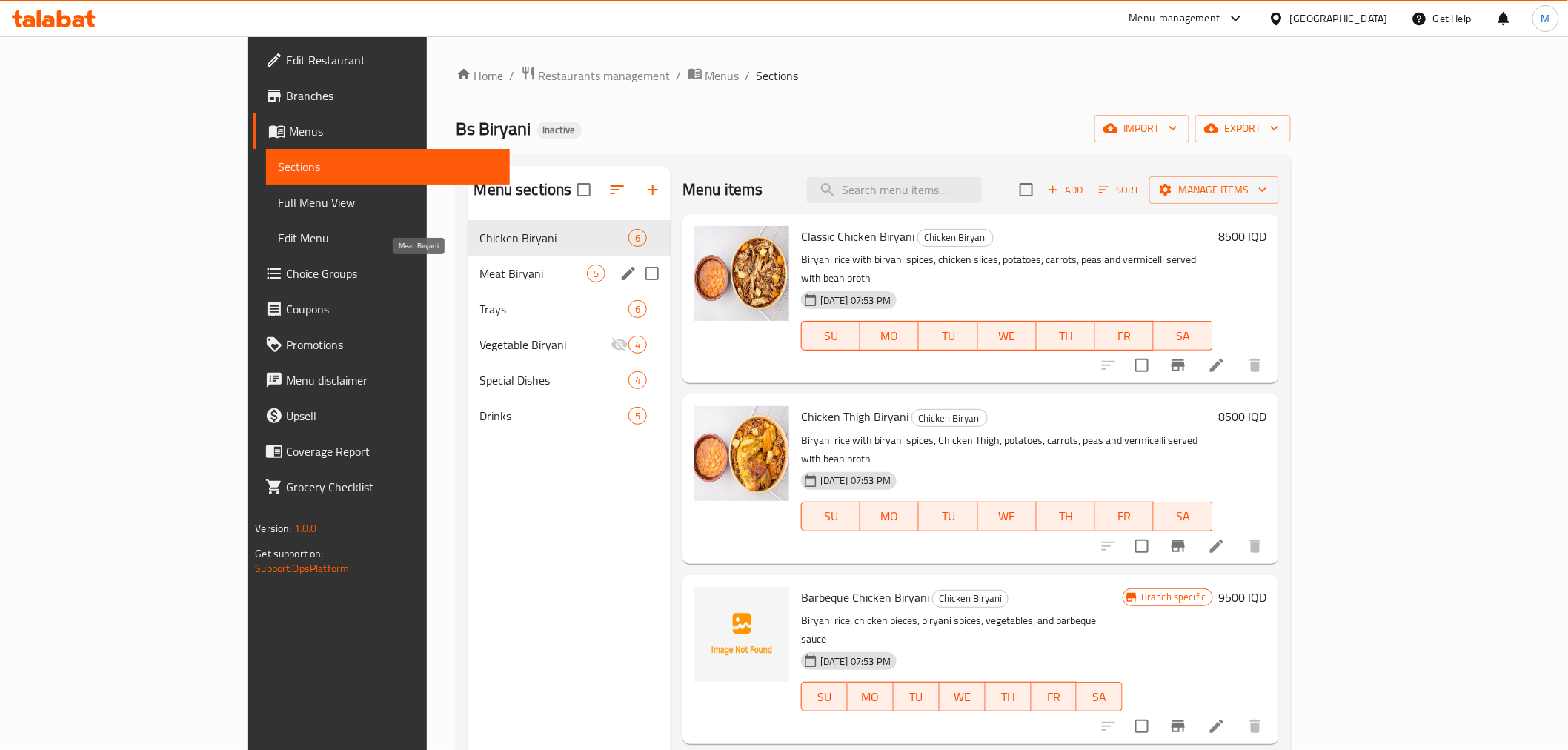
click at [480, 278] on span "Meat Biryani" at bounding box center [534, 274] width 107 height 18
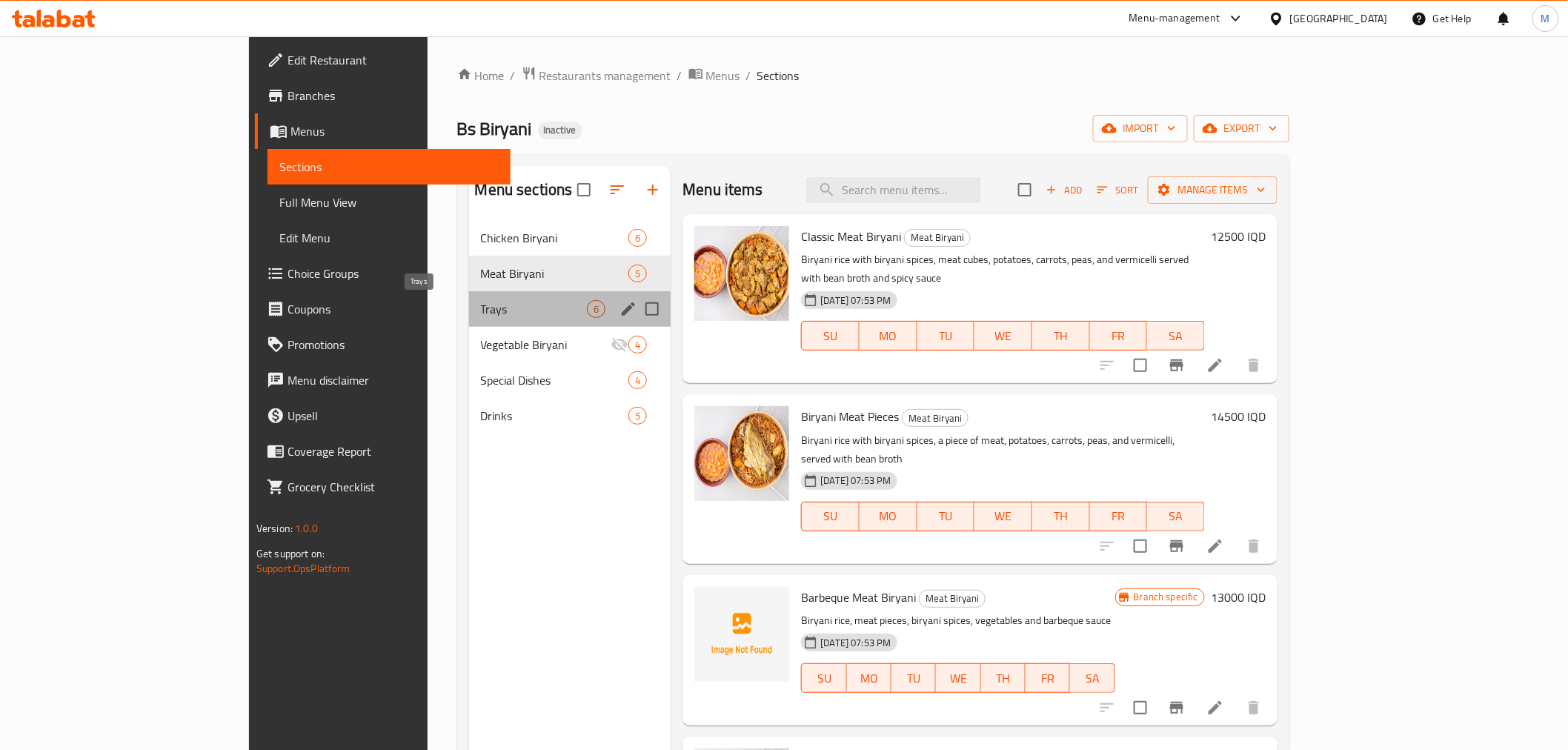
click at [480, 302] on span "Trays" at bounding box center [534, 309] width 107 height 18
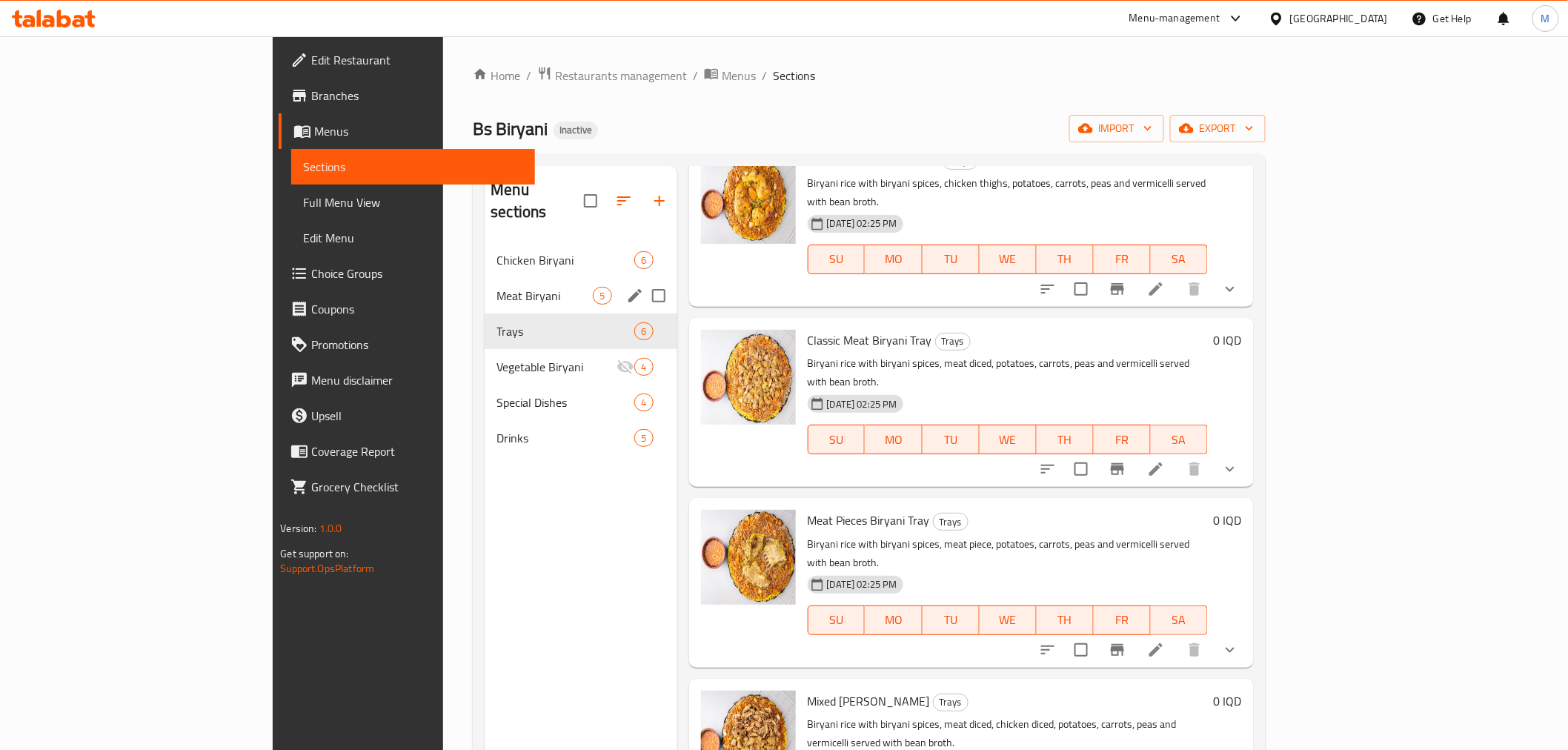
click at [497, 287] on span "Meat Biryani" at bounding box center [545, 296] width 96 height 18
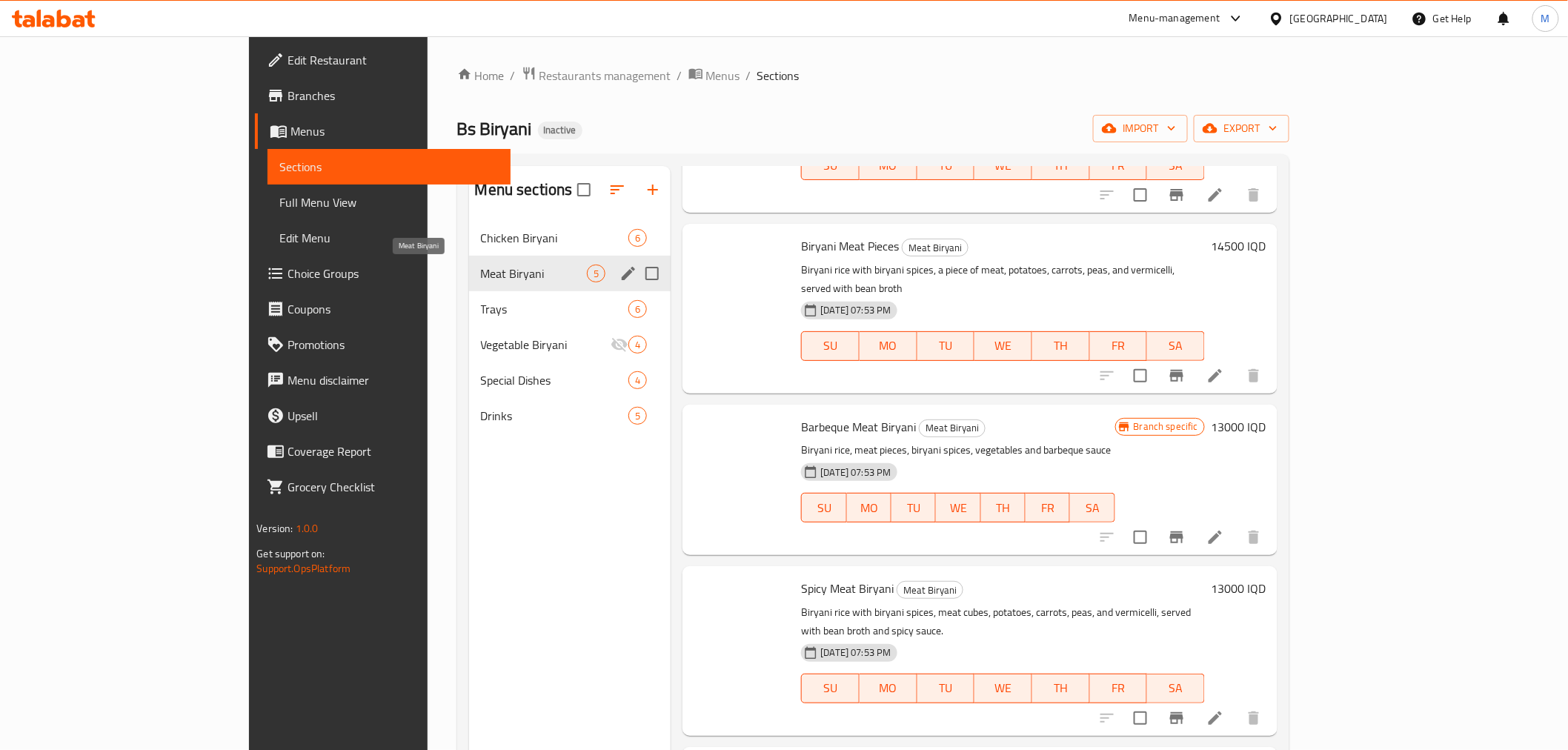
scroll to position [96, 0]
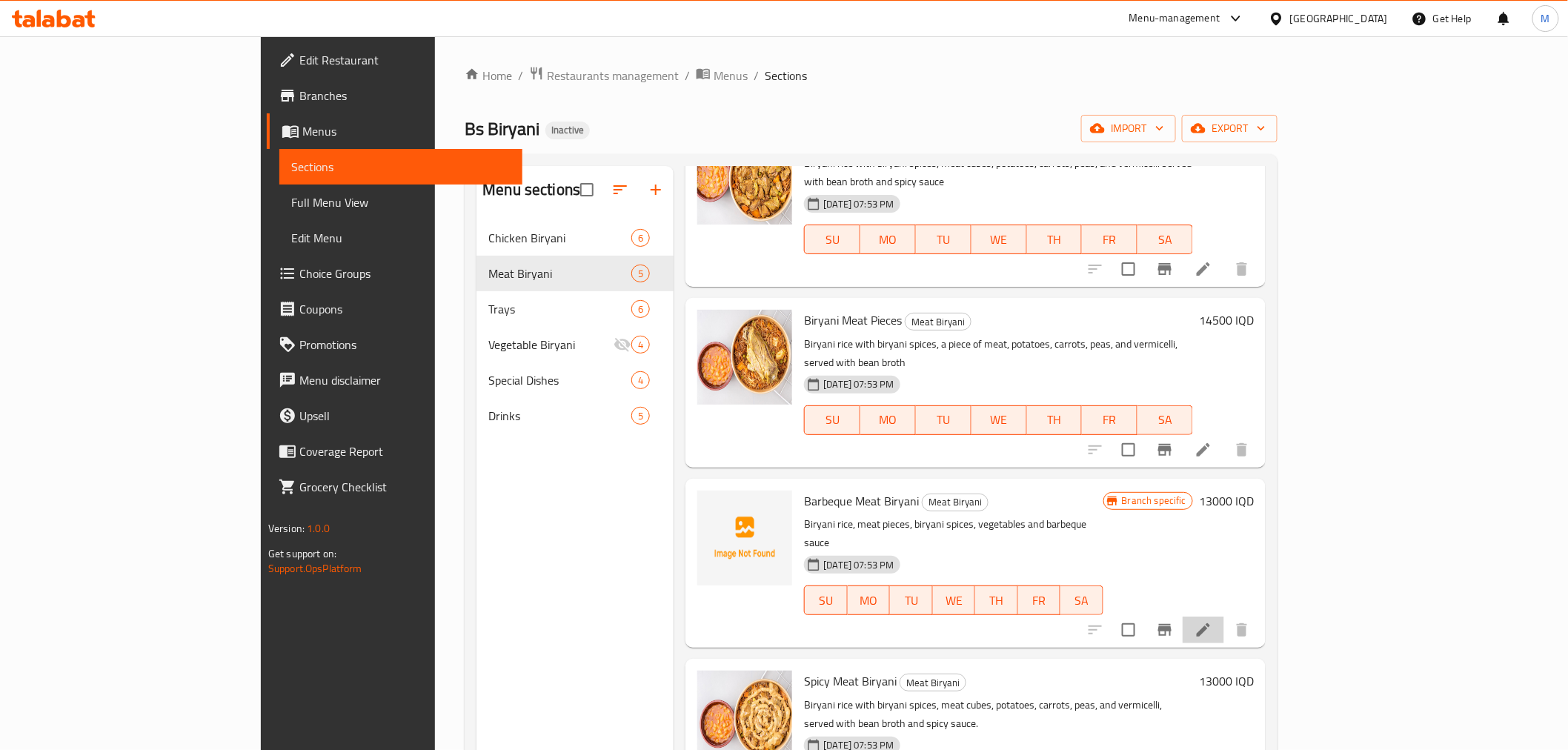
click at [1224, 617] on li at bounding box center [1204, 629] width 42 height 26
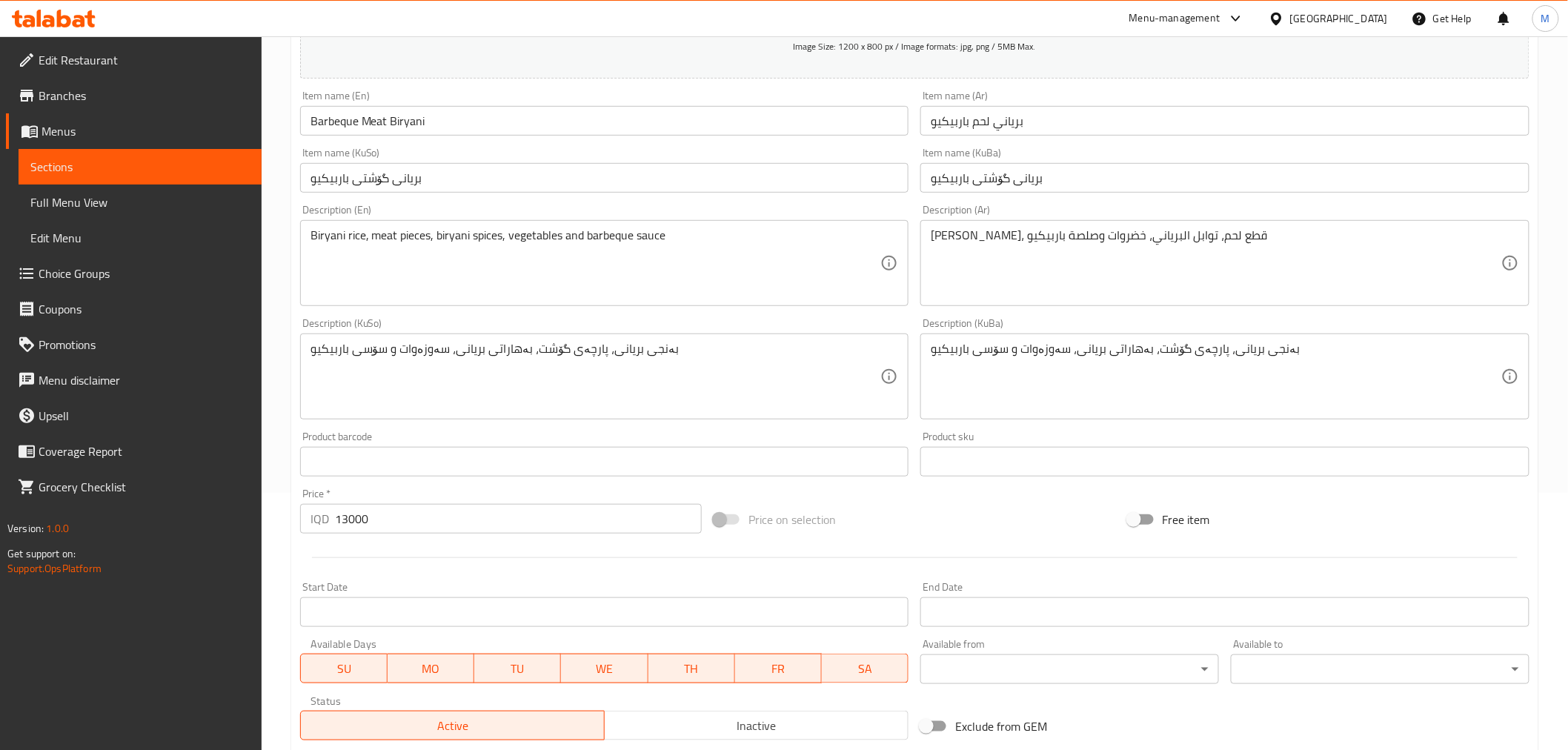
scroll to position [465, 0]
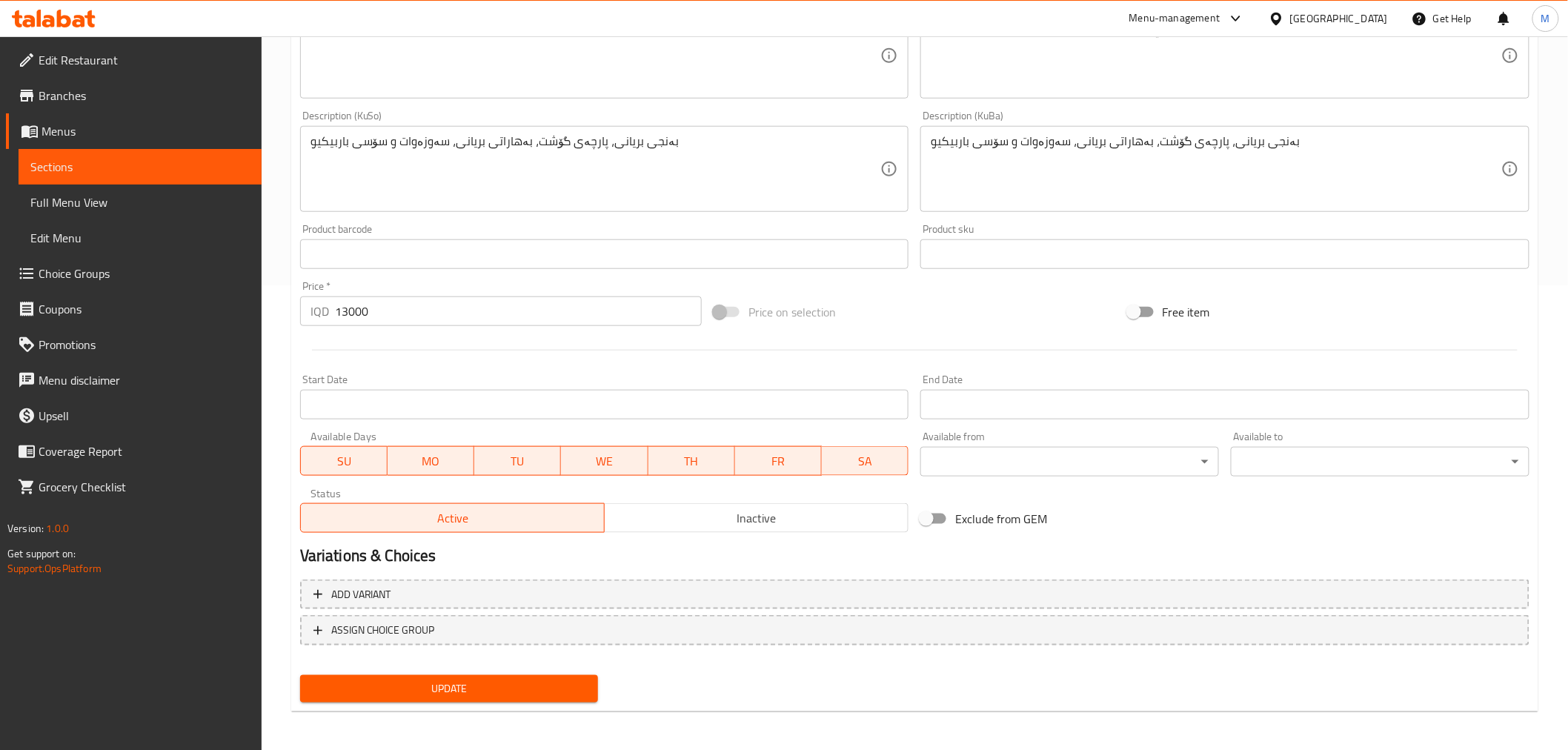
click at [698, 513] on span "Inactive" at bounding box center [757, 519] width 292 height 22
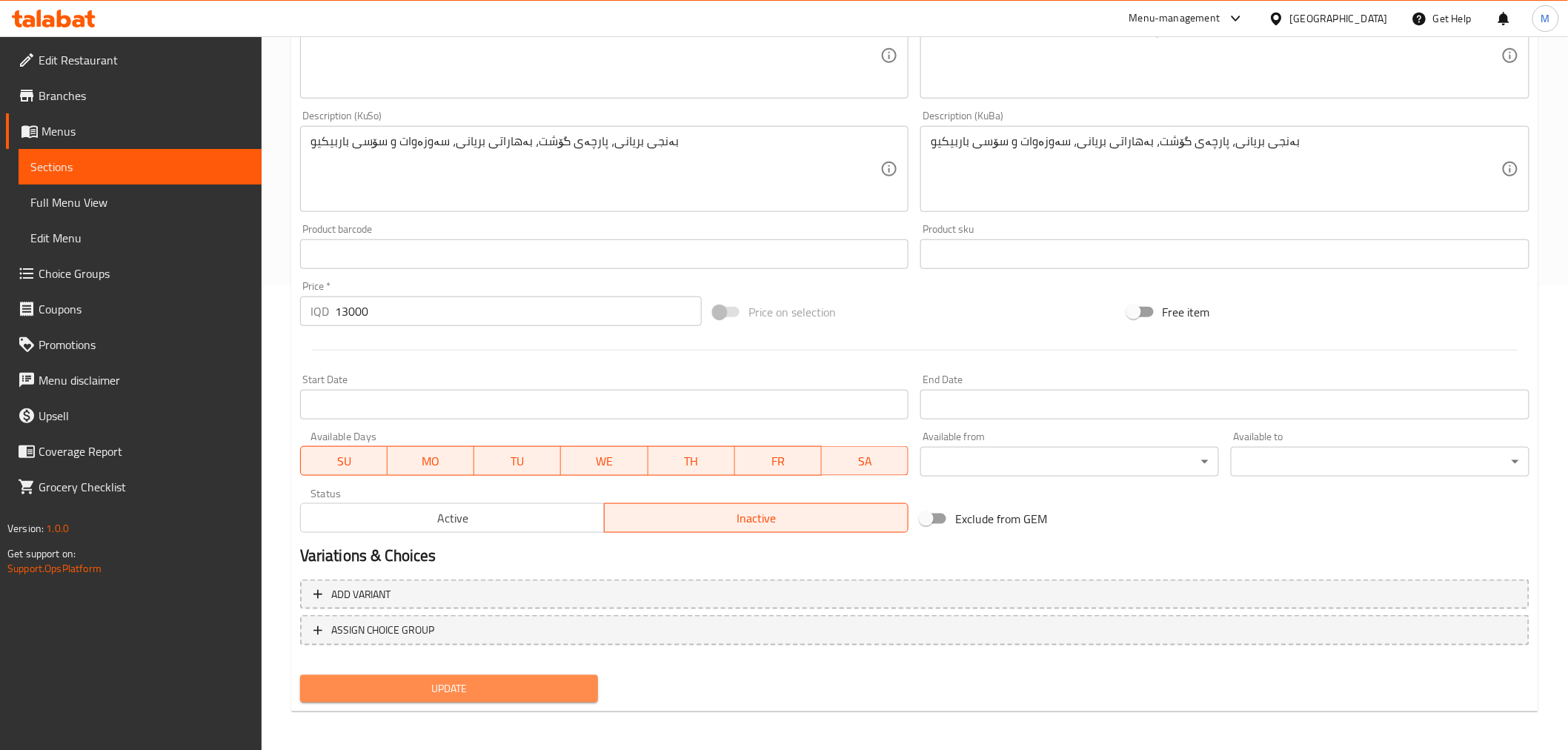
click at [548, 676] on button "Update" at bounding box center [449, 689] width 298 height 27
click at [548, 680] on span "Update" at bounding box center [449, 689] width 275 height 18
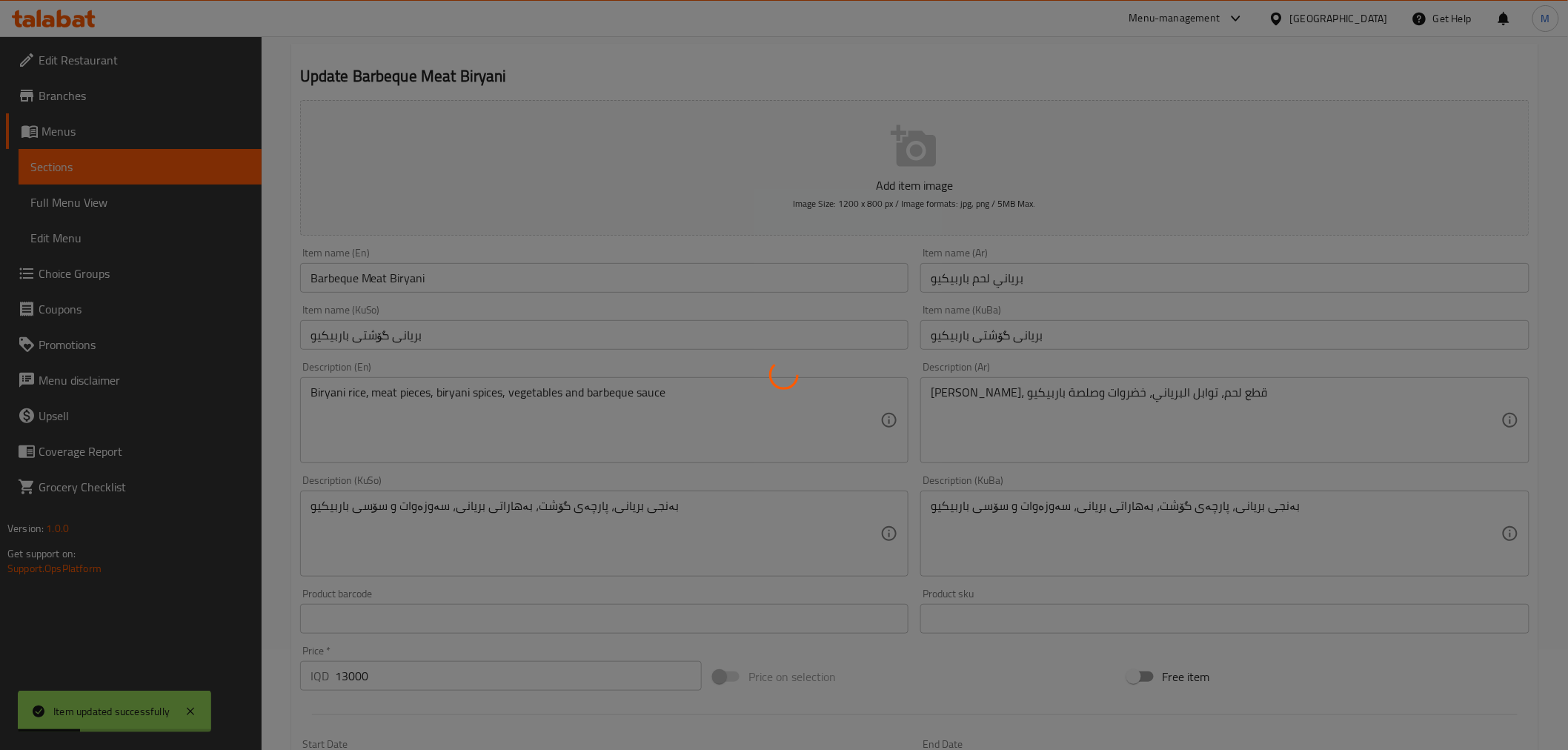
scroll to position [0, 0]
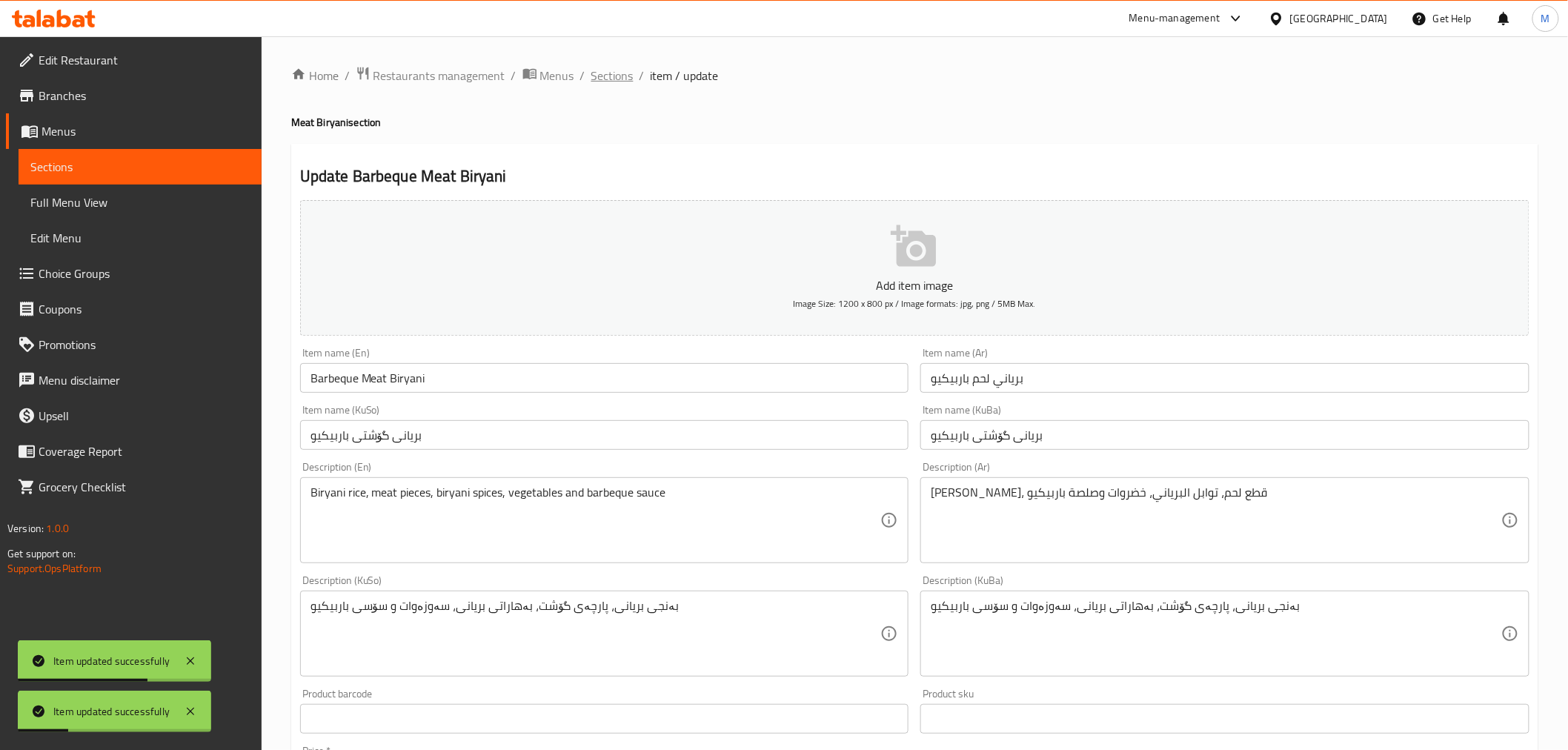
click at [611, 78] on span "Sections" at bounding box center [612, 76] width 43 height 18
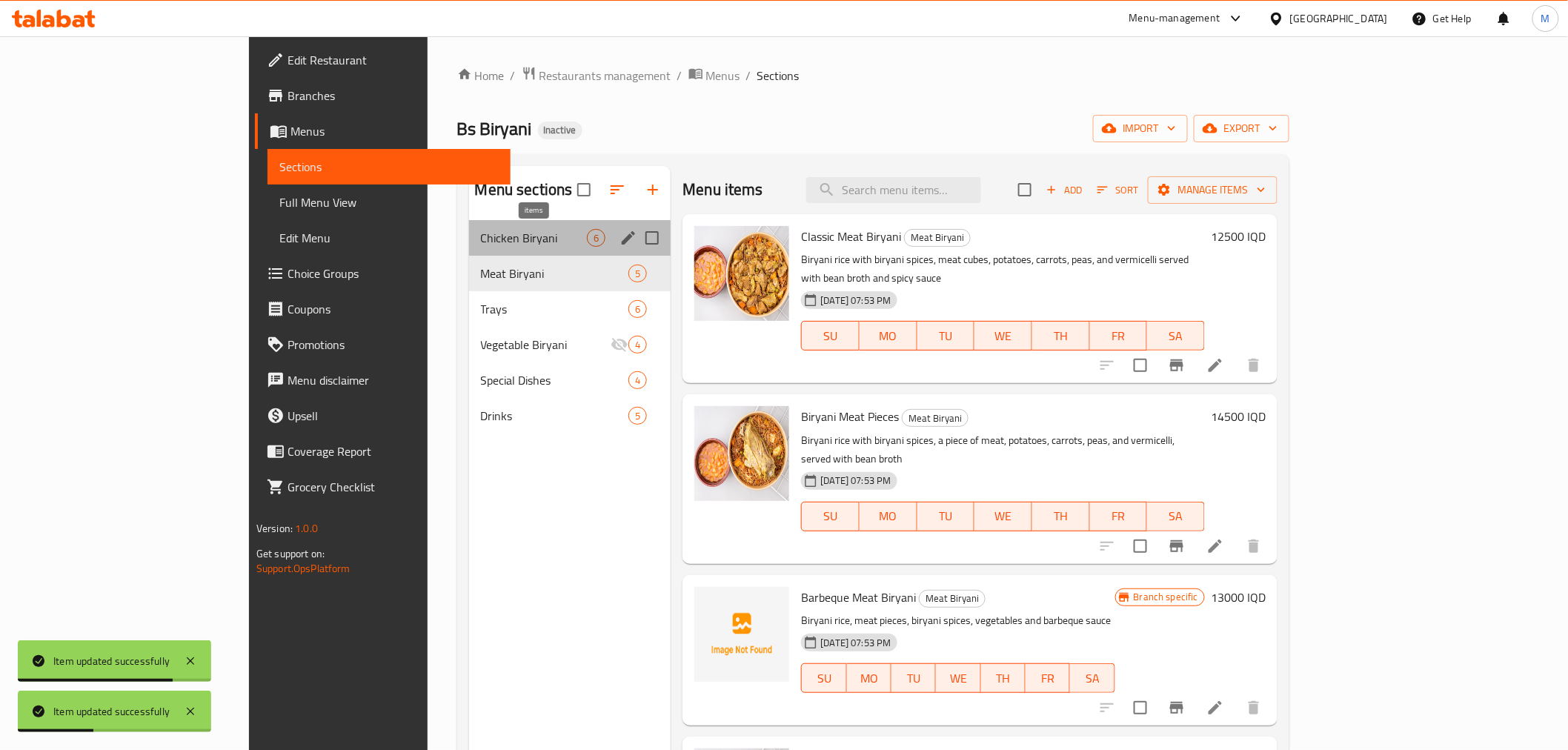
click at [587, 234] on span "6" at bounding box center [595, 239] width 17 height 15
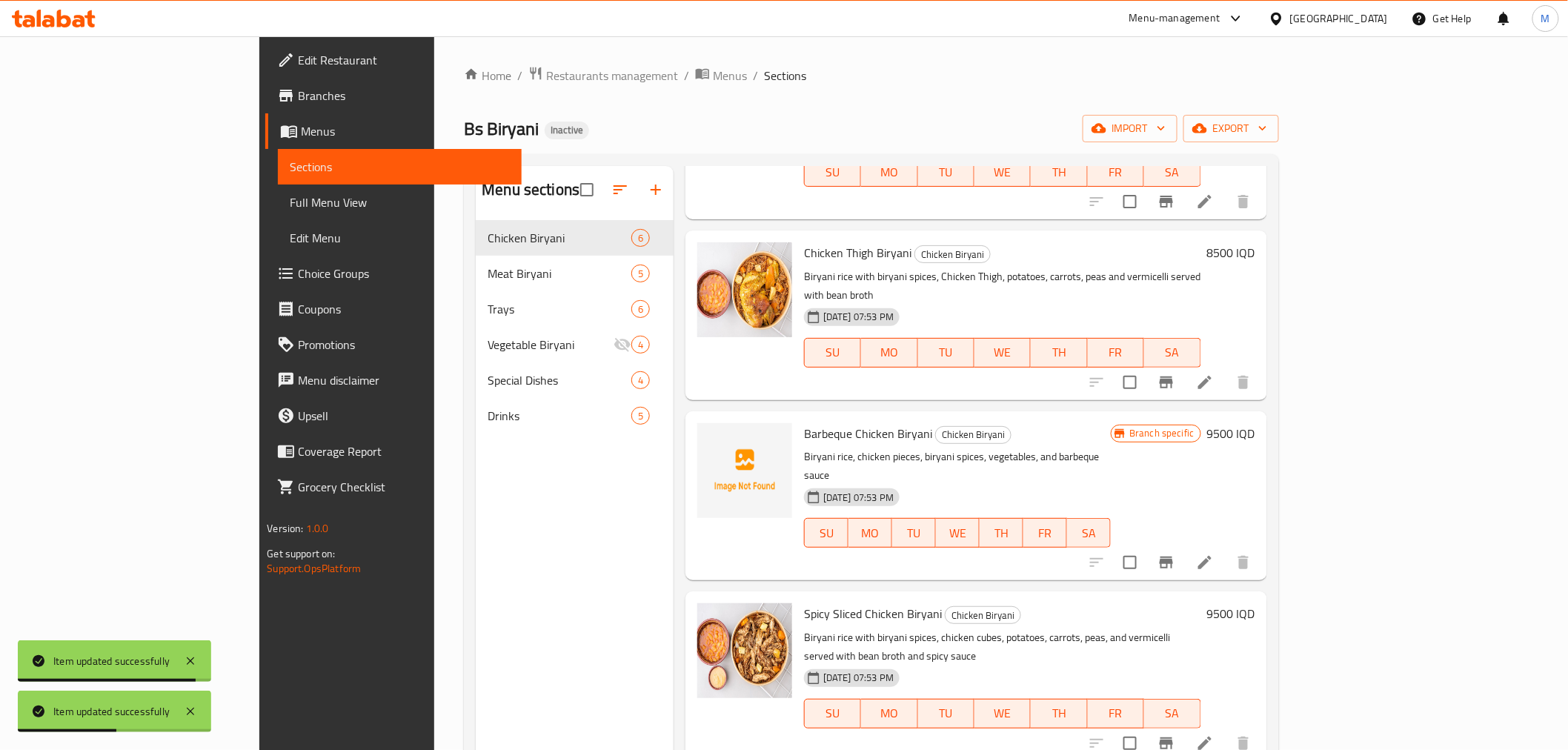
scroll to position [164, 0]
